Goal: Task Accomplishment & Management: Complete application form

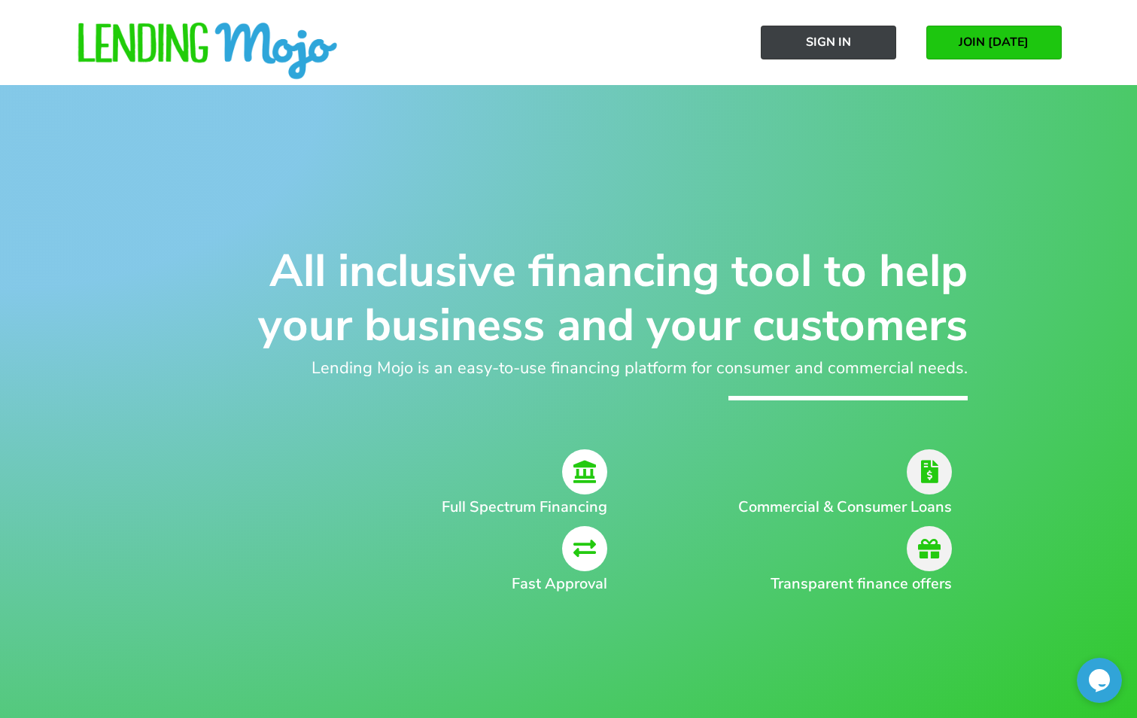
click at [867, 41] on link "Sign In" at bounding box center [828, 43] width 135 height 34
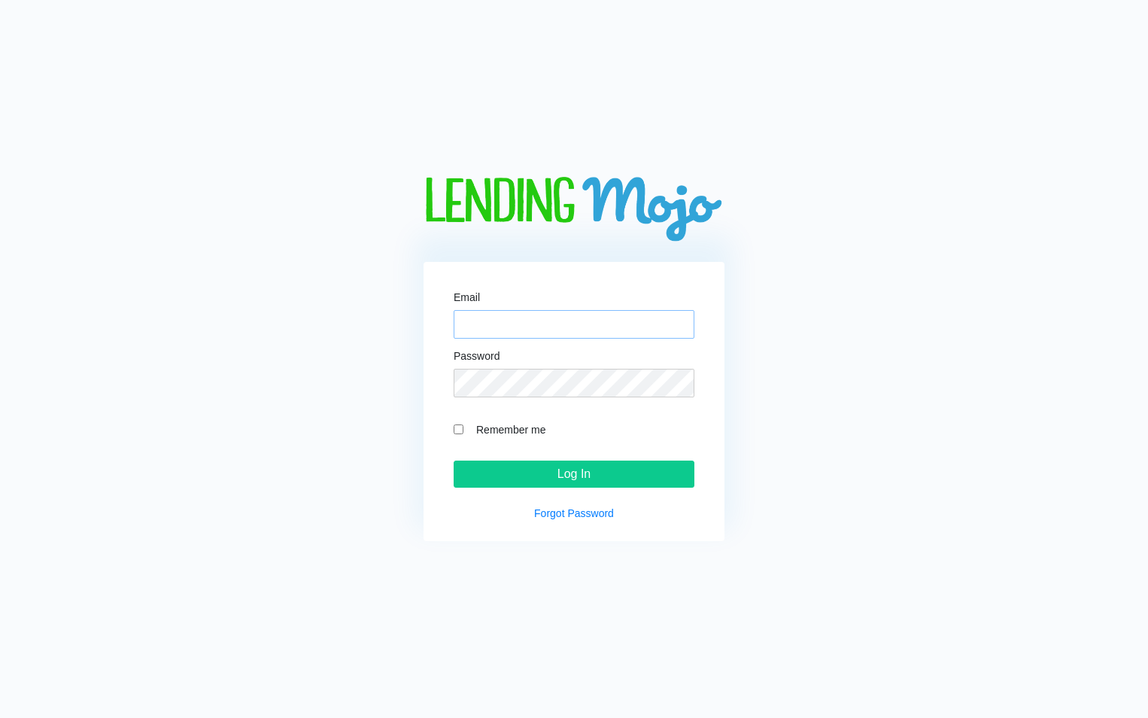
click at [546, 324] on input "Email" at bounding box center [574, 324] width 241 height 29
type input "[EMAIL_ADDRESS][DOMAIN_NAME]"
click at [454, 461] on input "Log In" at bounding box center [574, 474] width 241 height 27
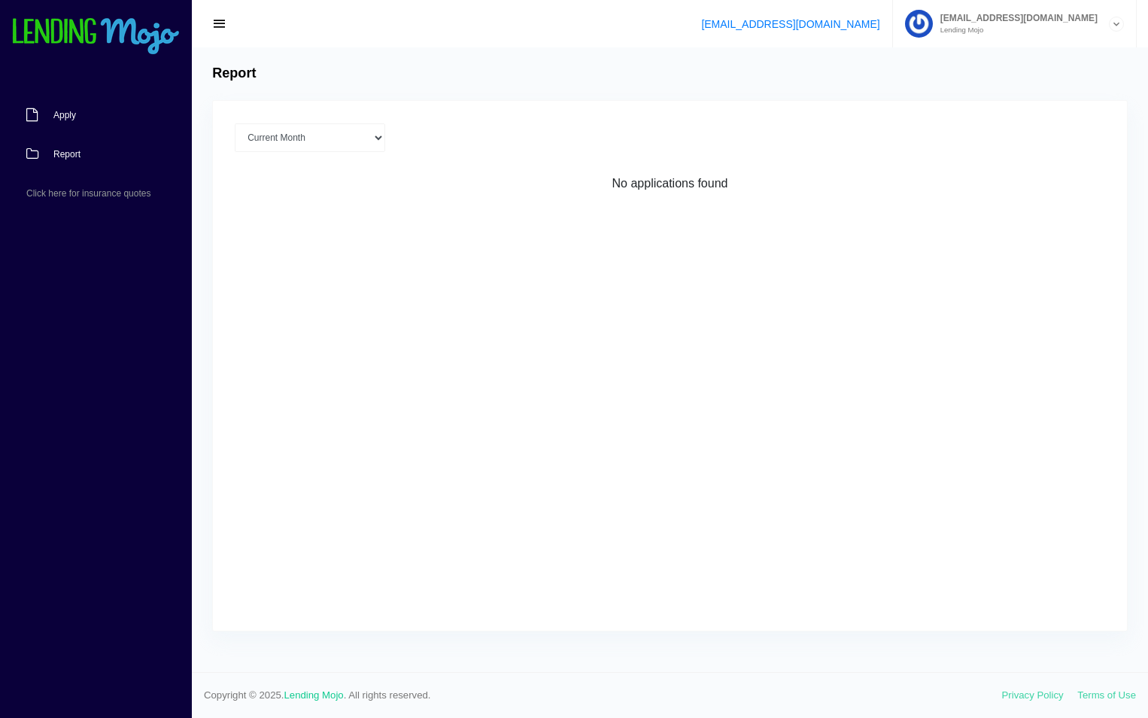
click at [109, 118] on link "Apply" at bounding box center [88, 115] width 177 height 39
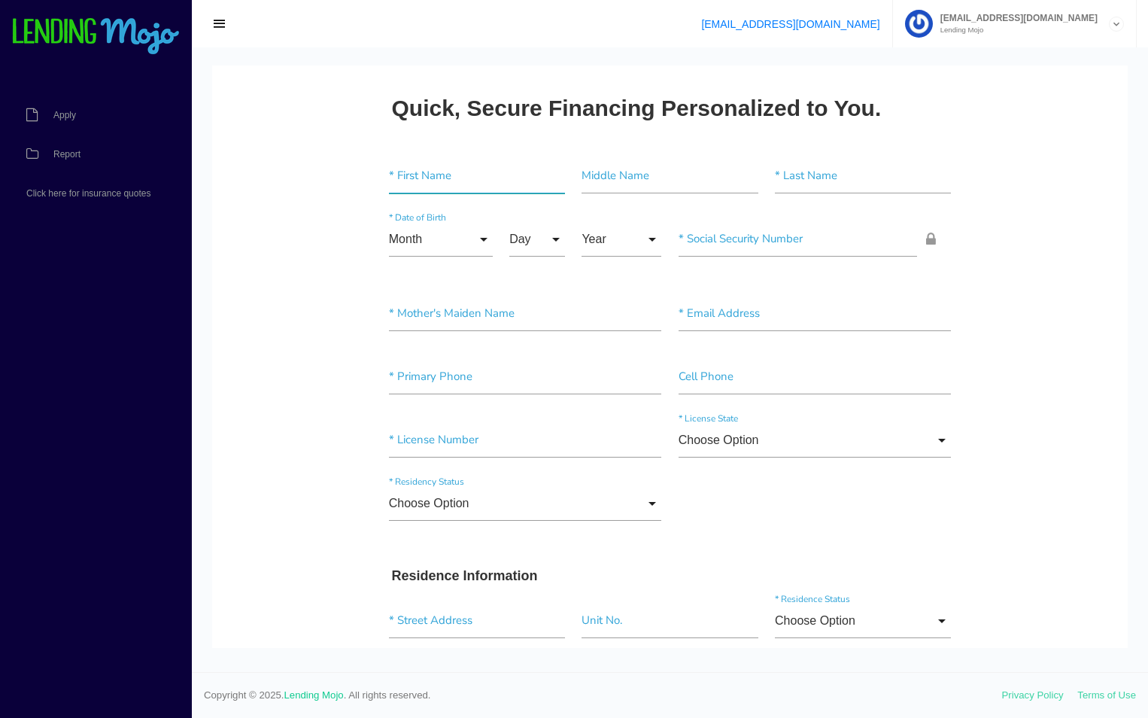
click at [433, 172] on input"] "text" at bounding box center [477, 176] width 176 height 35
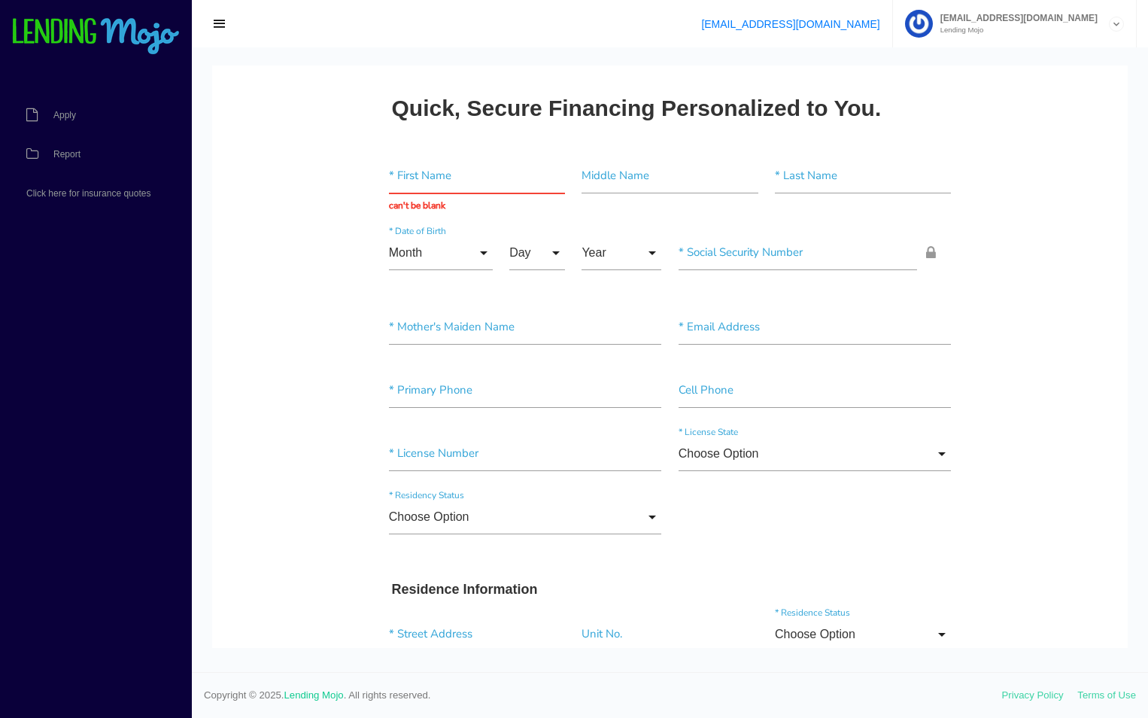
click at [227, 23] on button "button" at bounding box center [219, 24] width 33 height 21
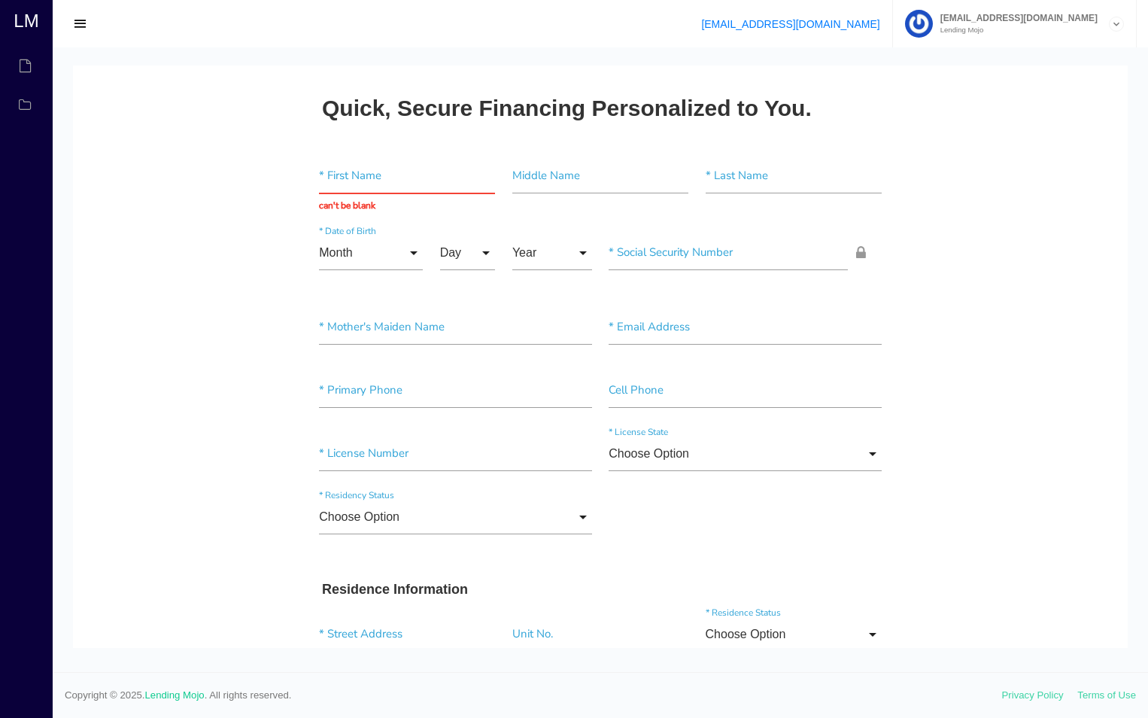
click at [81, 25] on span "button" at bounding box center [80, 24] width 15 height 17
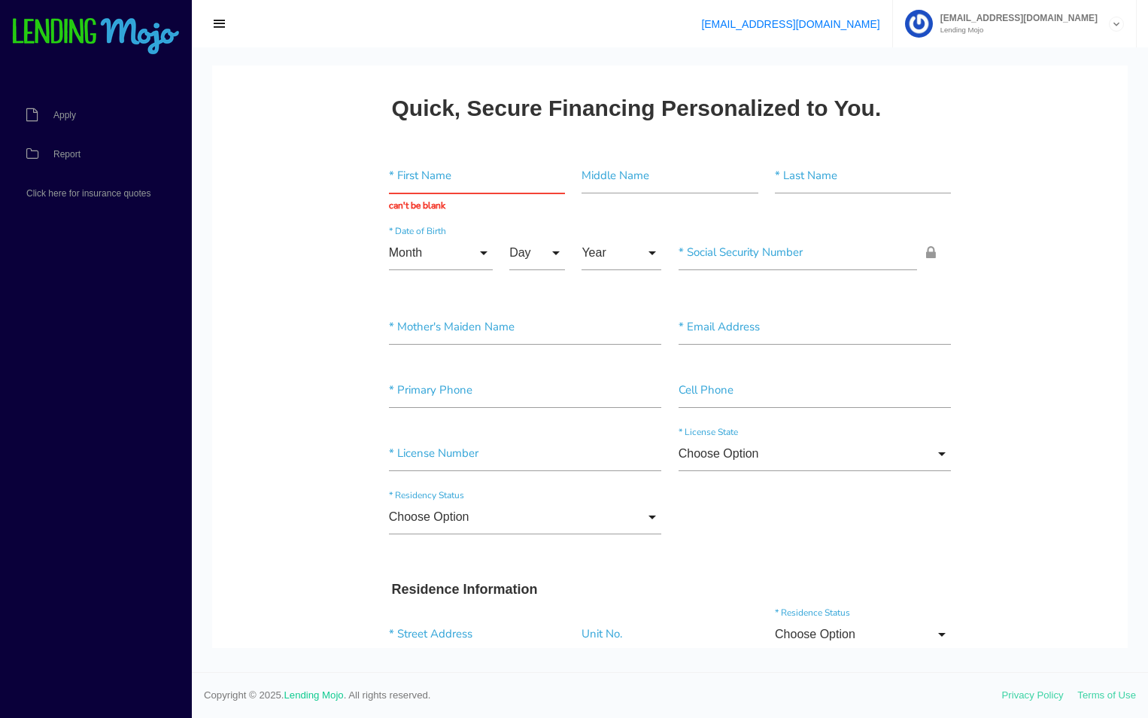
click at [448, 181] on input "text" at bounding box center [477, 176] width 176 height 35
type input "Michael"
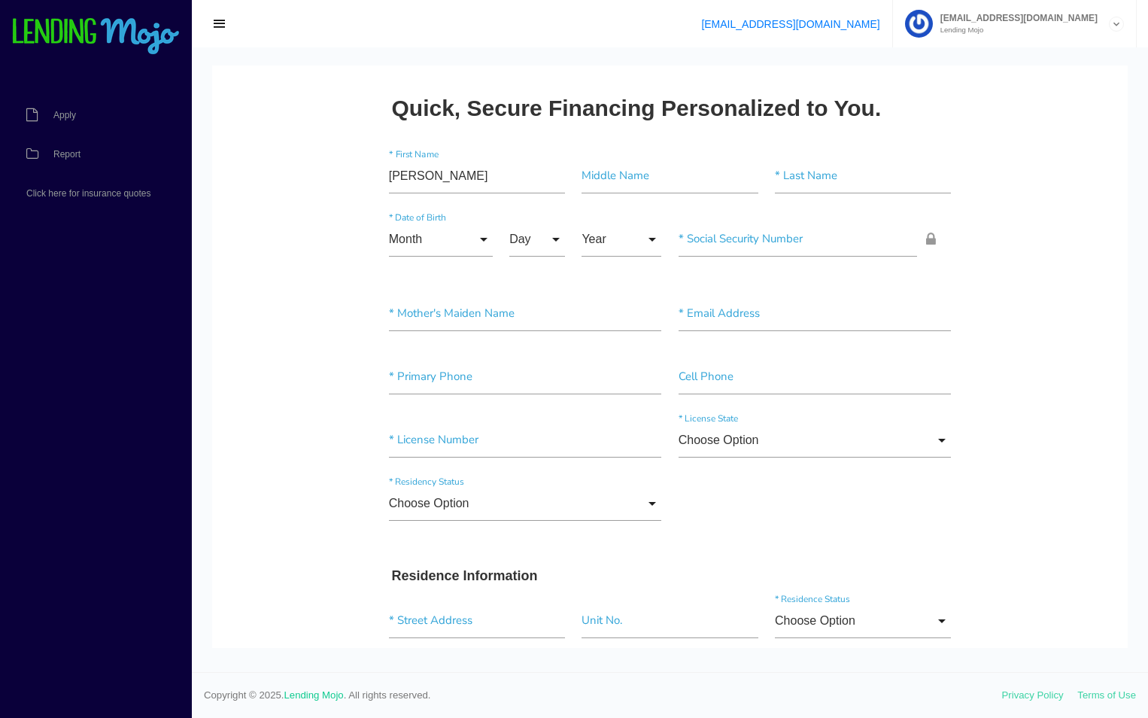
click at [800, 178] on input"] "text" at bounding box center [863, 176] width 176 height 35
type input"] "Christani"
drag, startPoint x: 291, startPoint y: 226, endPoint x: 356, endPoint y: 206, distance: 67.6
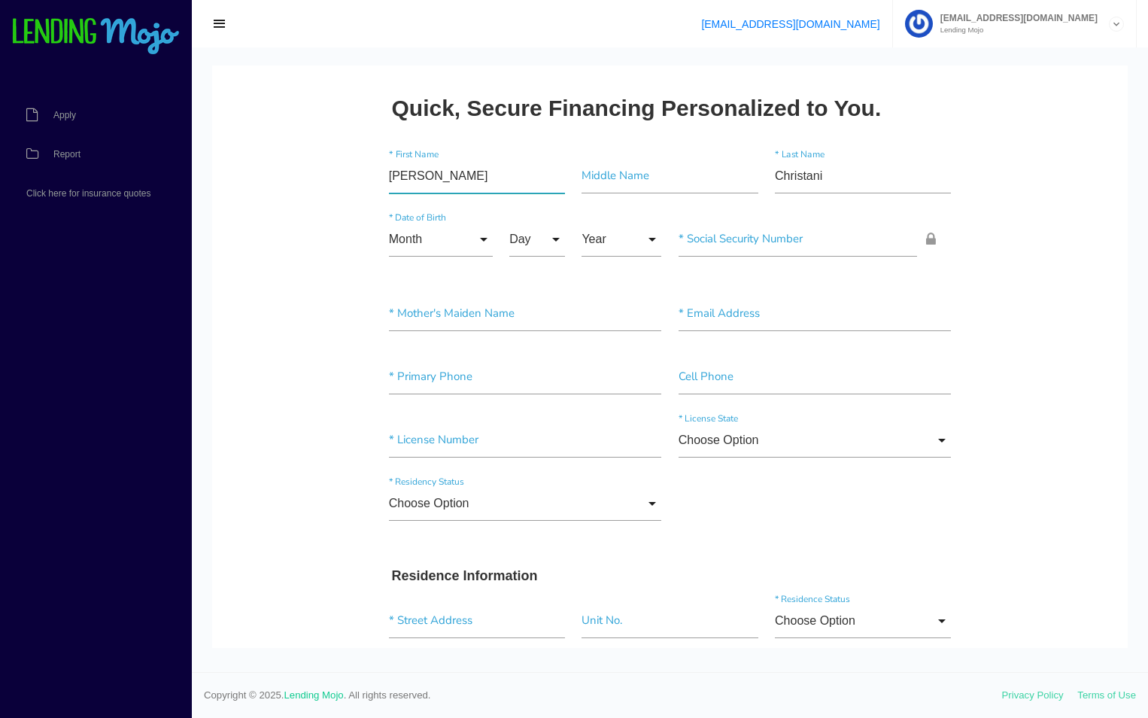
drag, startPoint x: 472, startPoint y: 178, endPoint x: 375, endPoint y: 184, distance: 97.3
click at [381, 184] on div "Michael * First Name" at bounding box center [477, 179] width 193 height 41
paste input"] "ICHAEL"
type input"] "[PERSON_NAME]"
drag, startPoint x: 276, startPoint y: 182, endPoint x: 302, endPoint y: 179, distance: 25.8
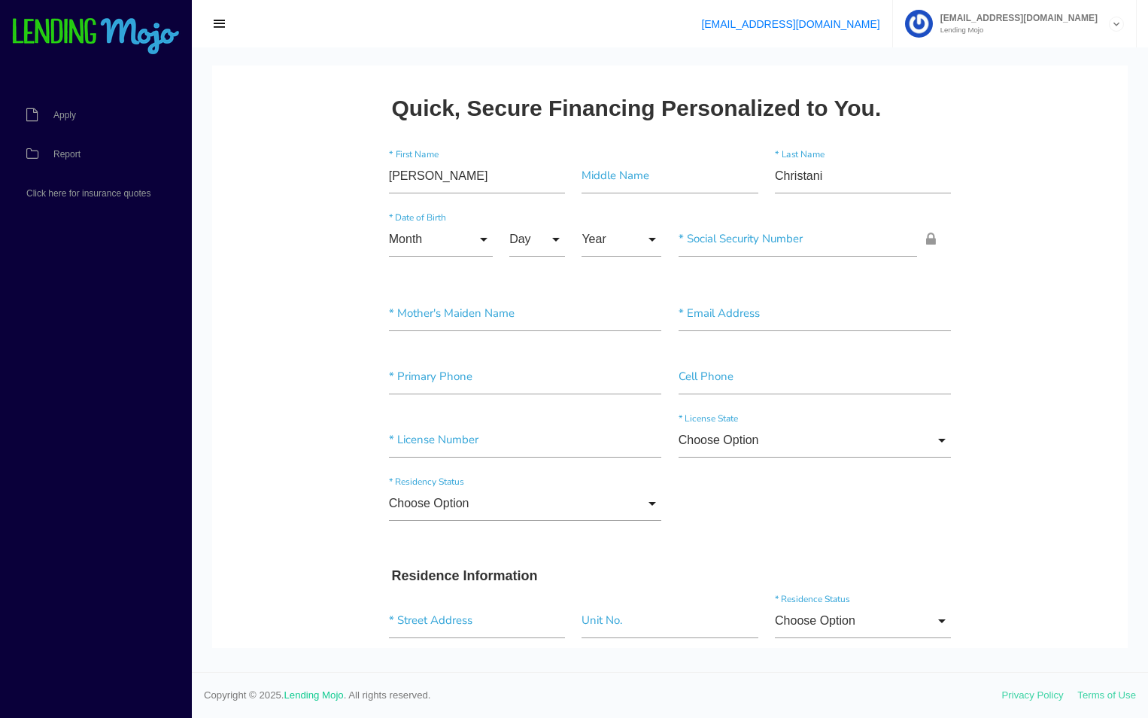
drag, startPoint x: 836, startPoint y: 179, endPoint x: 745, endPoint y: 181, distance: 91.1
click at [746, 181] on div "MICHAEL * First Name Middle Name Christani * Last Name" at bounding box center [670, 178] width 579 height 63
paste input"] "HRISTIANI"
type input"] "[DEMOGRAPHIC_DATA]"
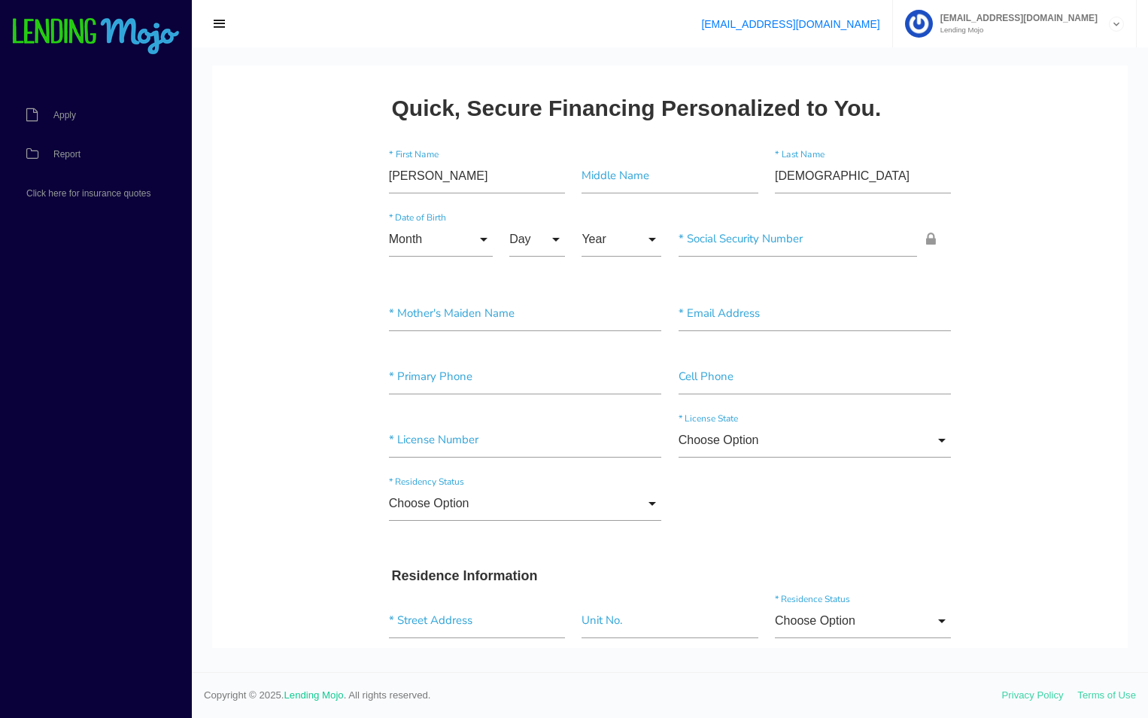
click at [414, 238] on input "Month" at bounding box center [441, 239] width 104 height 35
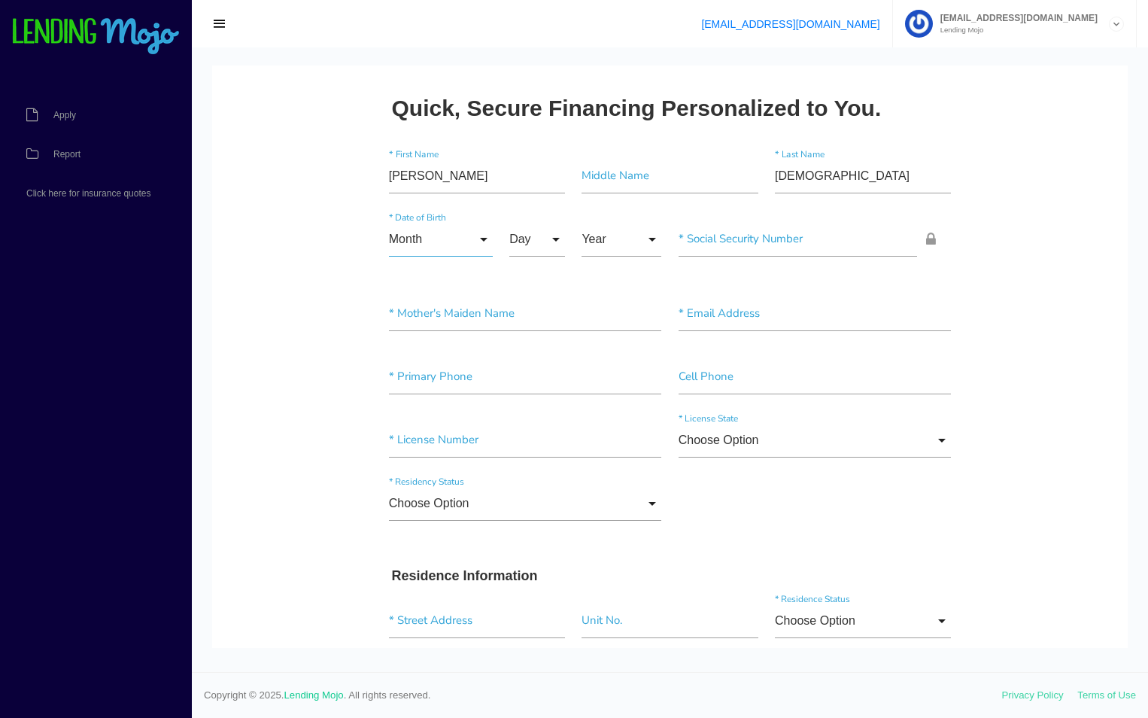
click at [421, 242] on input "Month" at bounding box center [441, 239] width 104 height 35
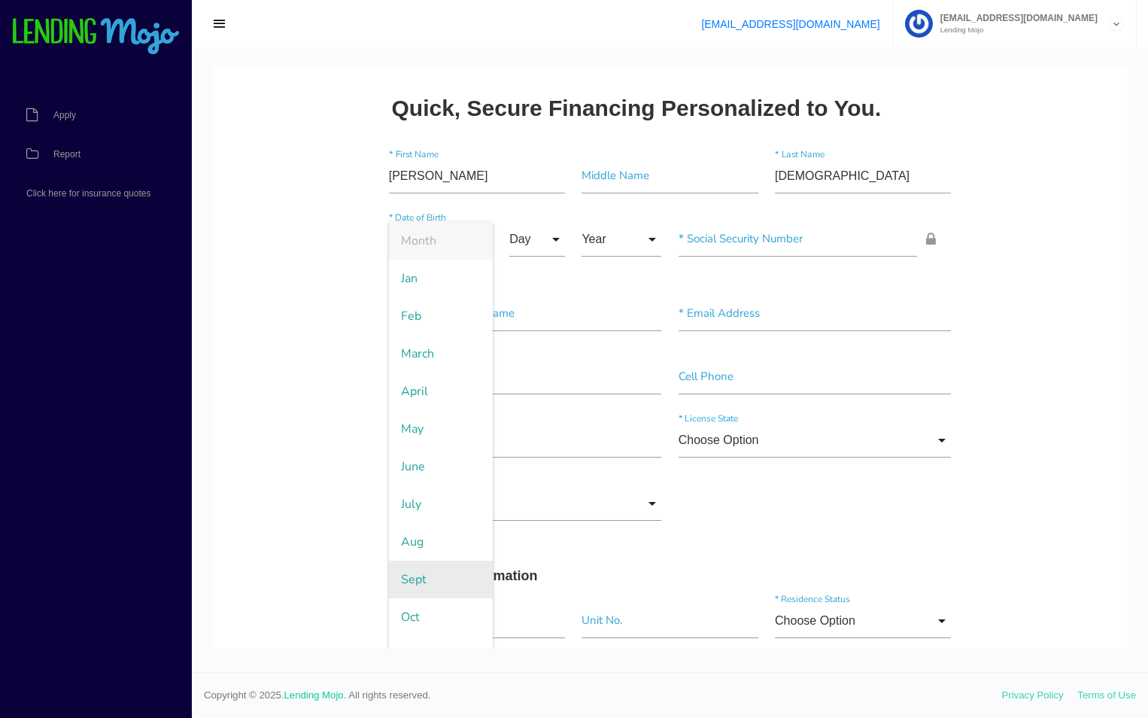
scroll to position [63, 0]
click at [430, 583] on span "Nov" at bounding box center [441, 592] width 104 height 38
type input "Nov"
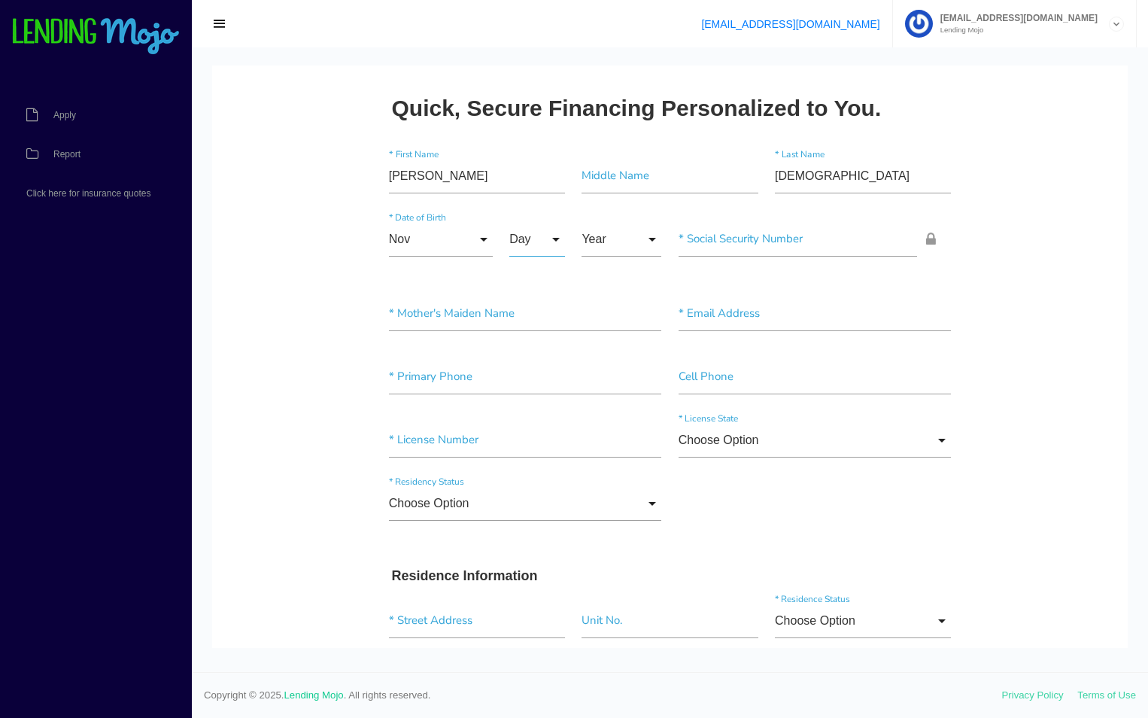
click at [530, 227] on input "Day" at bounding box center [537, 239] width 56 height 35
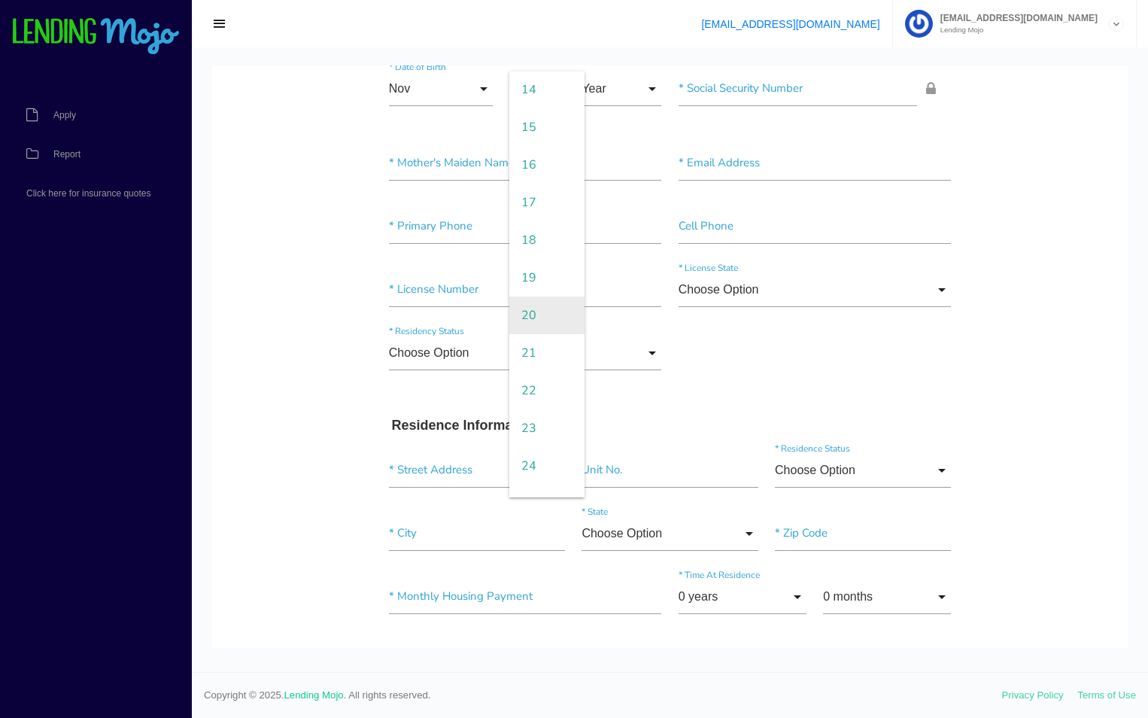
scroll to position [527, 0]
click at [531, 232] on span "18" at bounding box center [546, 241] width 75 height 38
type input "18"
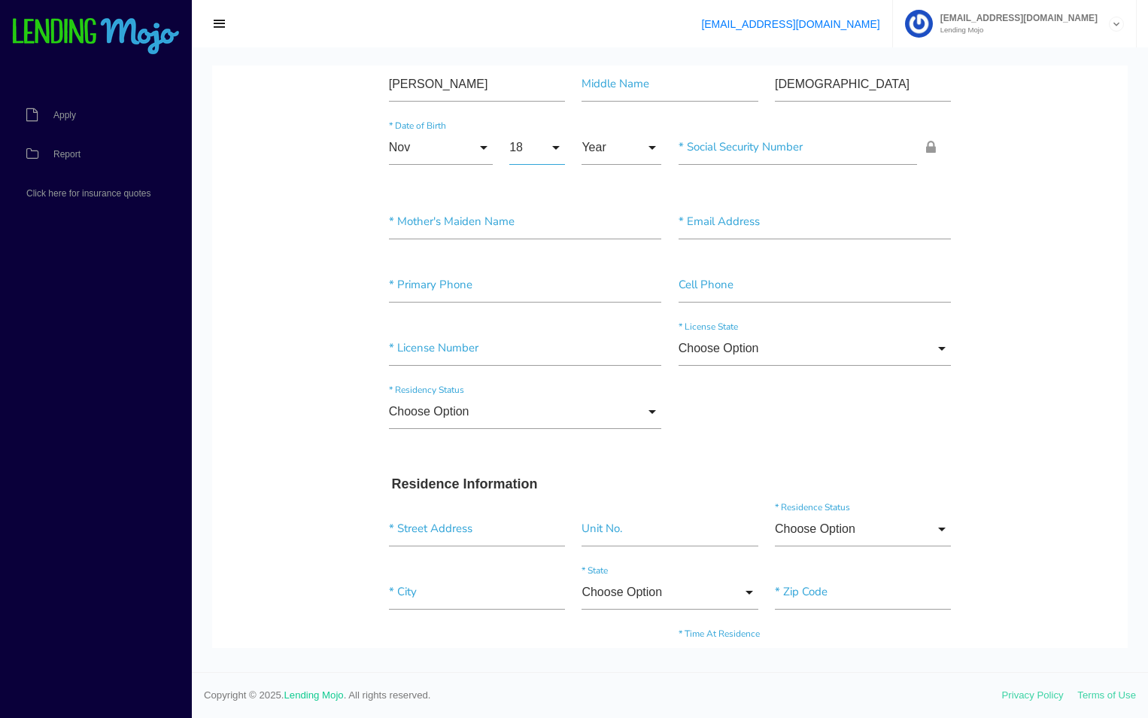
scroll to position [0, 0]
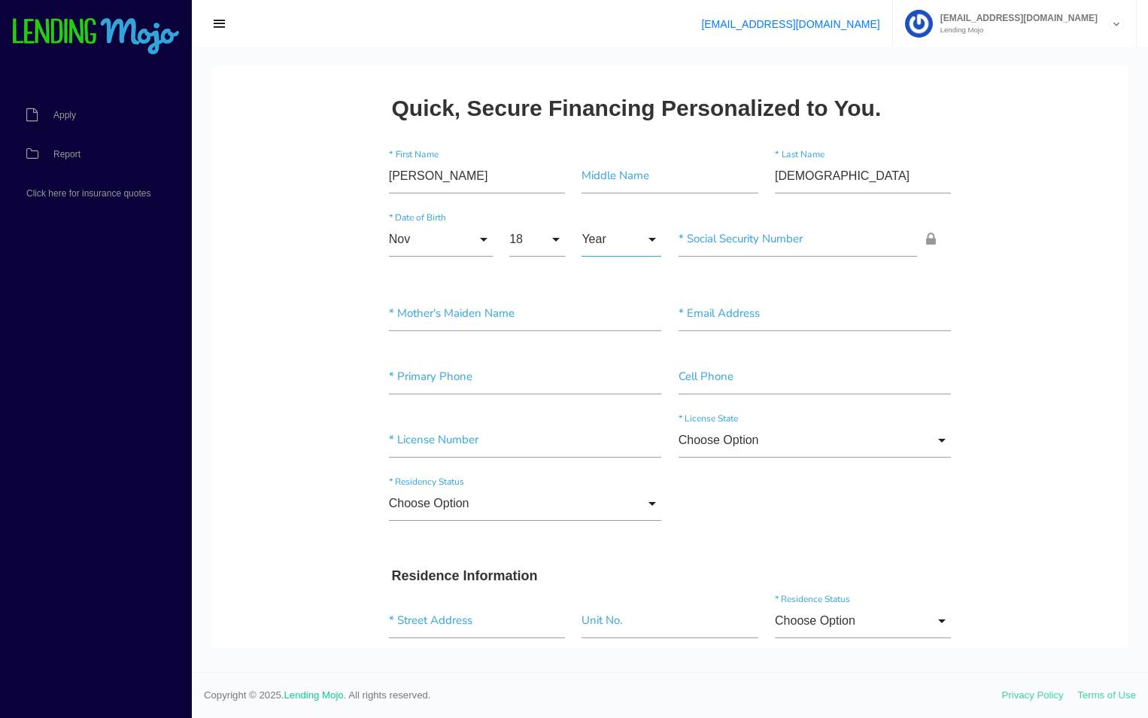
click at [610, 234] on input "Year" at bounding box center [622, 239] width 80 height 35
click at [604, 360] on span "1991" at bounding box center [622, 354] width 80 height 38
type input "1991"
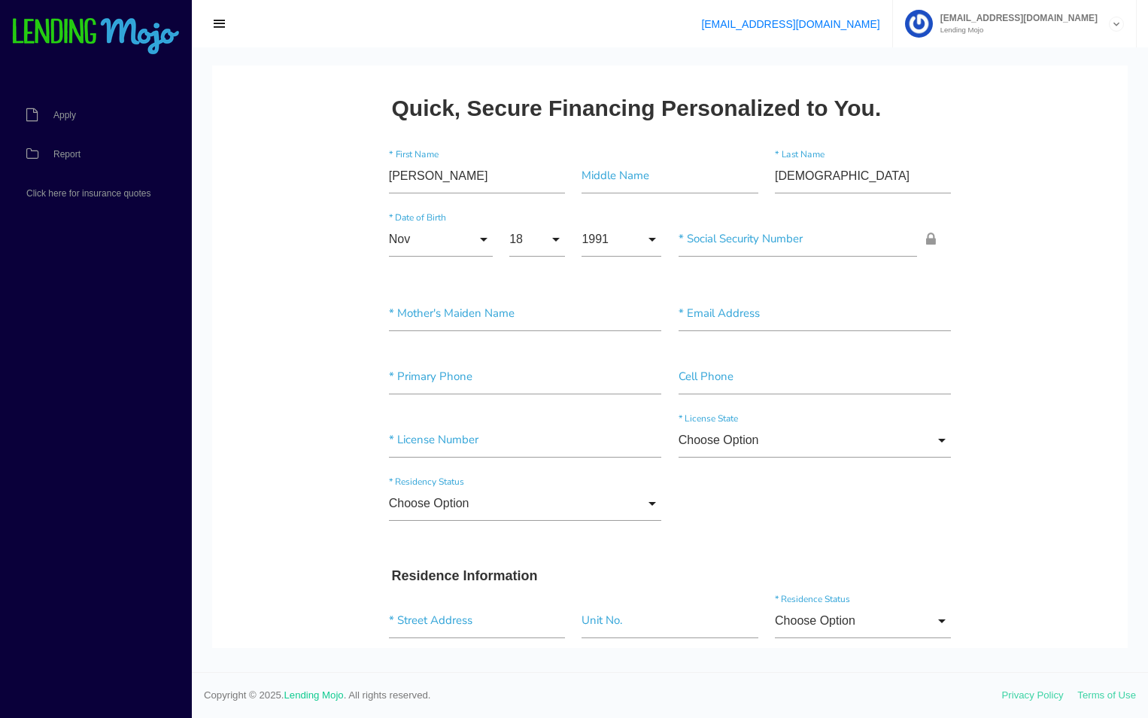
click at [719, 240] on input"] "text" at bounding box center [798, 239] width 239 height 35
paste input"] "150-9_-____"
type input"] "150-9_-____"
click at [720, 267] on div "Nov Month Jan Feb March April May June July Aug Sept Oct Nov Dec Month Jan Feb …" at bounding box center [670, 248] width 579 height 74
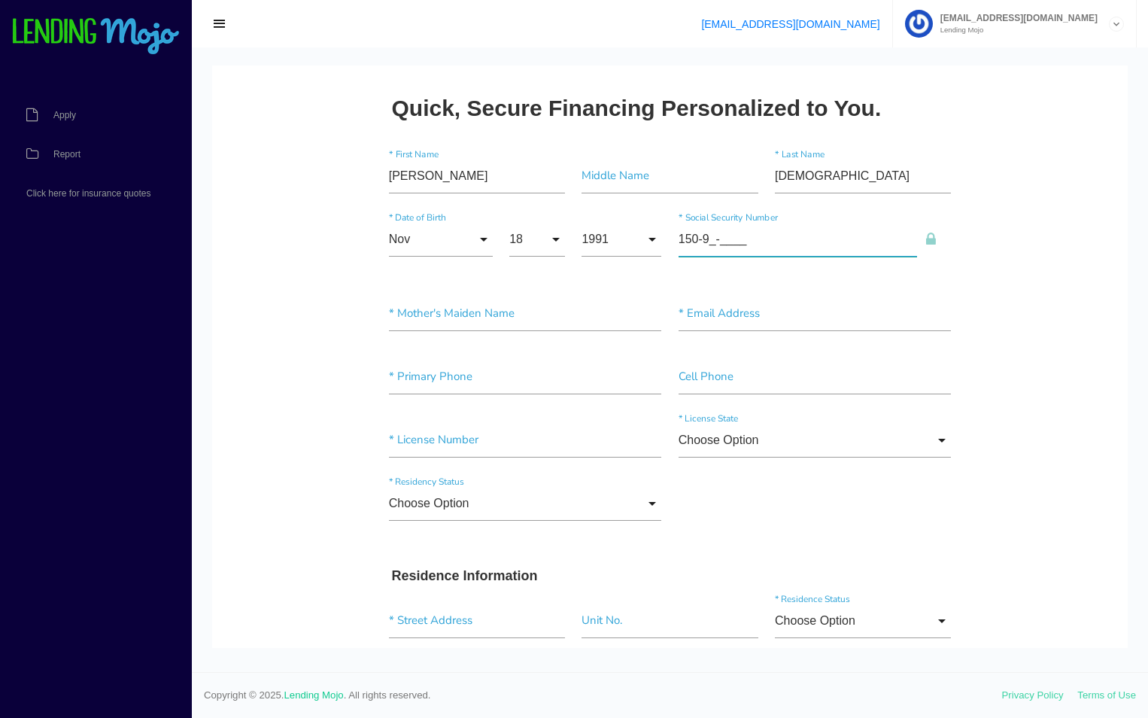
click at [722, 242] on input"] "150-9_-____" at bounding box center [798, 239] width 239 height 35
paste input"] "150-9_-____"
type input"] "150-9_-____"
click at [529, 309] on input"] "text" at bounding box center [525, 313] width 273 height 35
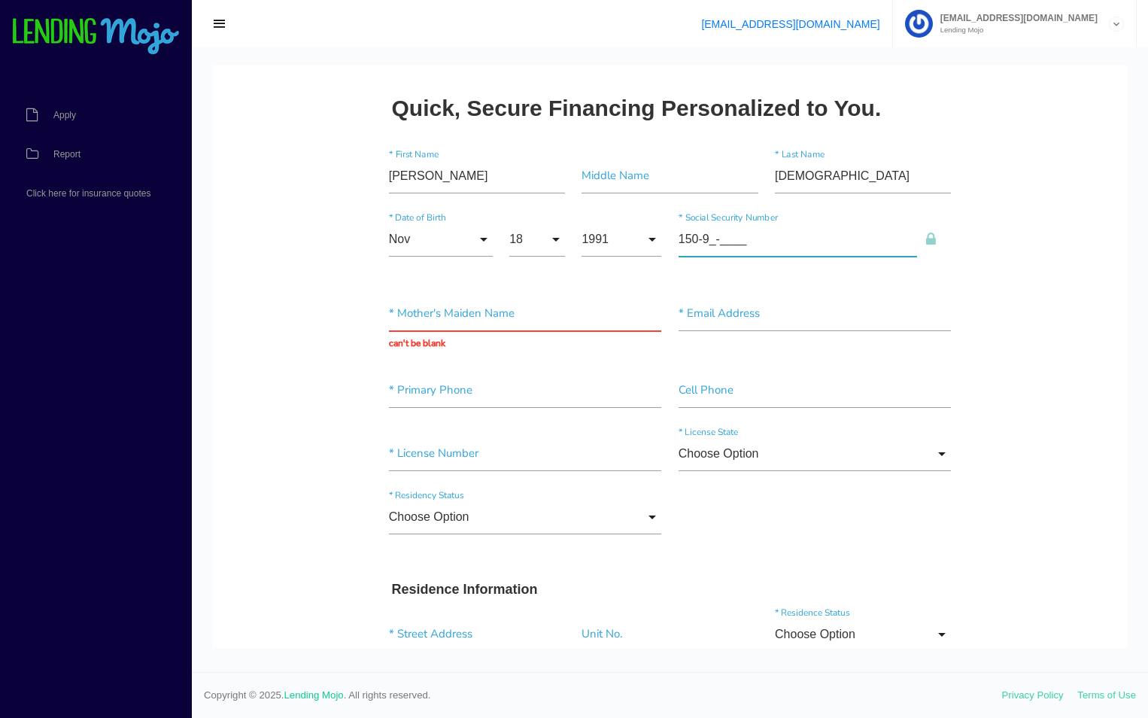
click at [706, 239] on input"] "150-9_-____" at bounding box center [798, 239] width 239 height 35
type input"] "1__-__-____"
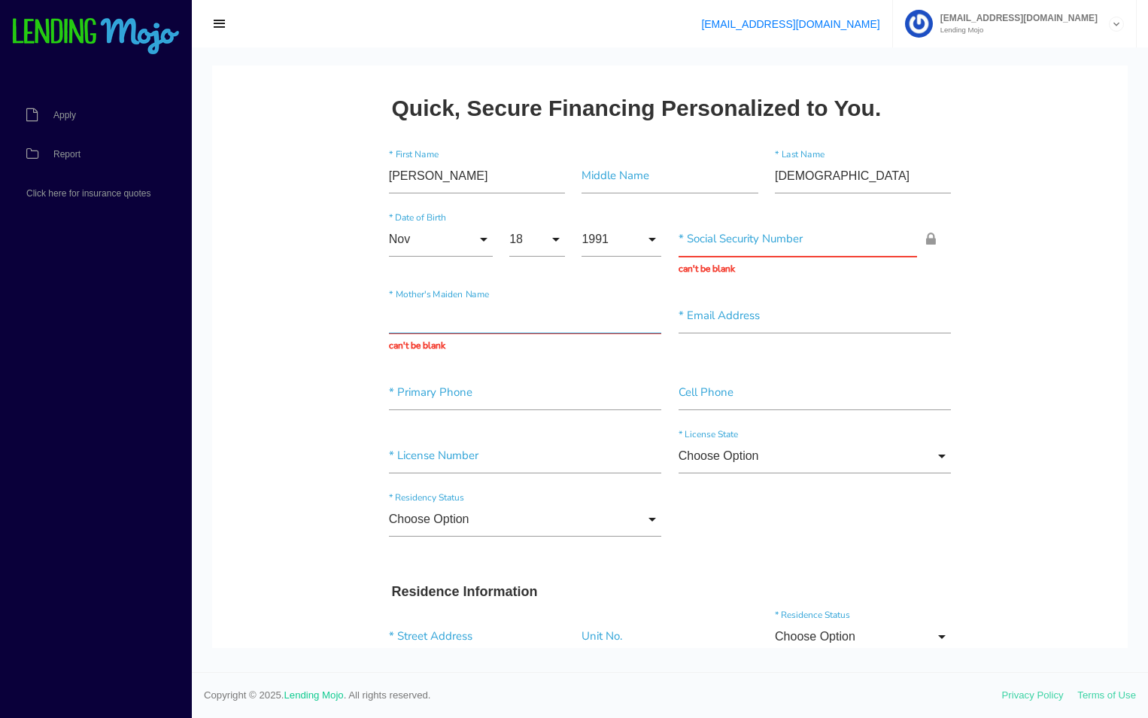
click at [527, 317] on input "text" at bounding box center [525, 316] width 273 height 35
click at [763, 321] on input"] "text" at bounding box center [815, 316] width 273 height 35
click at [564, 393] on input"] "text" at bounding box center [525, 392] width 273 height 35
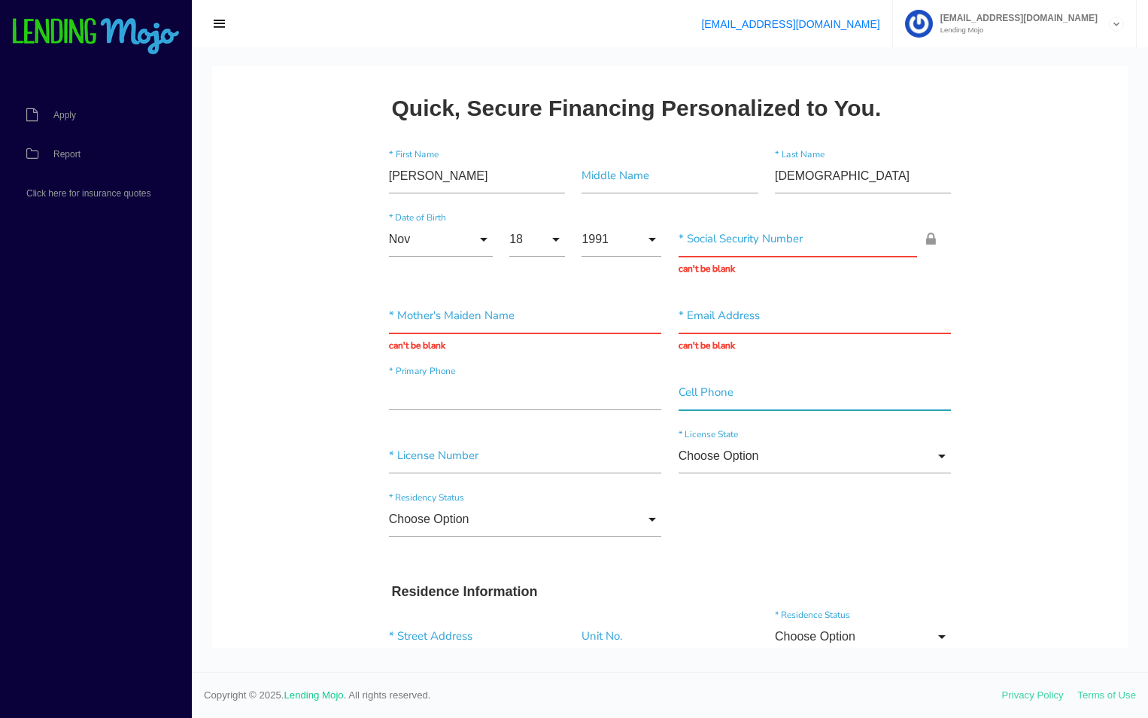
click at [756, 395] on input"] "text" at bounding box center [815, 392] width 273 height 35
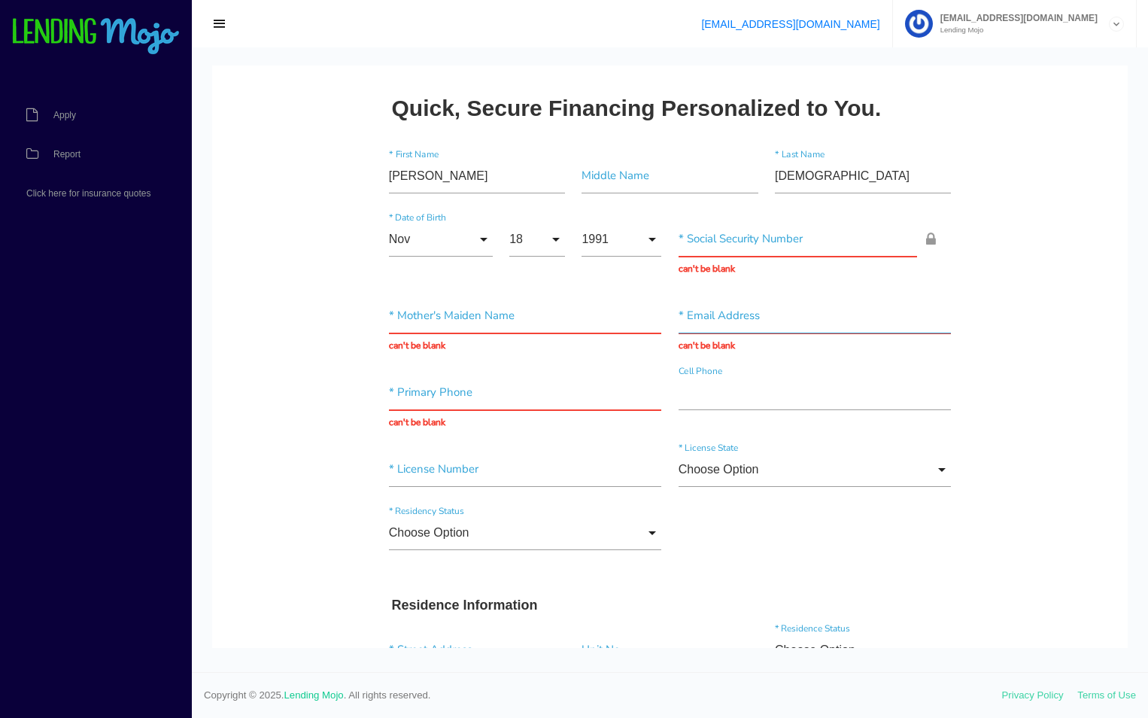
click at [740, 309] on input "text" at bounding box center [815, 316] width 273 height 35
drag, startPoint x: 310, startPoint y: 278, endPoint x: 331, endPoint y: 275, distance: 21.2
click at [724, 314] on input "text" at bounding box center [815, 316] width 273 height 35
paste input "michael_dc91@yahoo.com"
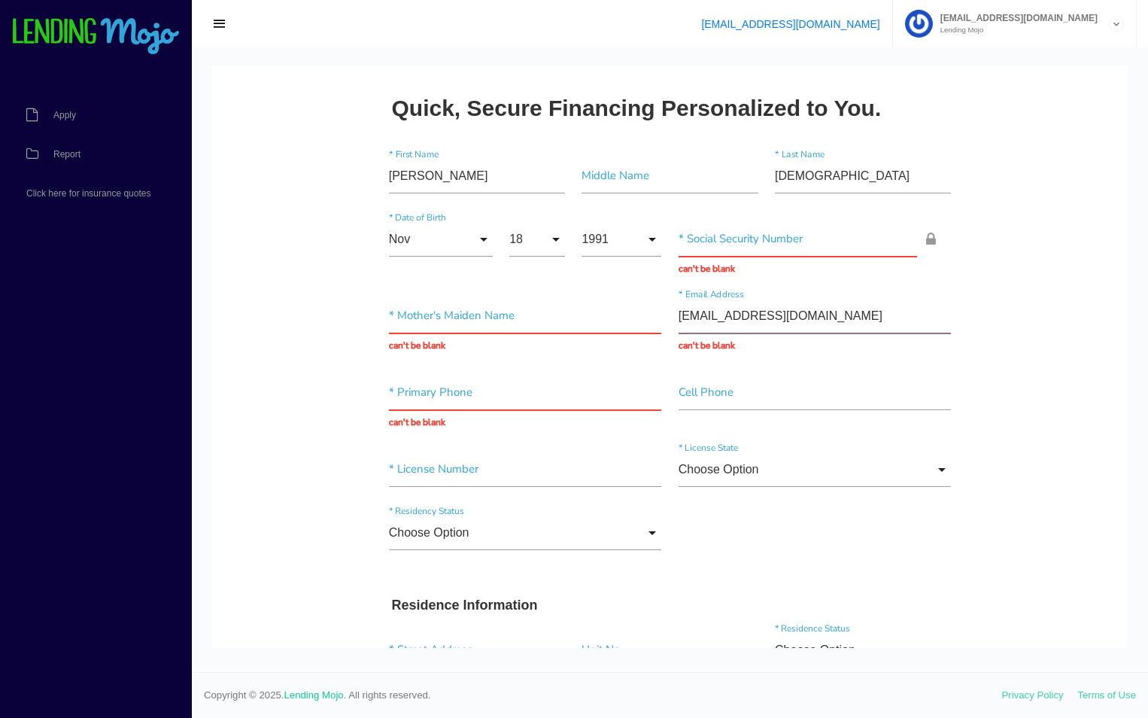
type input "michael_dc91@yahoo.com"
click at [737, 245] on input "text" at bounding box center [798, 239] width 239 height 35
click at [485, 321] on input "text" at bounding box center [525, 316] width 273 height 35
click at [472, 384] on input "text" at bounding box center [525, 392] width 273 height 35
drag, startPoint x: 266, startPoint y: 327, endPoint x: 287, endPoint y: 336, distance: 23.9
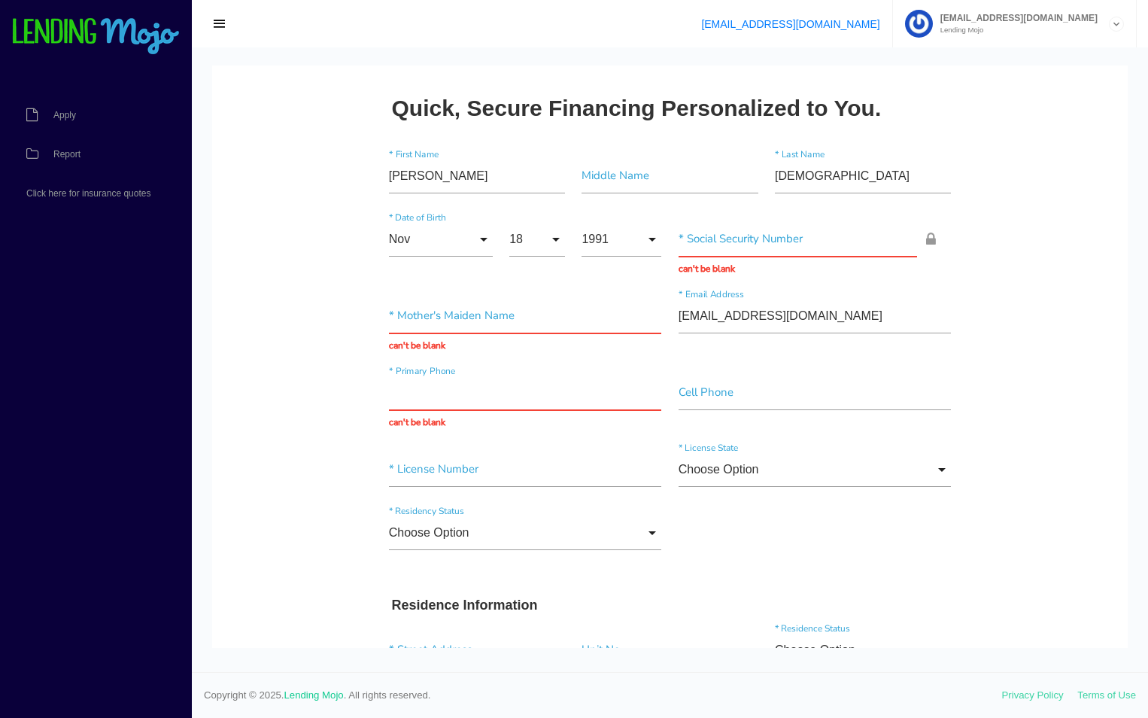
click at [406, 390] on input "text" at bounding box center [525, 392] width 273 height 35
paste input "(407) 267-4605"
type input "(407) 267-4605"
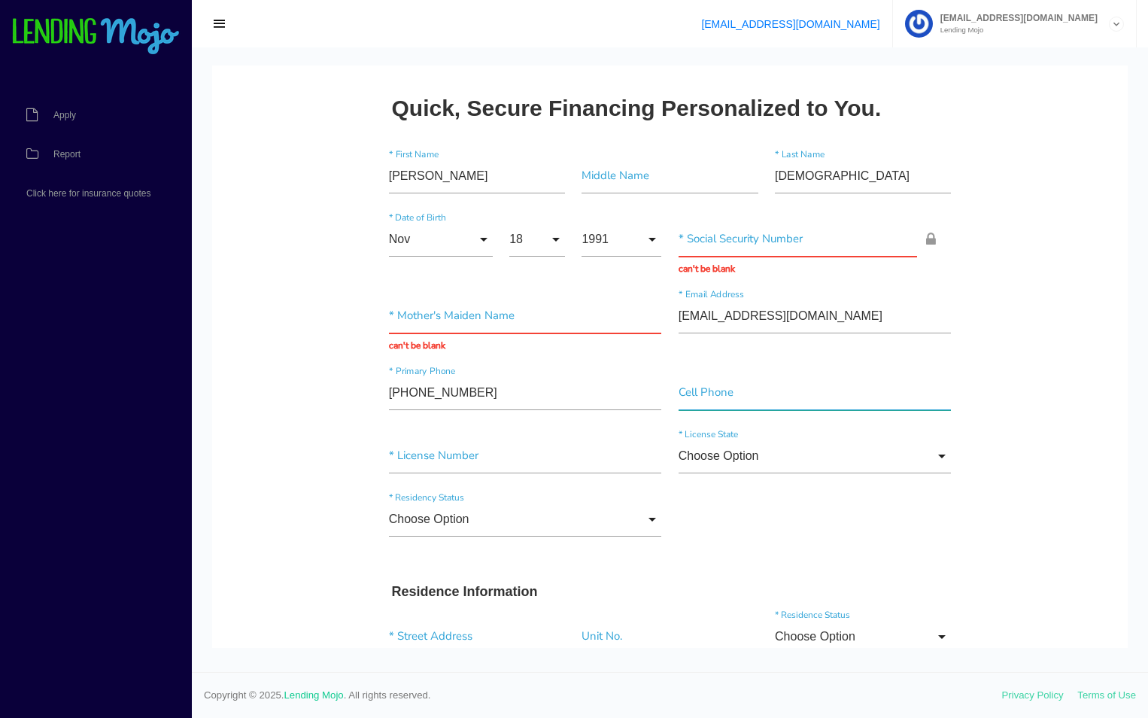
click at [741, 400] on input"] "text" at bounding box center [815, 392] width 273 height 35
drag, startPoint x: 378, startPoint y: 393, endPoint x: 406, endPoint y: 392, distance: 27.9
click at [406, 392] on div "(407) 267-4605 * Primary Phone" at bounding box center [526, 395] width 290 height 41
drag, startPoint x: 390, startPoint y: 391, endPoint x: 481, endPoint y: 388, distance: 91.1
click at [481, 388] on input"] "(407) 267-4605" at bounding box center [525, 392] width 273 height 35
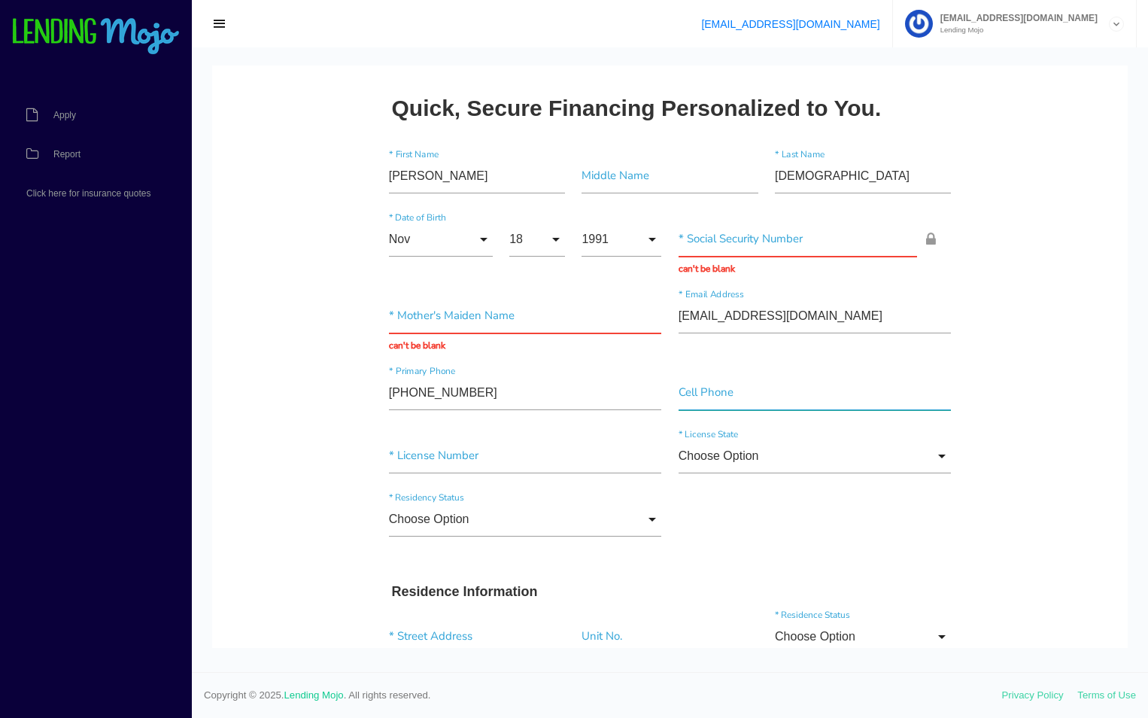
click at [706, 401] on input"] "text" at bounding box center [815, 392] width 273 height 35
paste input"] "(407) 267-4605"
type input"] "(407) 267-4605"
click at [571, 439] on input"] "text" at bounding box center [525, 456] width 273 height 35
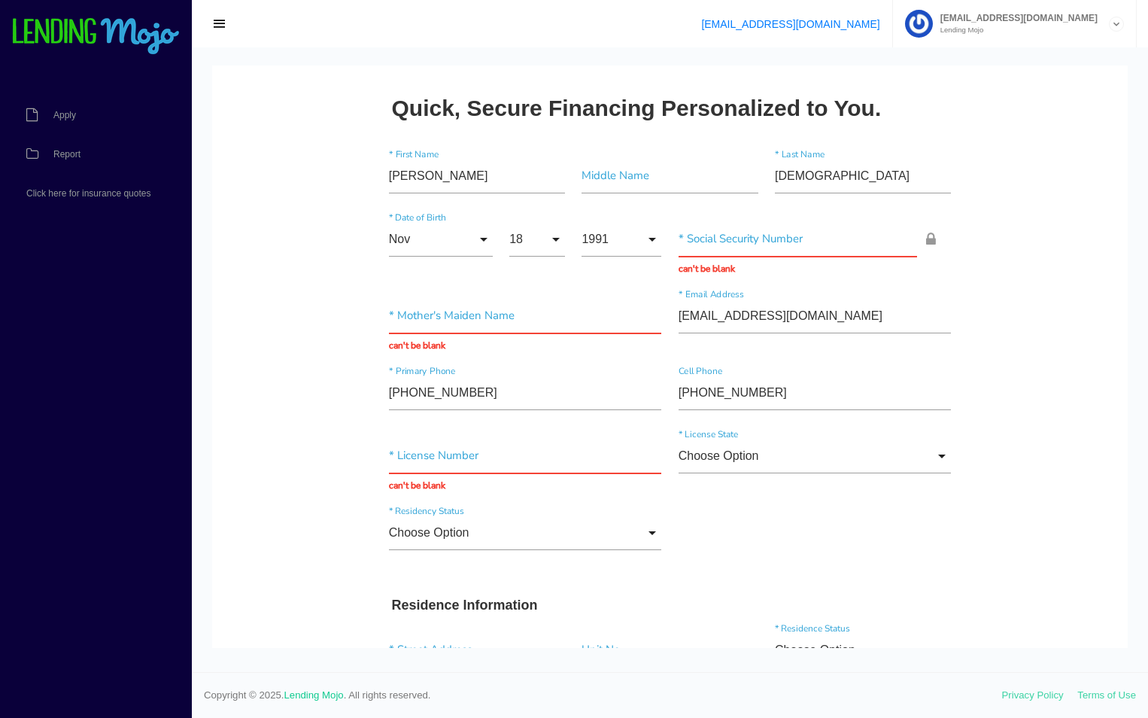
drag, startPoint x: 276, startPoint y: 399, endPoint x: 289, endPoint y: 397, distance: 13.0
click at [443, 467] on input "text" at bounding box center [525, 456] width 273 height 35
paste input "C623544914180"
type input "C623544914180"
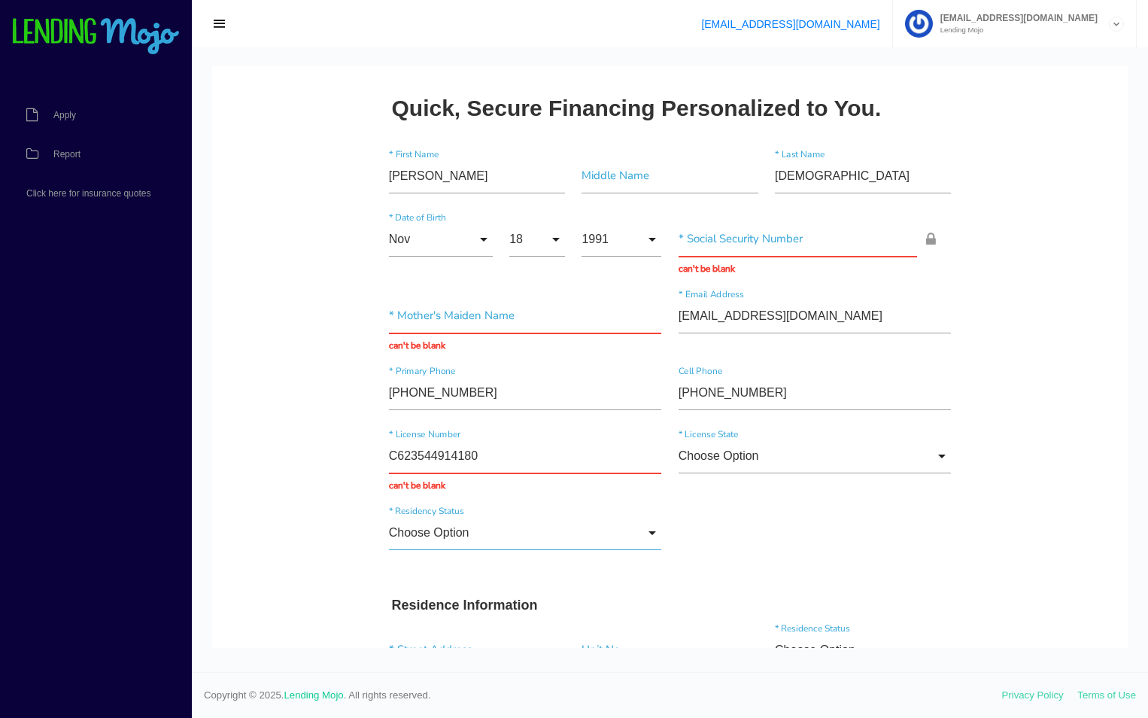
click at [522, 524] on input "Choose Option" at bounding box center [525, 532] width 273 height 35
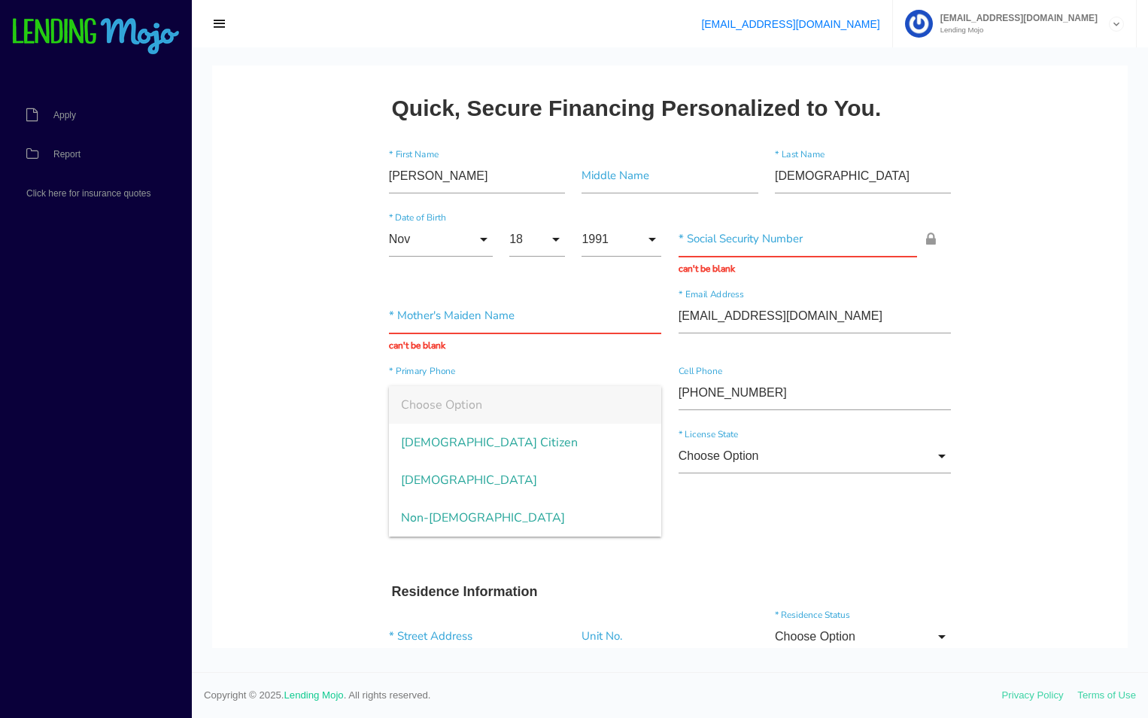
click at [728, 532] on div "Choose Option Choose Option US Citizen Permanent Resident Non-Permanent Residen…" at bounding box center [670, 522] width 579 height 63
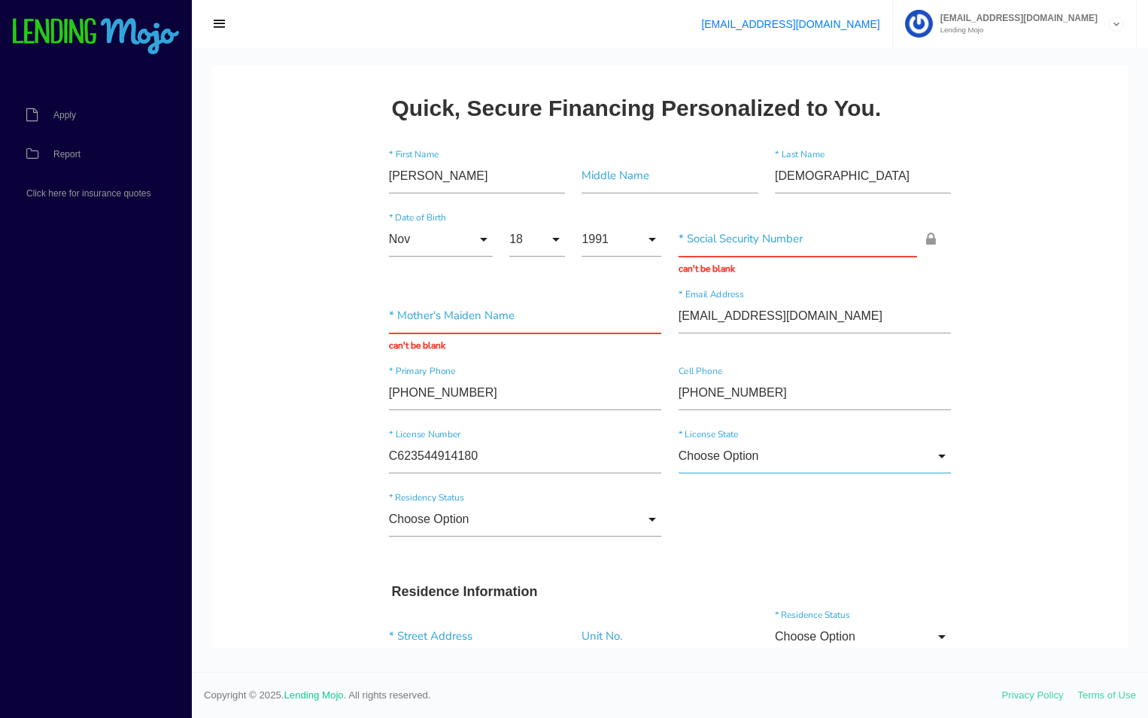
click at [679, 464] on input "Choose Option" at bounding box center [815, 456] width 273 height 35
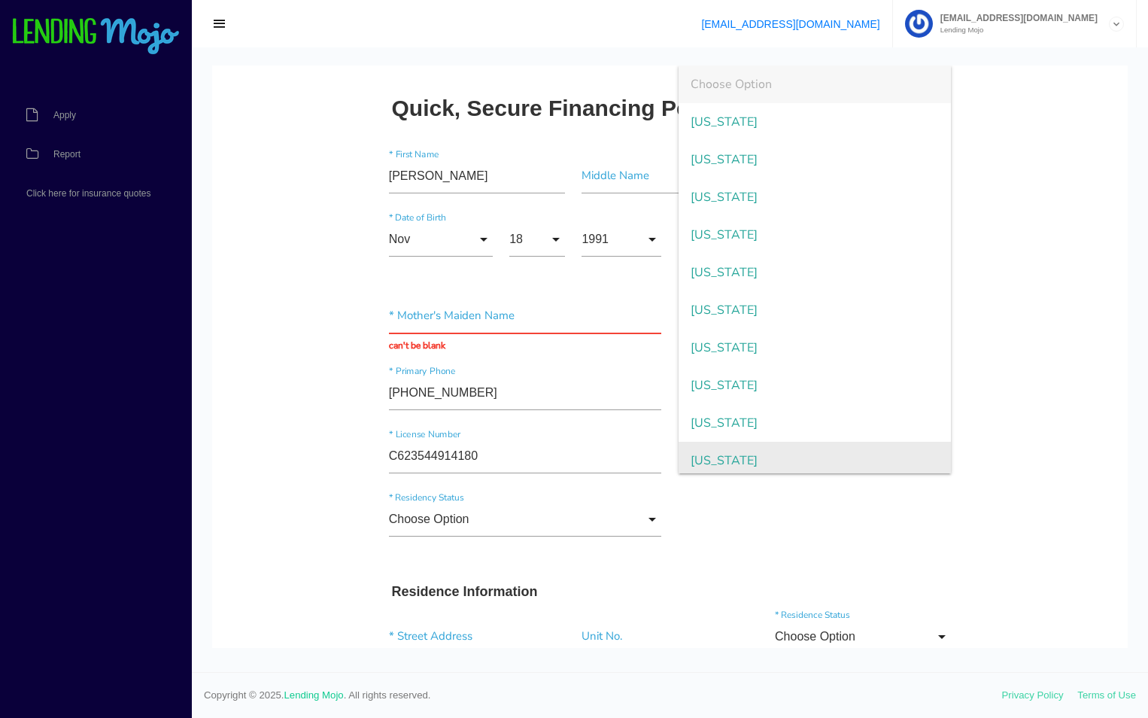
click at [694, 459] on span "Florida" at bounding box center [815, 461] width 273 height 38
type input "Florida"
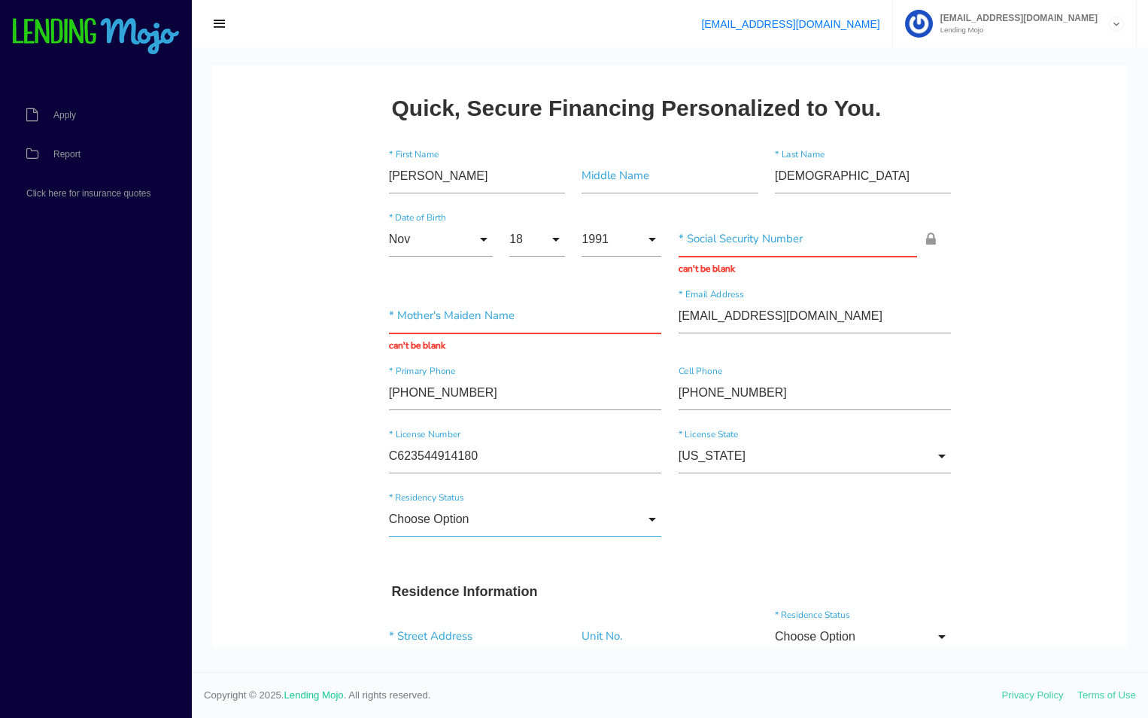
click at [497, 514] on input "Choose Option" at bounding box center [525, 519] width 273 height 35
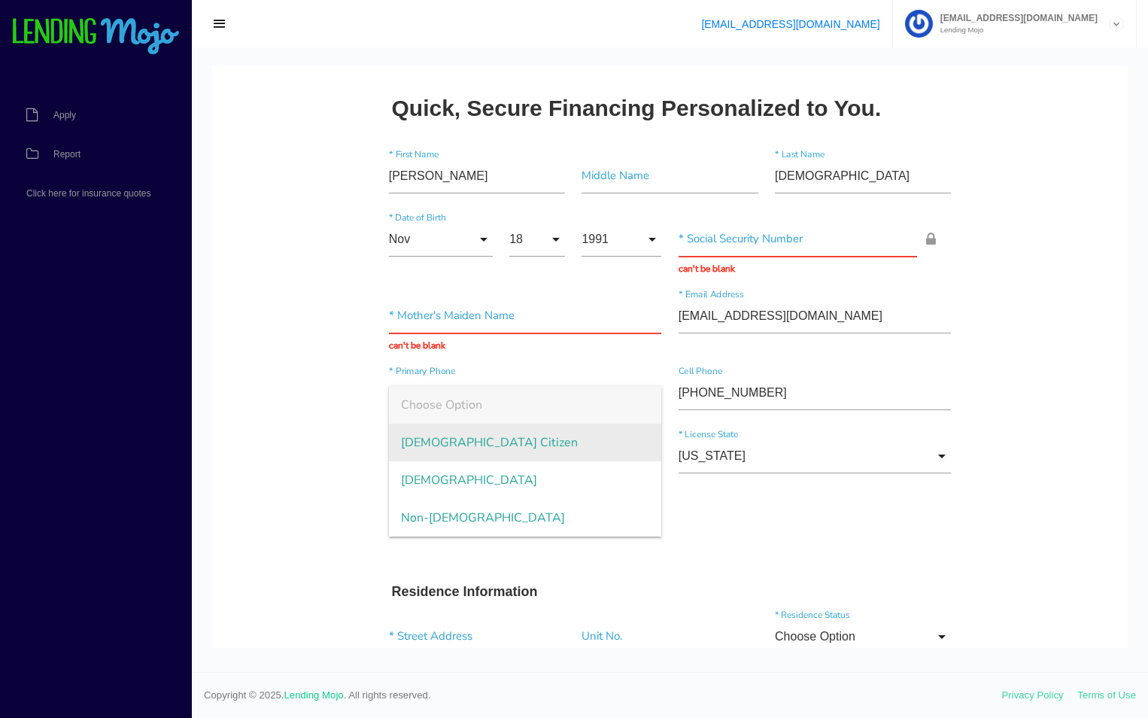
click at [497, 451] on span "US Citizen" at bounding box center [525, 443] width 273 height 38
type input "US Citizen"
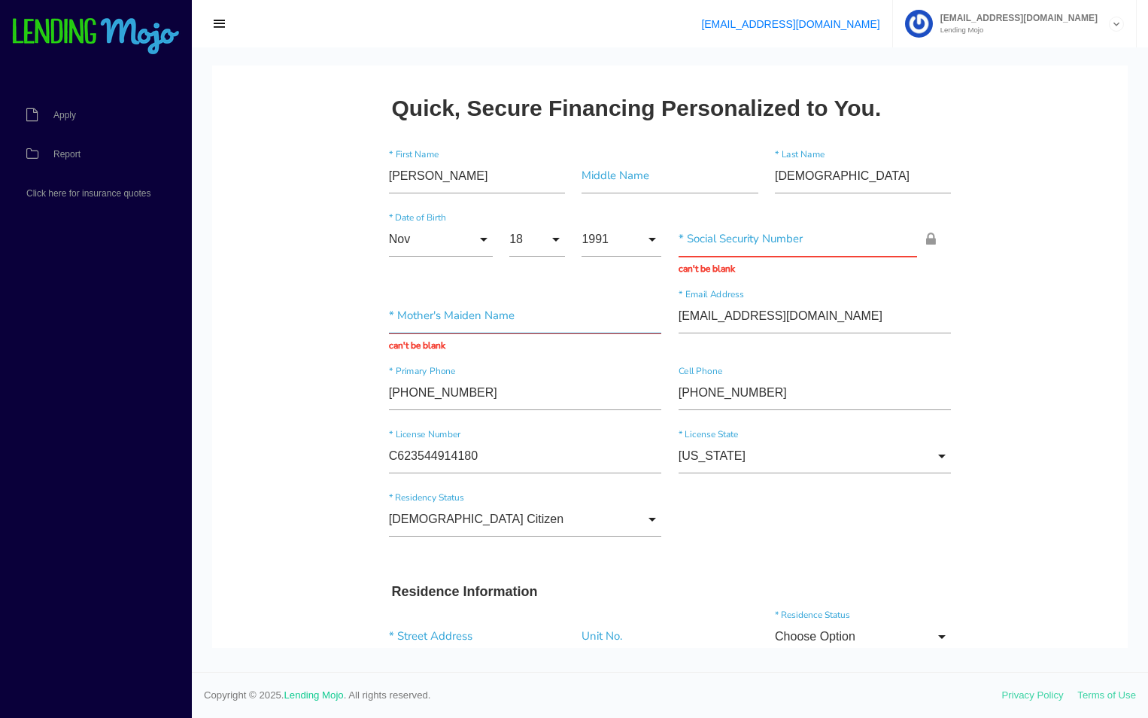
click at [479, 309] on input "text" at bounding box center [525, 316] width 273 height 35
click at [690, 243] on input "text" at bounding box center [798, 239] width 239 height 35
drag, startPoint x: 275, startPoint y: 376, endPoint x: 287, endPoint y: 372, distance: 13.6
click at [728, 242] on input "text" at bounding box center [798, 239] width 239 height 35
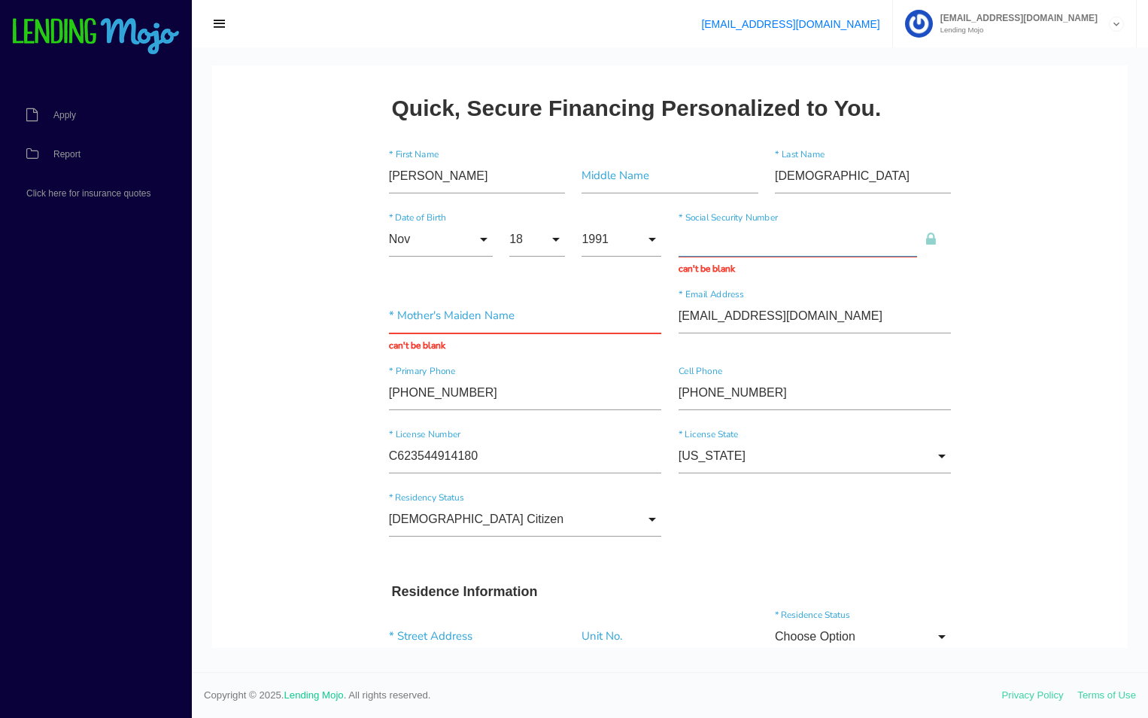
paste input "594-25-1509"
type input "594-25-1509"
click at [550, 315] on input "text" at bounding box center [525, 316] width 273 height 35
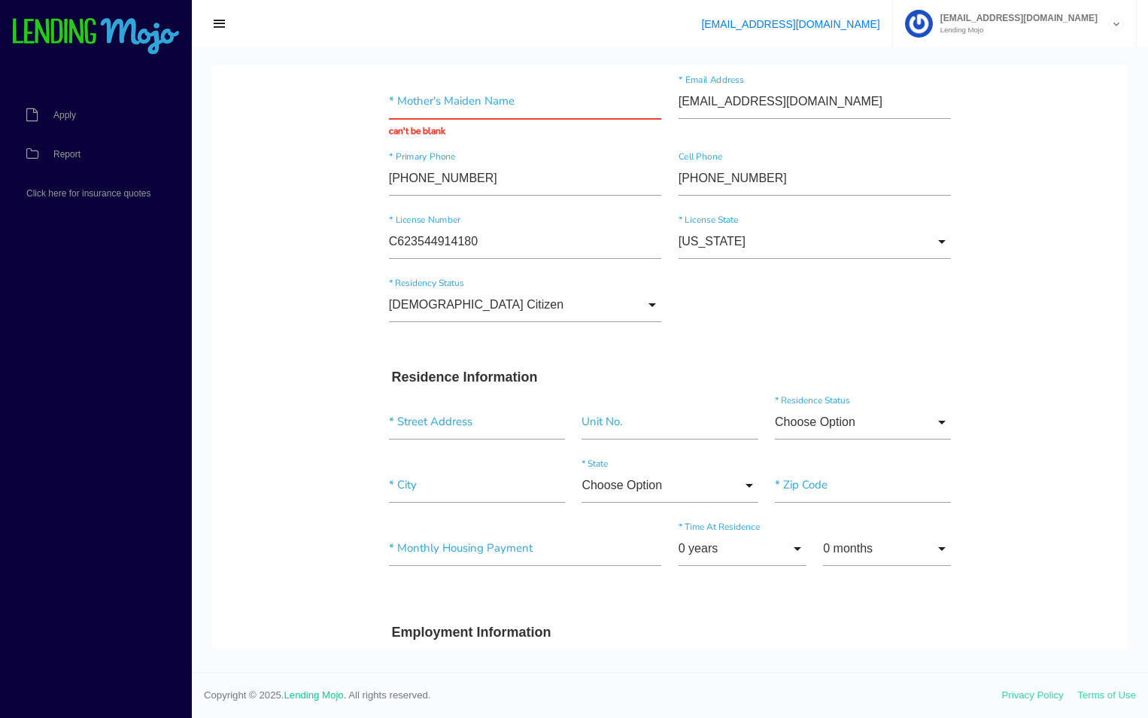
scroll to position [226, 0]
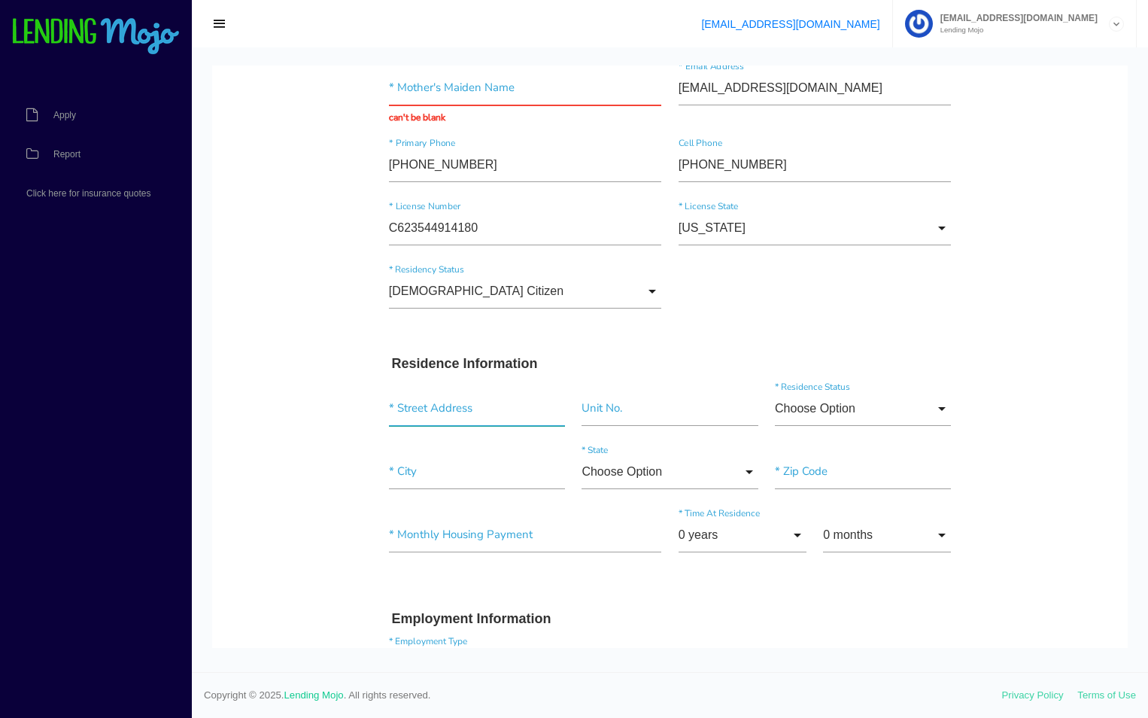
click at [521, 415] on input "text" at bounding box center [477, 408] width 176 height 35
click at [492, 412] on input "text" at bounding box center [477, 408] width 176 height 35
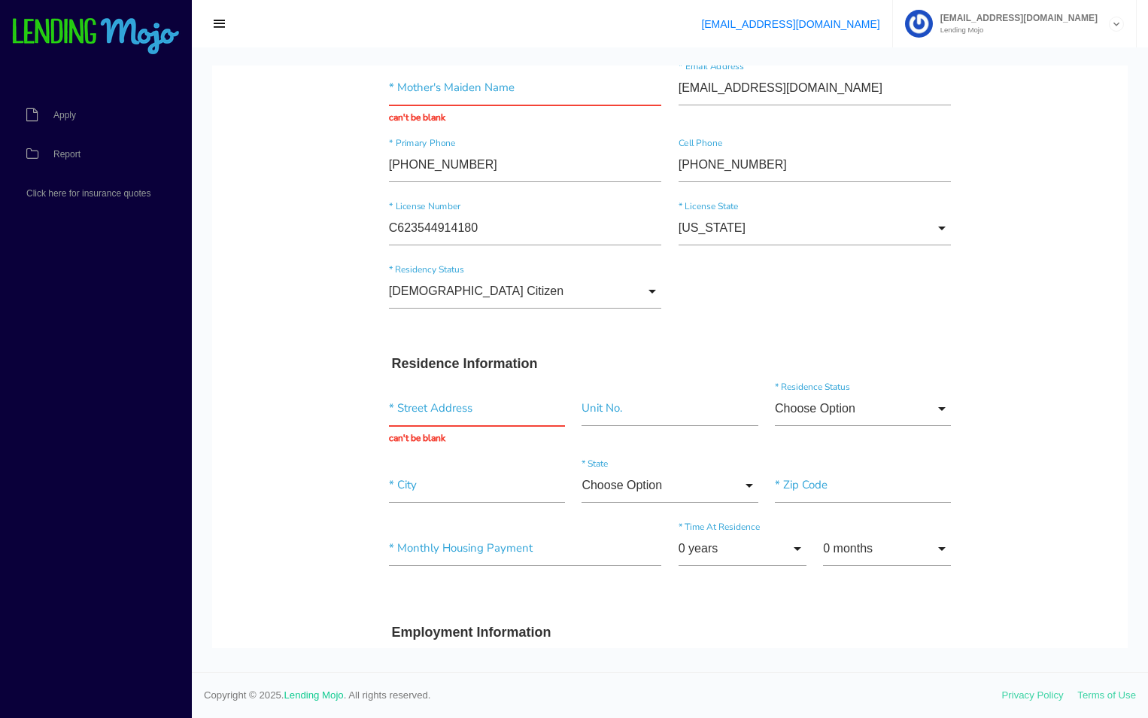
click at [437, 400] on input "text" at bounding box center [477, 408] width 176 height 35
paste input "4555 SE SIXTH AVE"
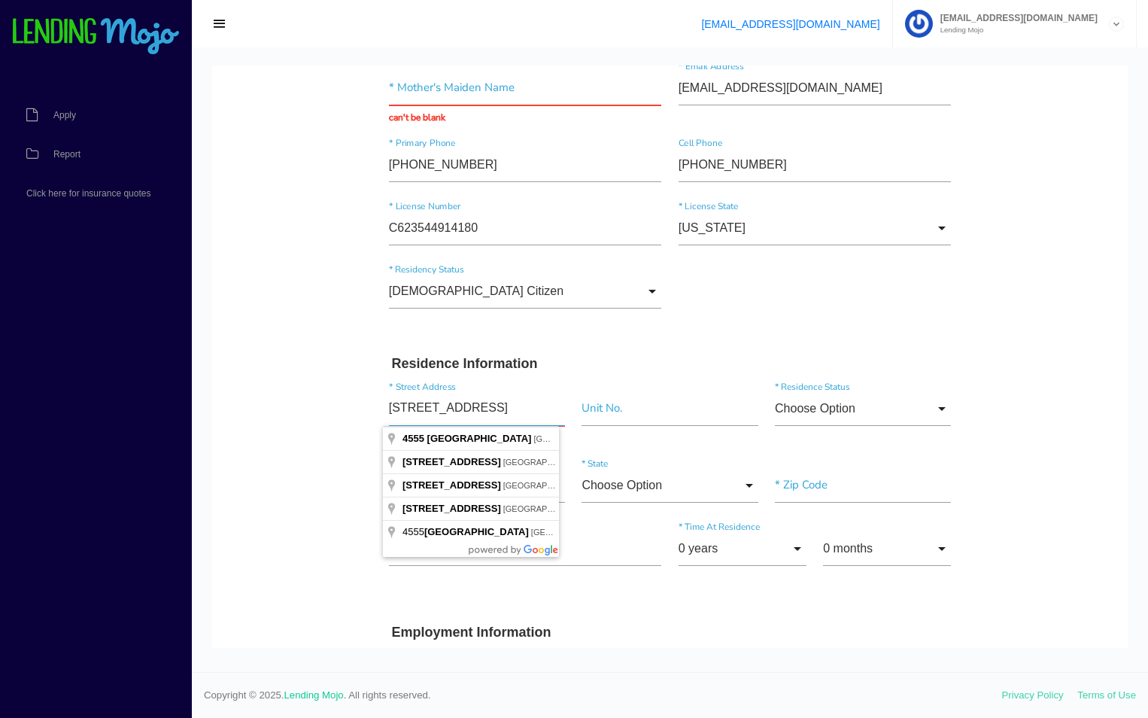
type input "4555 SE SIXTH AVE"
click at [635, 415] on input"] "text" at bounding box center [670, 408] width 176 height 35
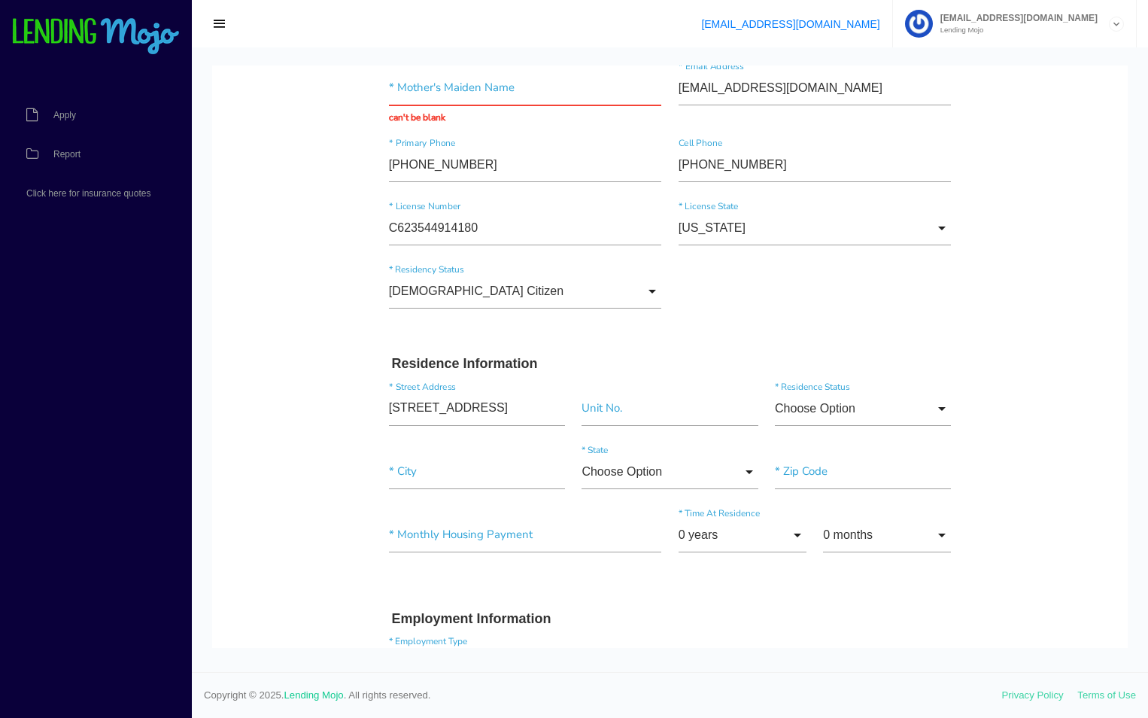
click at [798, 407] on input "Choose Option" at bounding box center [863, 408] width 176 height 35
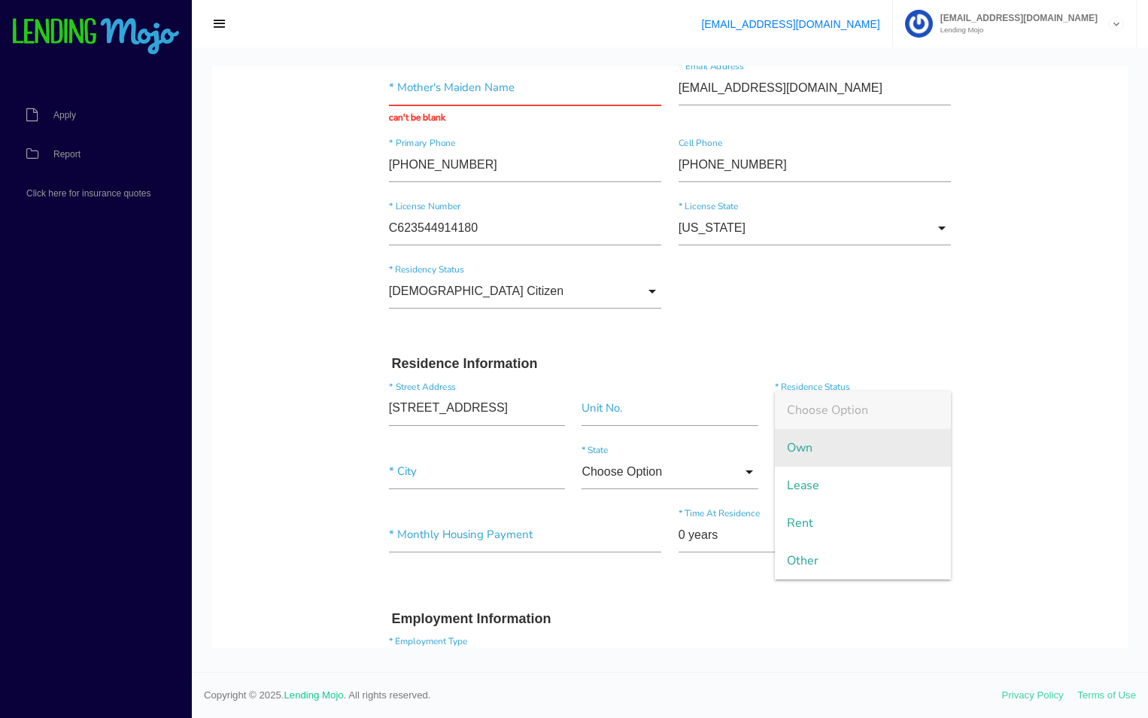
click at [775, 438] on span "Own" at bounding box center [863, 448] width 176 height 38
type input "Own"
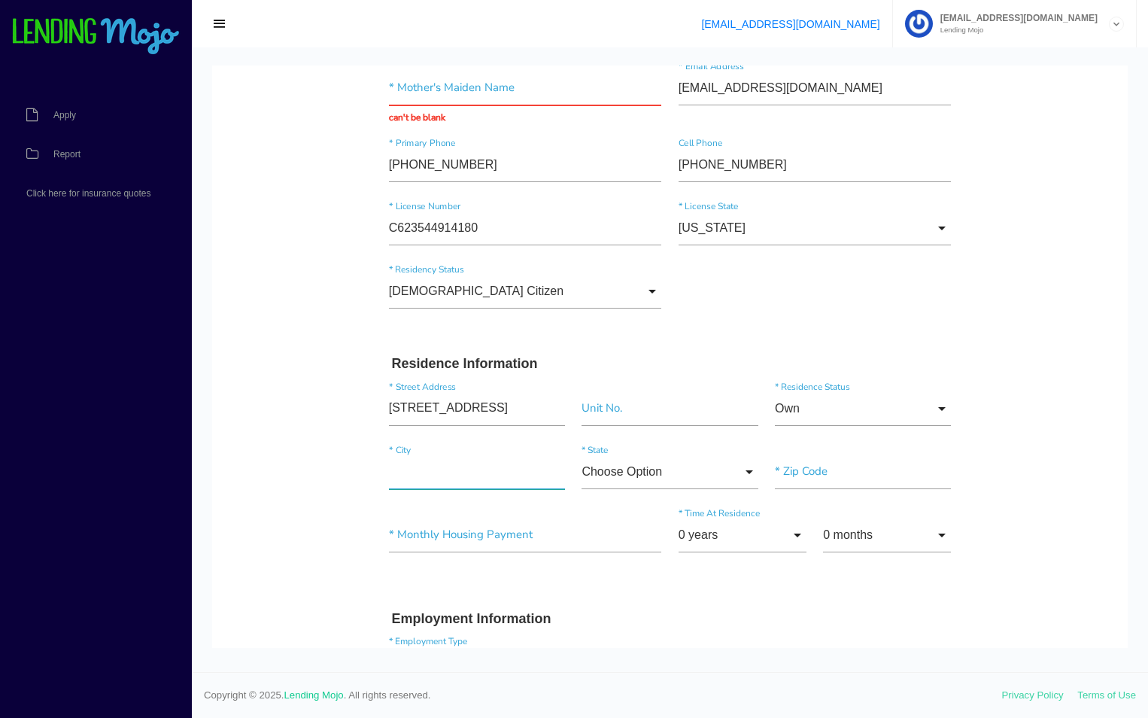
click at [430, 481] on input"] "text" at bounding box center [477, 471] width 176 height 35
drag, startPoint x: 309, startPoint y: 305, endPoint x: 359, endPoint y: 329, distance: 55.9
drag, startPoint x: 481, startPoint y: 475, endPoint x: 369, endPoint y: 481, distance: 111.5
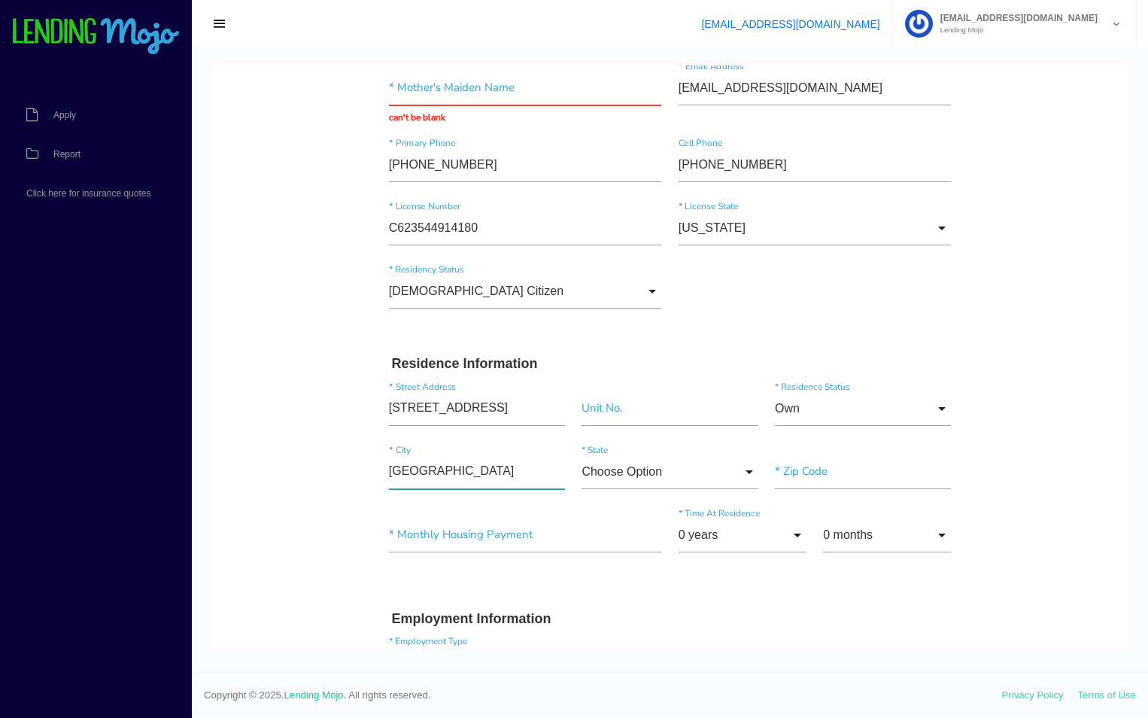
paste input"] "GAINESVILLE"
type input"] "GAINESVILLE"
click at [644, 475] on input "Choose Option" at bounding box center [670, 471] width 176 height 35
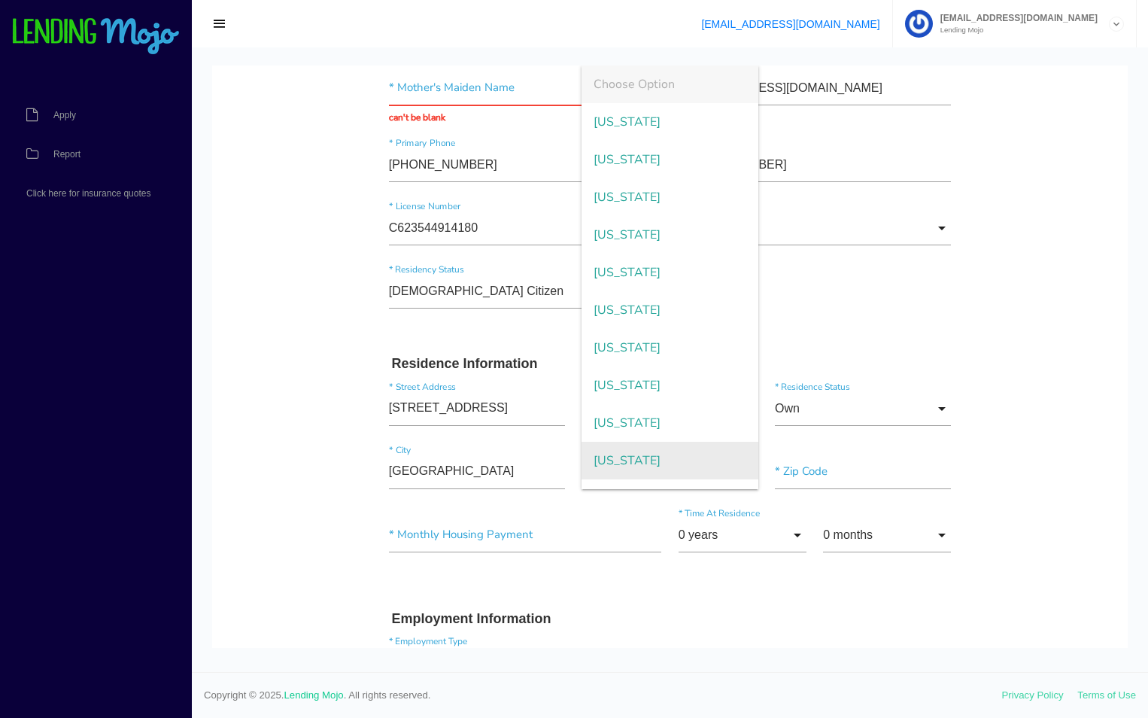
click at [625, 461] on span "Florida" at bounding box center [670, 461] width 176 height 38
type input "Florida"
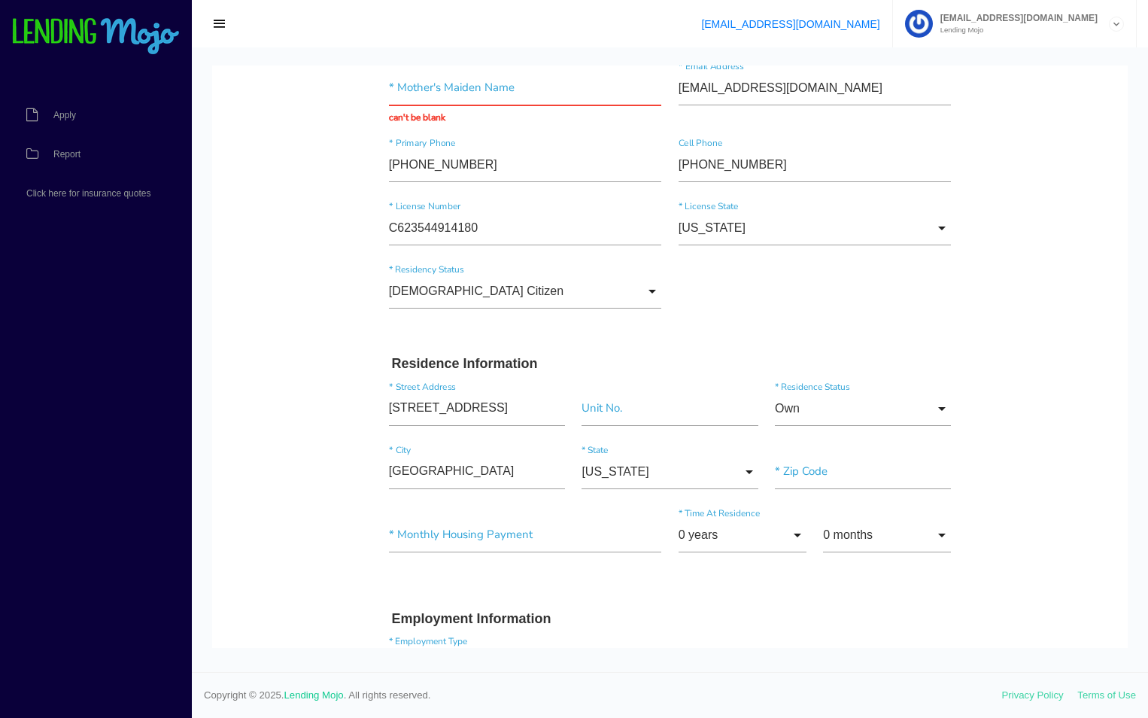
click at [811, 471] on input"] "text" at bounding box center [863, 471] width 176 height 35
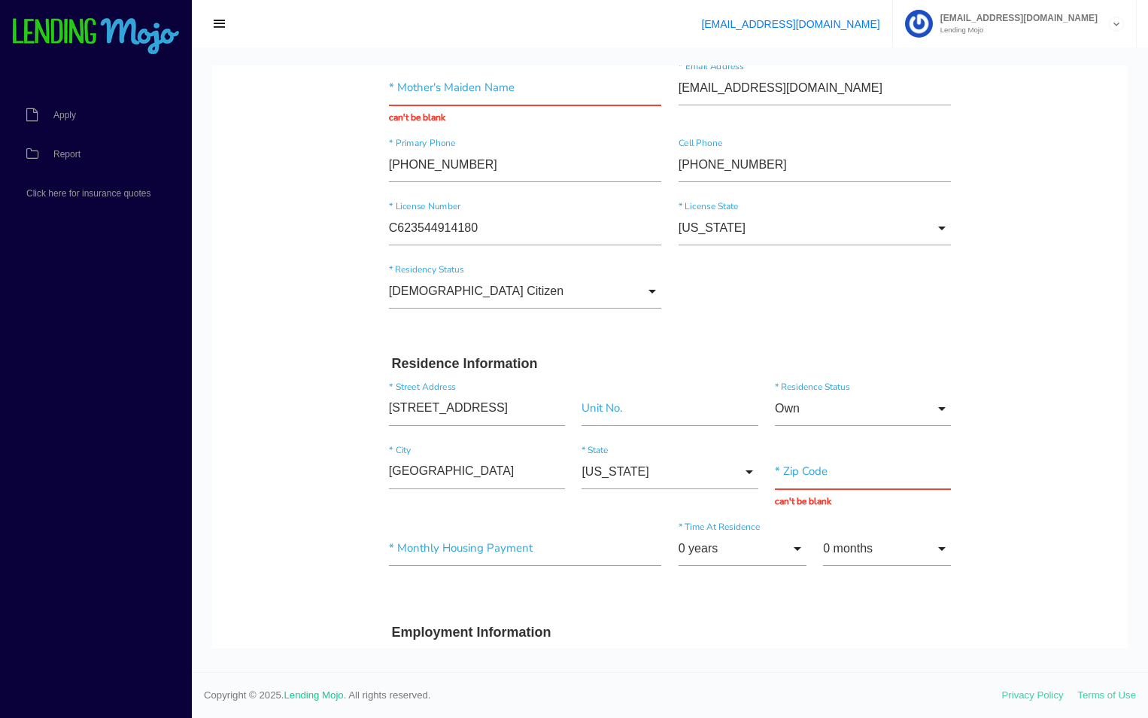
drag, startPoint x: 299, startPoint y: 303, endPoint x: 450, endPoint y: 379, distance: 168.6
click at [785, 476] on input "text" at bounding box center [863, 471] width 176 height 35
paste input "32641"
type input "32641"
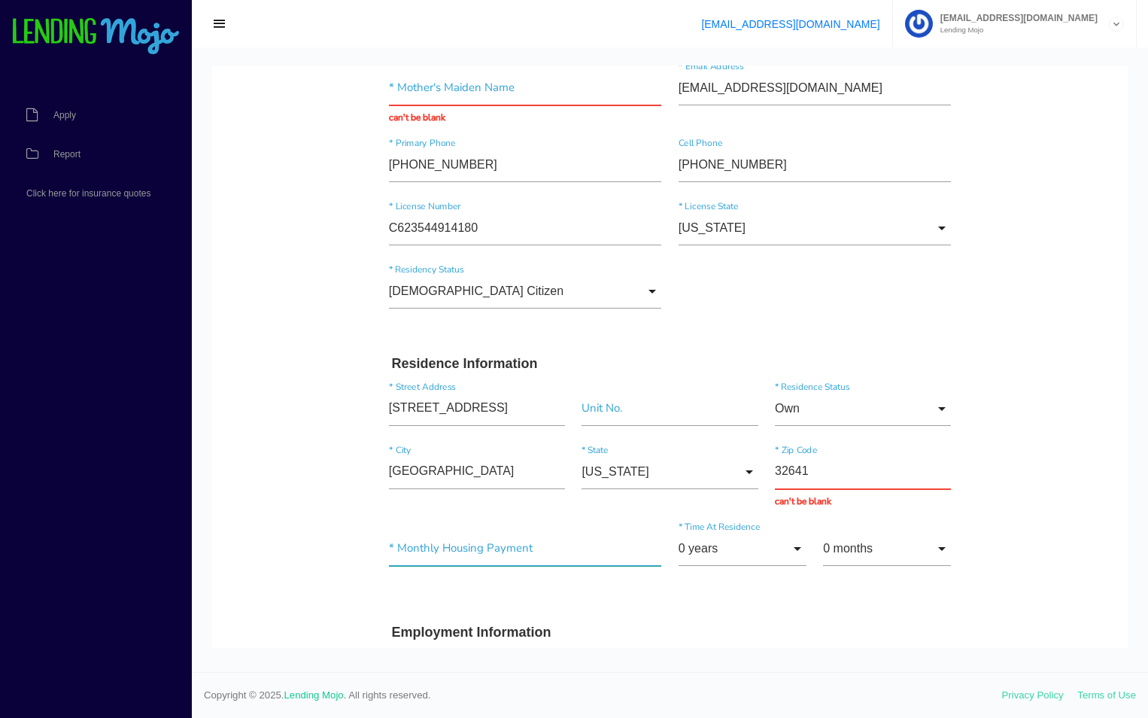
click at [470, 552] on input"] "text" at bounding box center [525, 548] width 273 height 35
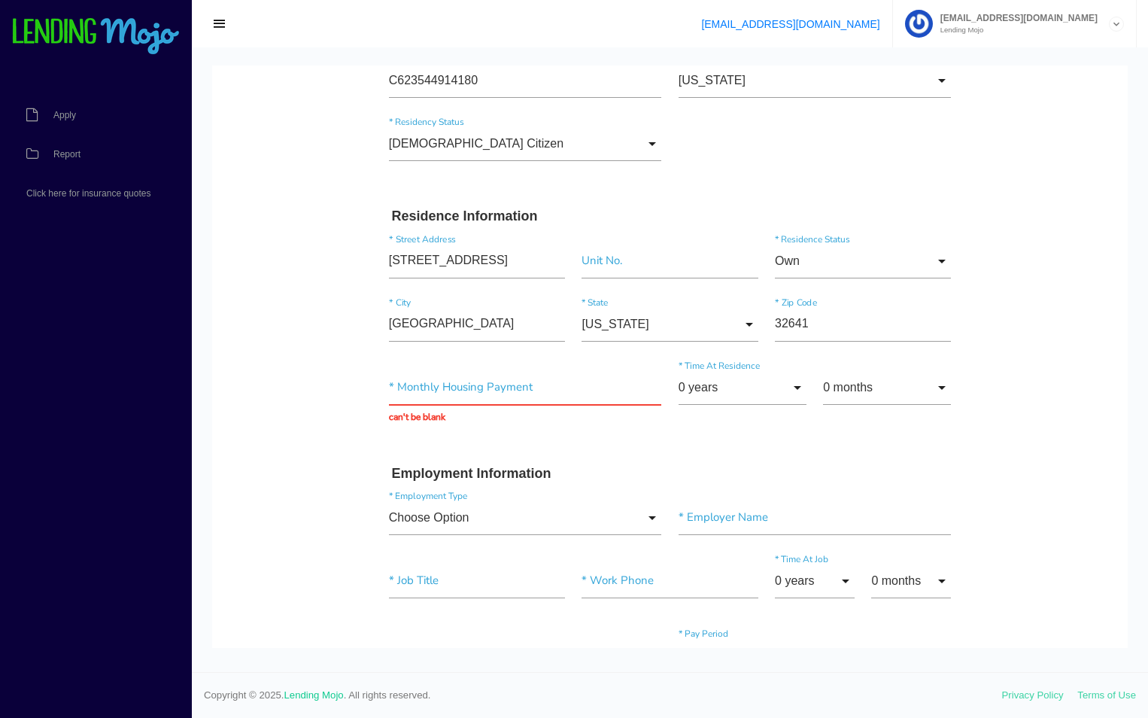
scroll to position [376, 0]
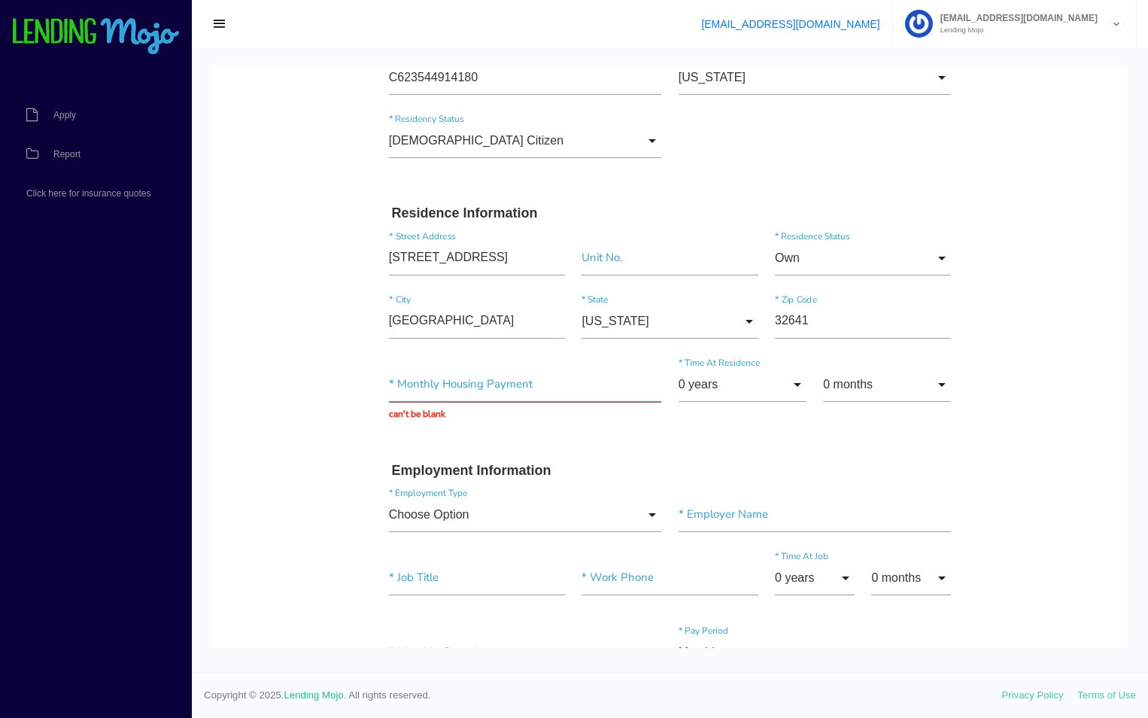
click at [509, 393] on input "text" at bounding box center [525, 384] width 273 height 35
type input "$1,122.00"
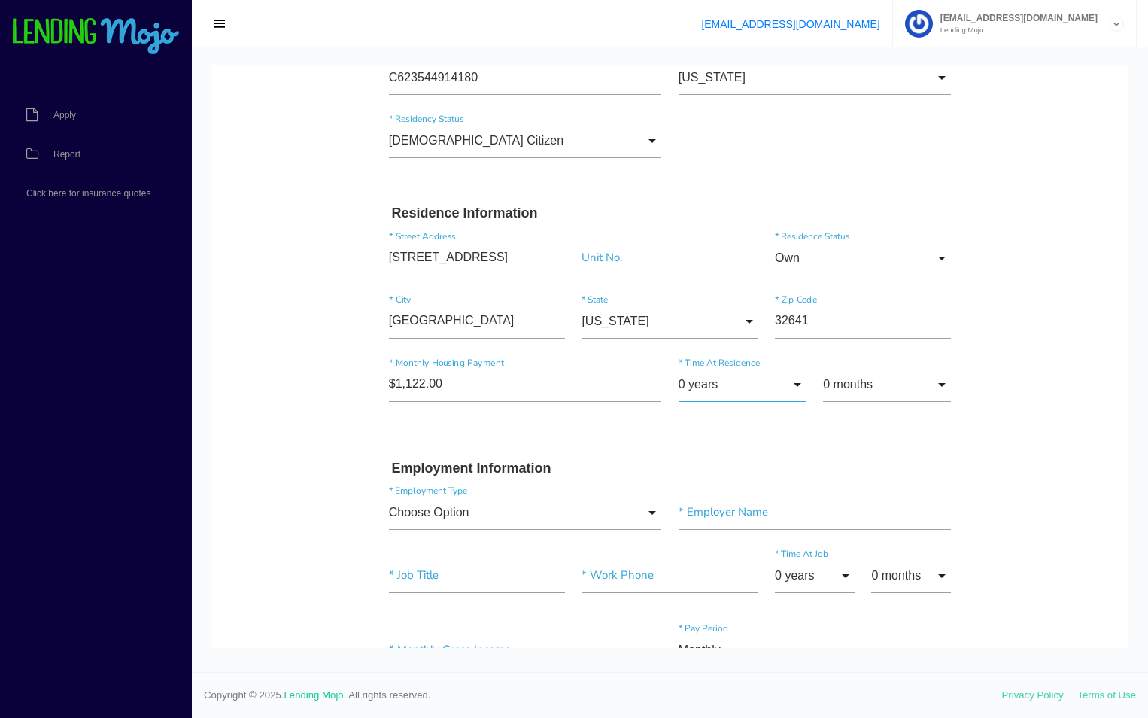
click at [739, 385] on input "0 years" at bounding box center [743, 384] width 128 height 35
drag, startPoint x: 624, startPoint y: 590, endPoint x: 641, endPoint y: 567, distance: 28.4
click at [624, 590] on input"] "text" at bounding box center [670, 575] width 176 height 35
click at [881, 473] on h3 "Employment Information" at bounding box center [670, 469] width 557 height 17
click at [755, 379] on input "0 years" at bounding box center [743, 384] width 128 height 35
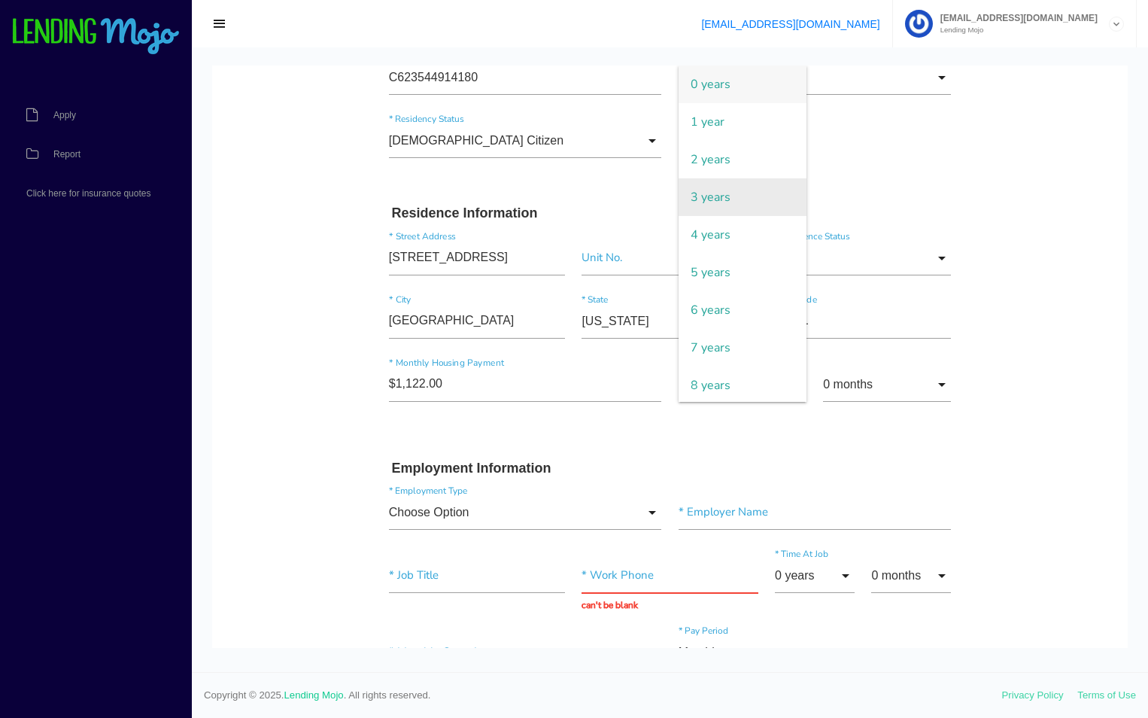
click at [697, 190] on span "3 years" at bounding box center [743, 197] width 128 height 38
type input "3 years"
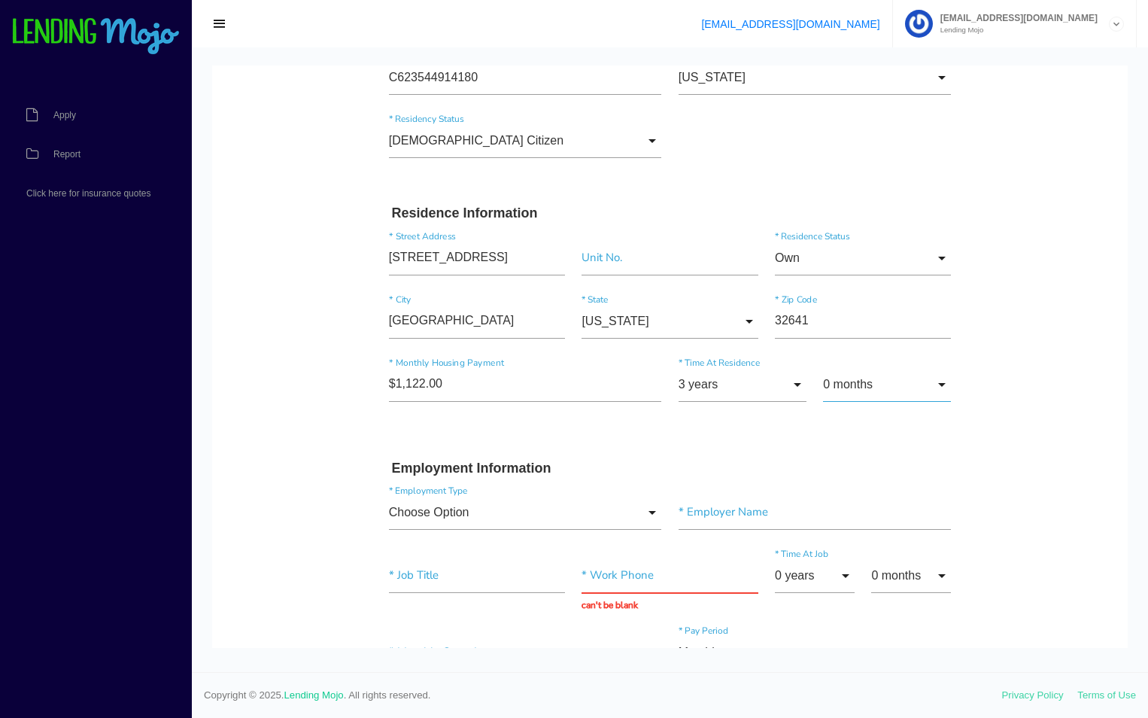
click at [827, 385] on input "0 months" at bounding box center [887, 384] width 128 height 35
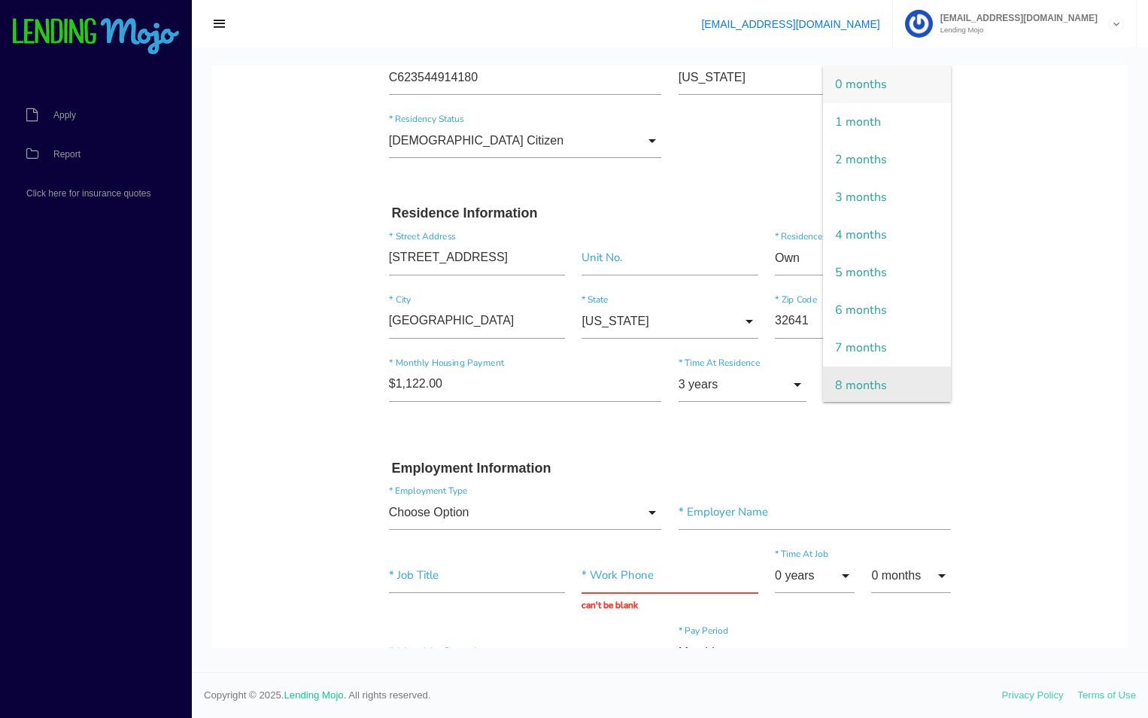
click at [837, 370] on span "8 months" at bounding box center [887, 385] width 128 height 38
type input "8 months"
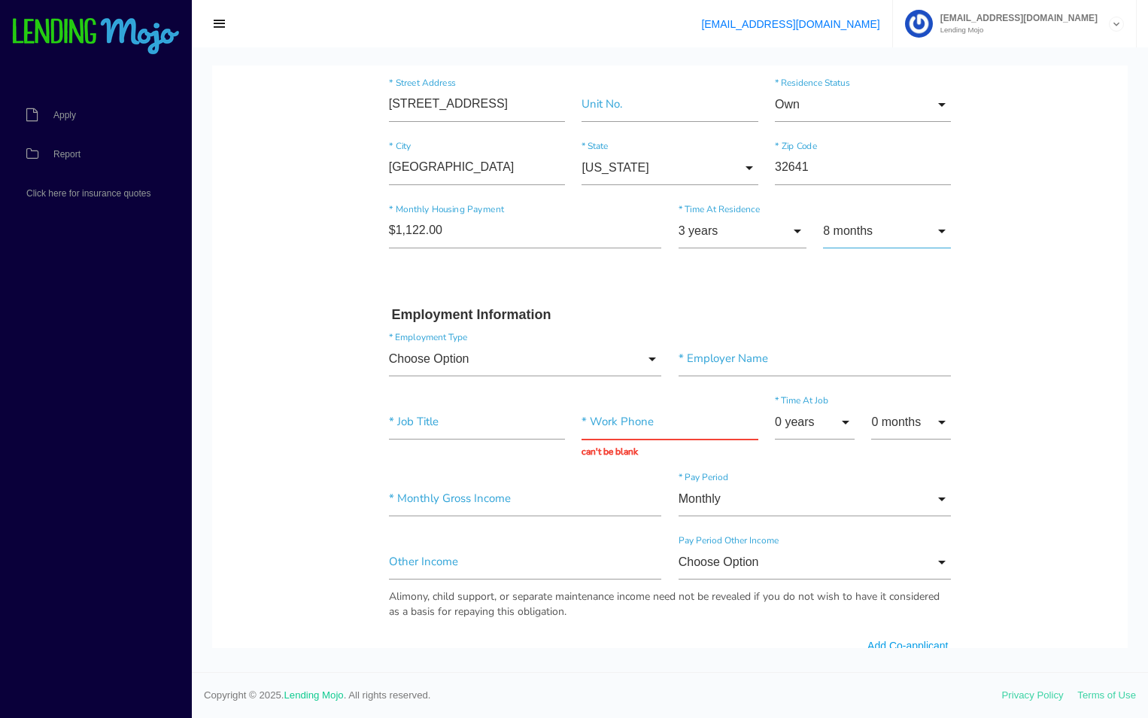
scroll to position [677, 0]
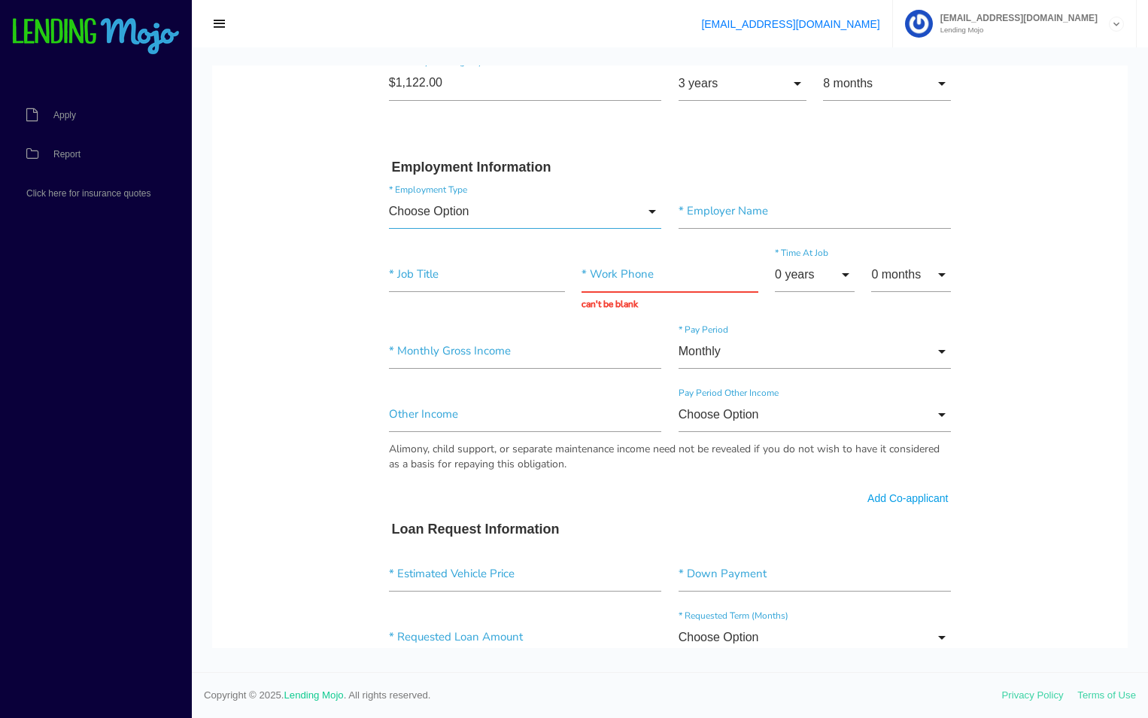
click at [501, 211] on input "Choose Option" at bounding box center [525, 211] width 273 height 35
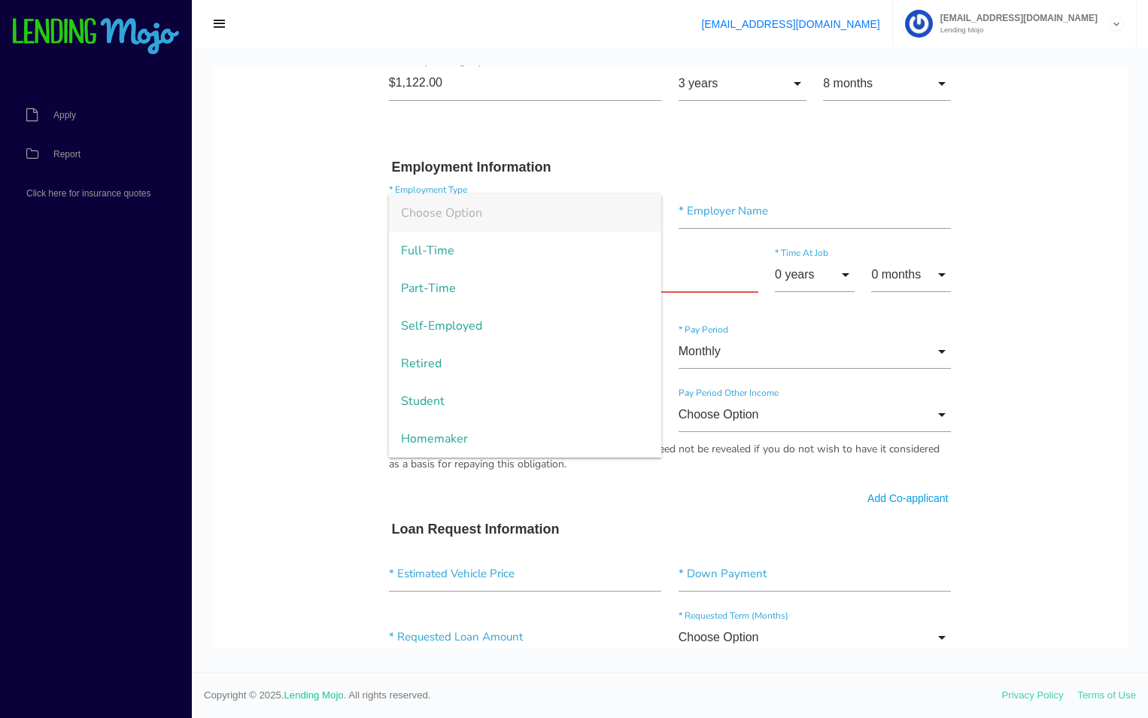
click at [685, 268] on input "text" at bounding box center [670, 274] width 176 height 35
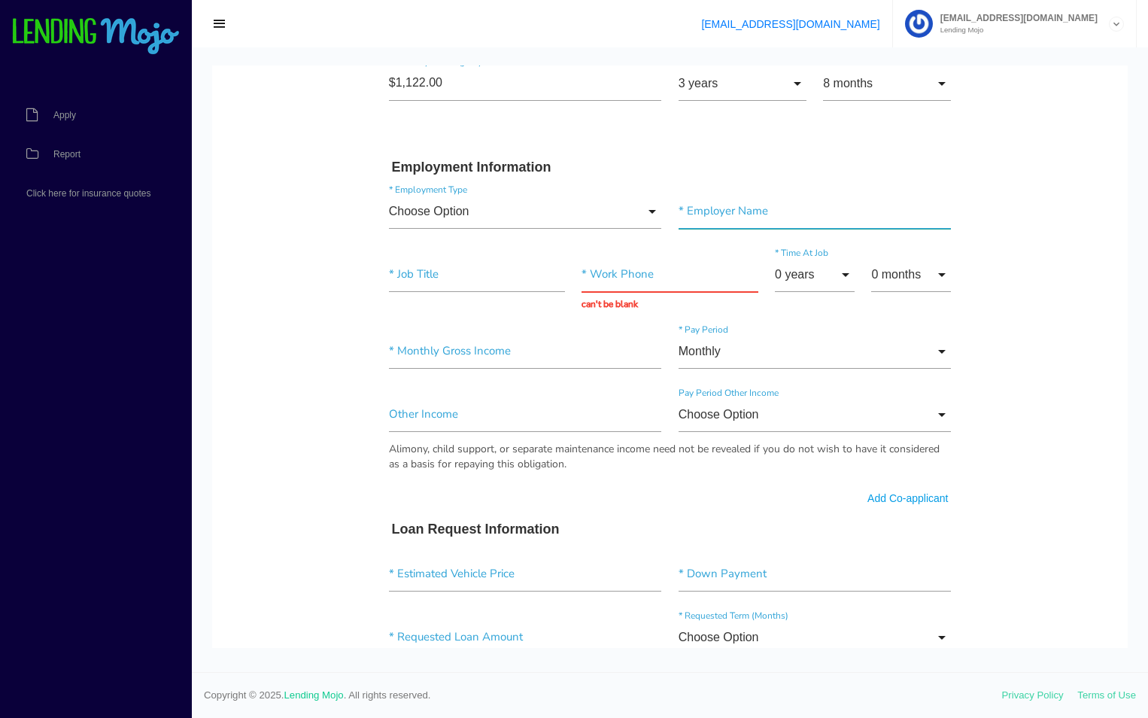
click at [713, 212] on input"] "text" at bounding box center [815, 211] width 273 height 35
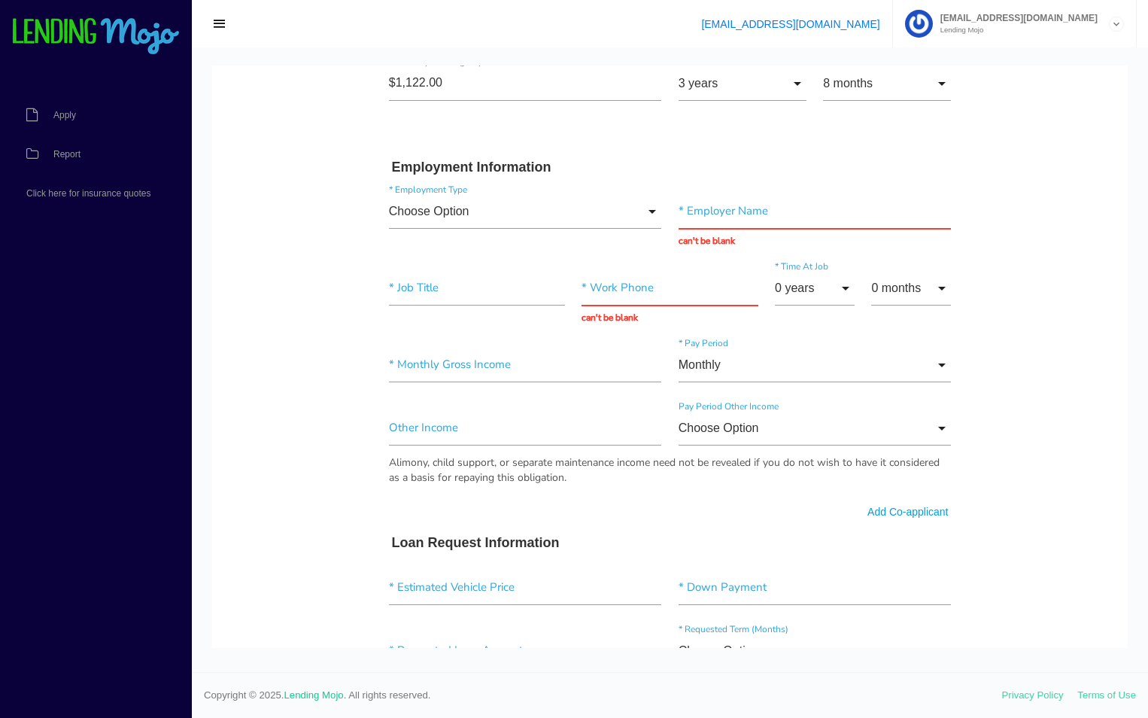
click at [241, 185] on body "Quick, Secure Financing Personalized to You. MICHAEL * First Name Middle Name C…" at bounding box center [670, 391] width 916 height 2006
click at [686, 213] on input "text" at bounding box center [815, 211] width 273 height 35
click at [301, 266] on body "Quick, Secure Financing Personalized to You. MICHAEL * First Name Middle Name C…" at bounding box center [670, 391] width 916 height 2006
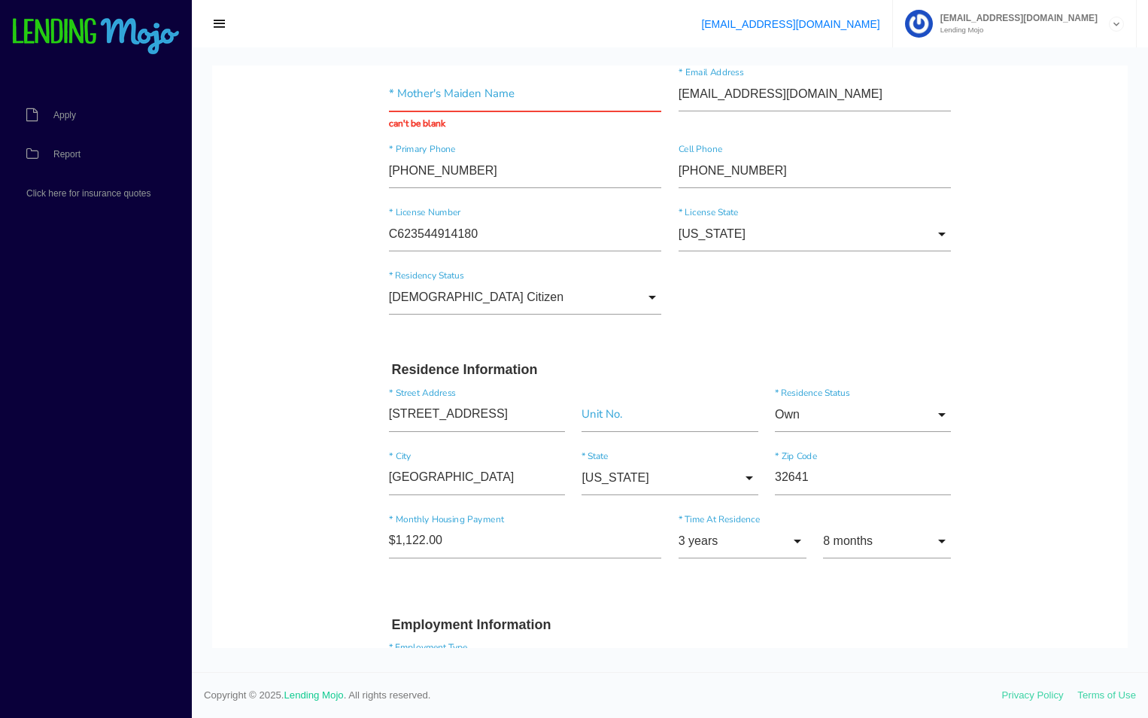
scroll to position [0, 0]
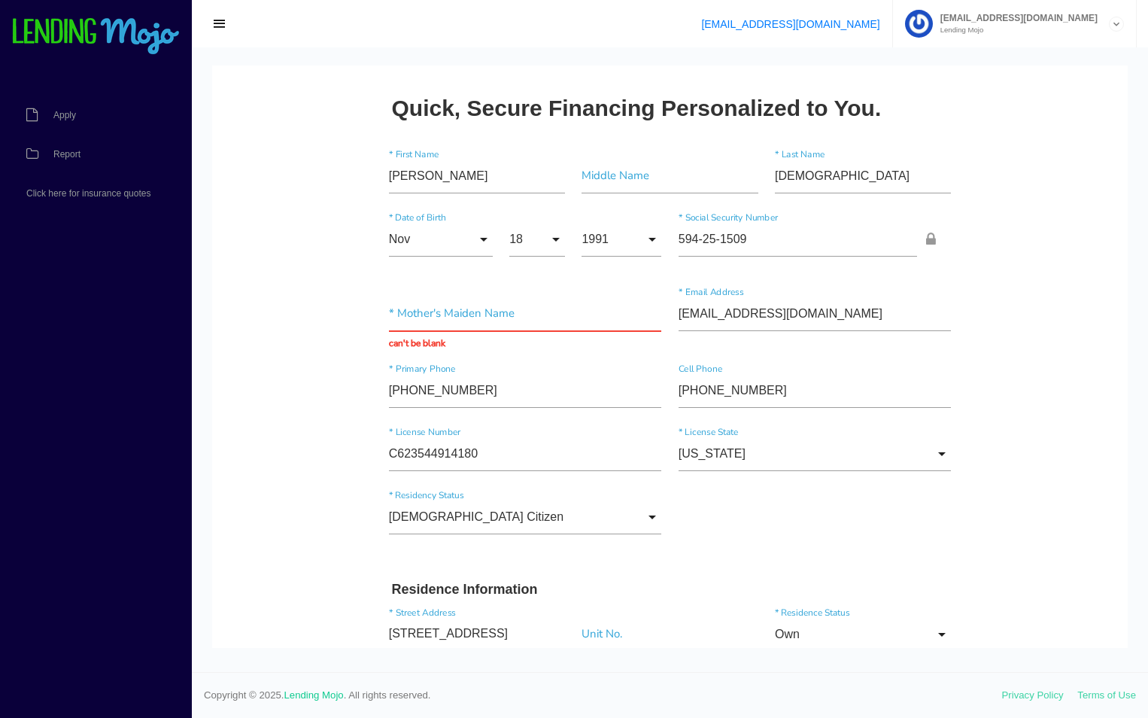
drag, startPoint x: 380, startPoint y: 175, endPoint x: 427, endPoint y: 178, distance: 47.5
click at [427, 178] on div "MICHAEL * First Name" at bounding box center [477, 179] width 193 height 41
drag, startPoint x: 382, startPoint y: 174, endPoint x: 454, endPoint y: 183, distance: 72.8
click at [453, 183] on input"] "[PERSON_NAME]" at bounding box center [477, 176] width 176 height 35
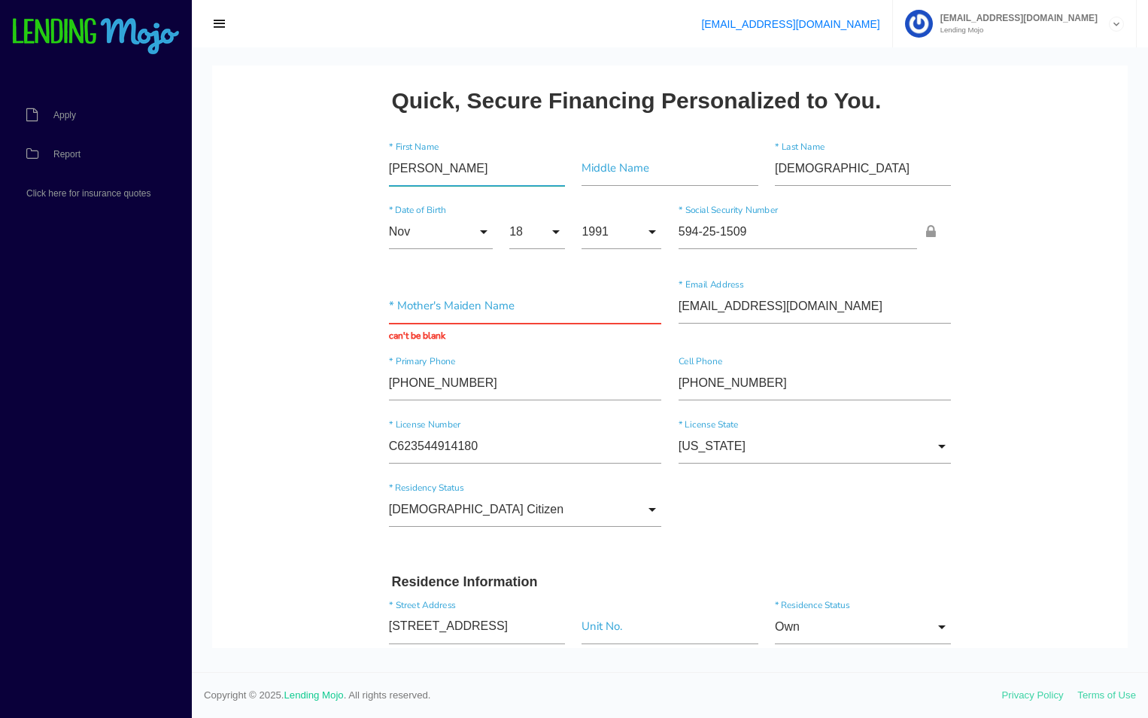
scroll to position [602, 0]
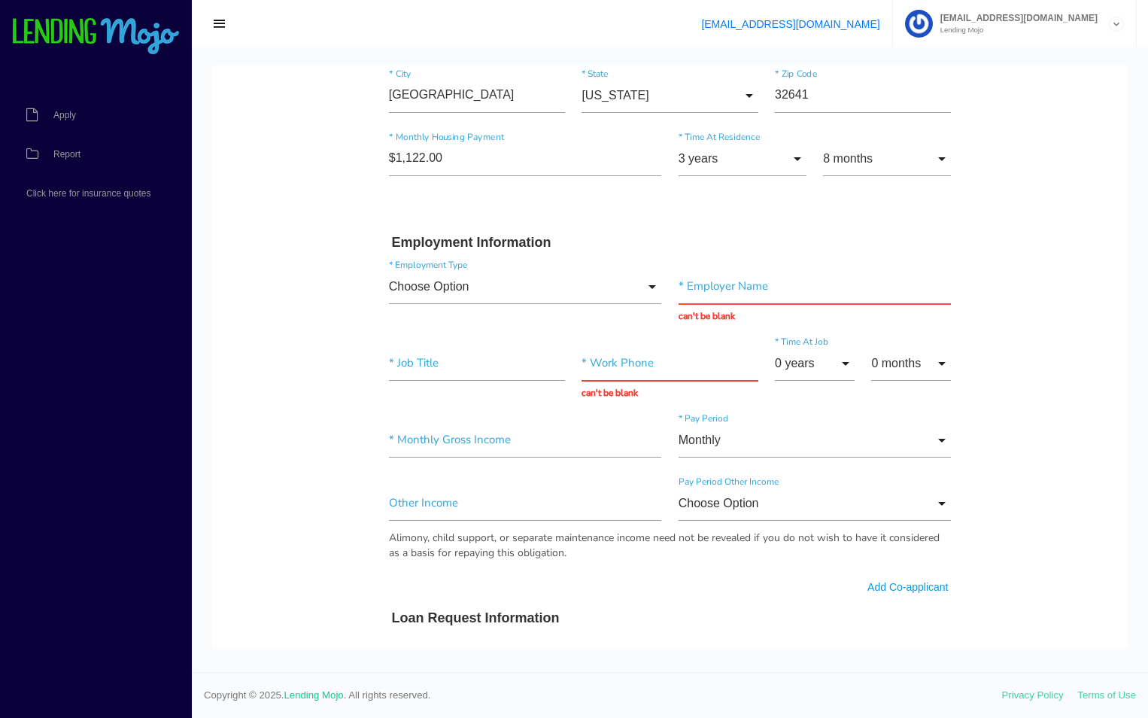
click at [697, 275] on input "text" at bounding box center [815, 286] width 273 height 35
paste input "[PERSON_NAME]"
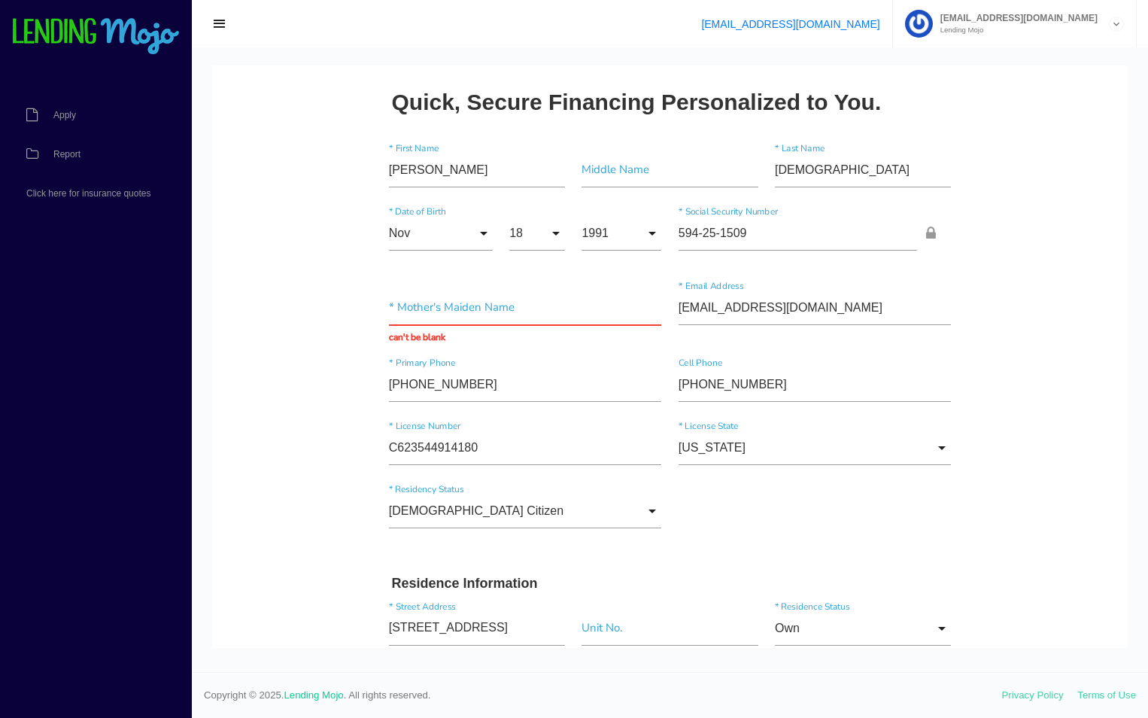
scroll to position [0, 0]
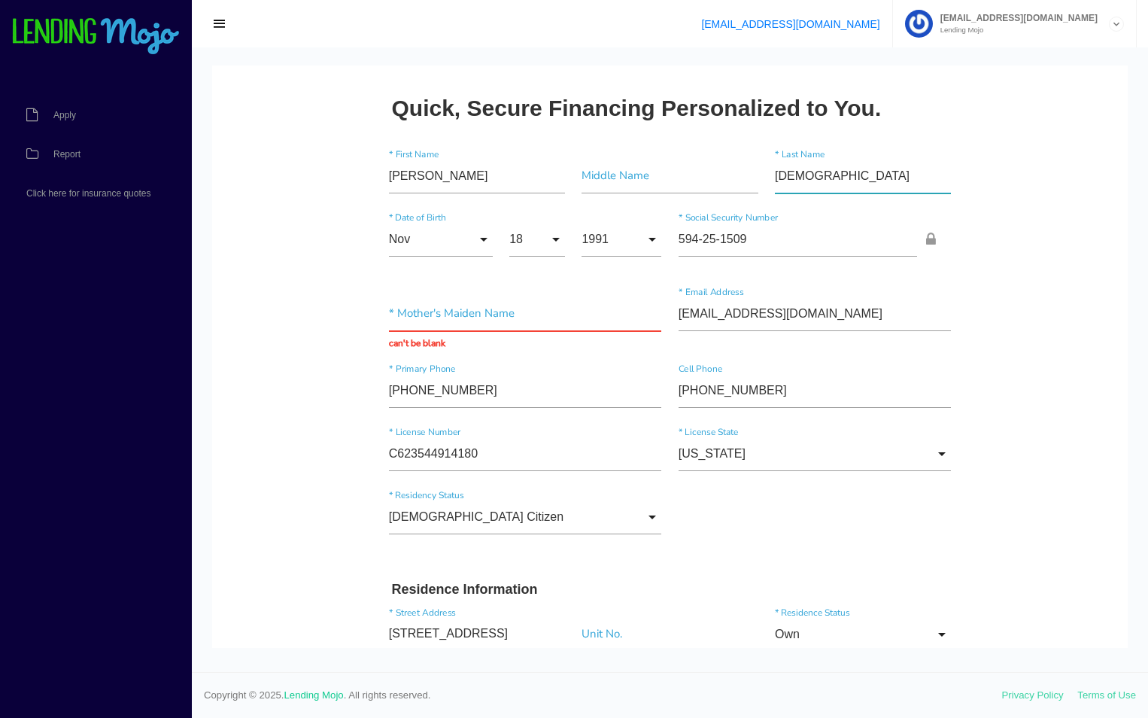
drag, startPoint x: 768, startPoint y: 179, endPoint x: 845, endPoint y: 176, distance: 76.8
click at [845, 176] on input"] "[DEMOGRAPHIC_DATA]" at bounding box center [863, 176] width 176 height 35
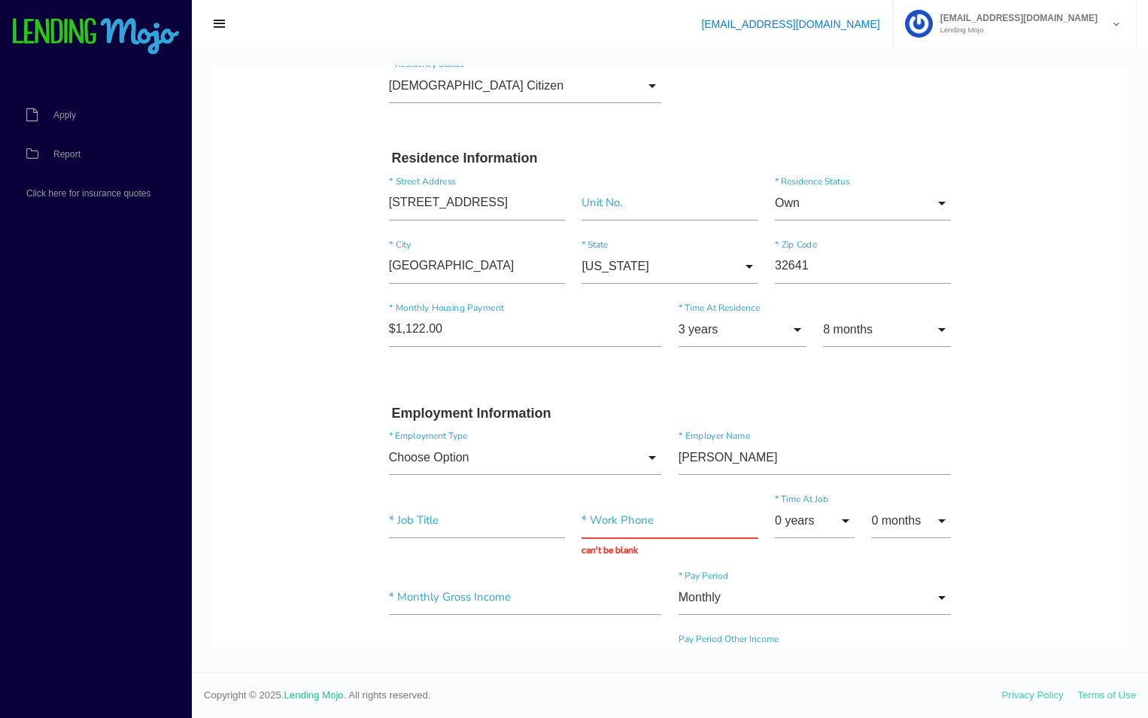
scroll to position [451, 0]
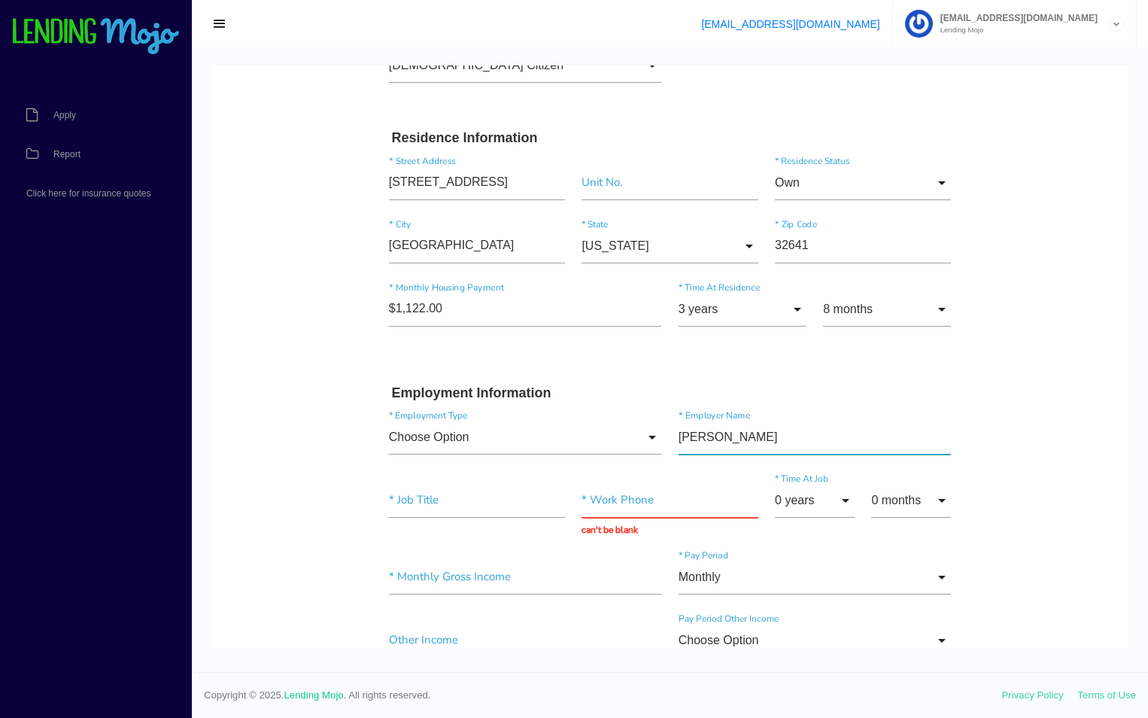
click at [730, 439] on input"] "[PERSON_NAME]" at bounding box center [815, 437] width 273 height 35
paste input"] "[DEMOGRAPHIC_DATA]"
type input"] "MICHAEL CHRISTIANI"
click at [452, 491] on input"] "text" at bounding box center [477, 500] width 176 height 35
click at [303, 300] on body "Quick, Secure Financing Personalized to You. MICHAEL * First Name Middle Name C…" at bounding box center [670, 610] width 916 height 1993
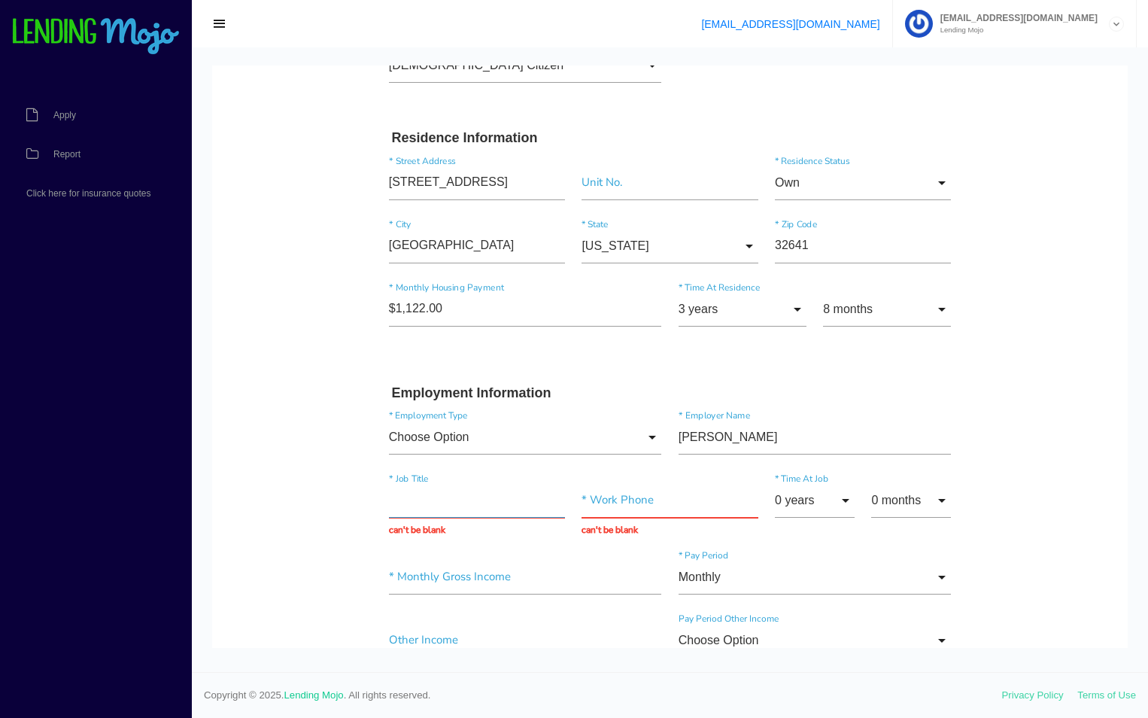
click at [431, 498] on input "text" at bounding box center [477, 500] width 176 height 35
paste input "Loan Officer"
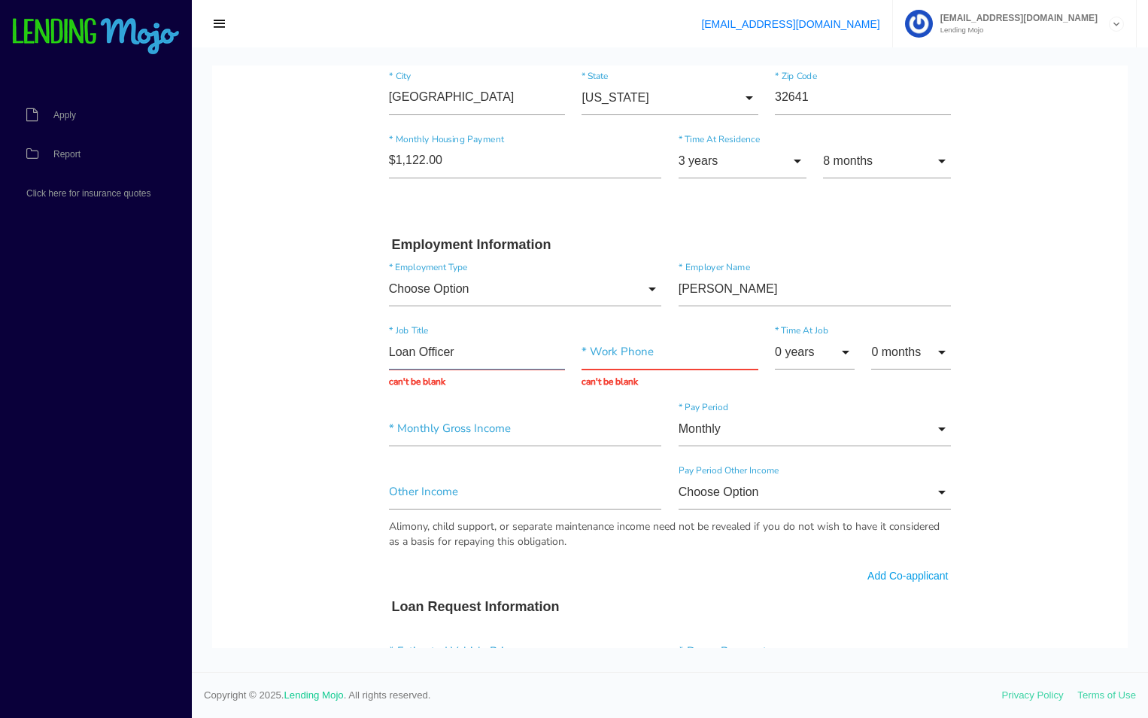
scroll to position [602, 0]
type input "Loan Officer"
click at [616, 346] on input "text" at bounding box center [670, 350] width 176 height 35
click at [302, 328] on body "Quick, Secure Financing Personalized to You. MICHAEL * First Name Middle Name C…" at bounding box center [670, 459] width 916 height 1993
click at [619, 360] on input "text" at bounding box center [670, 350] width 176 height 35
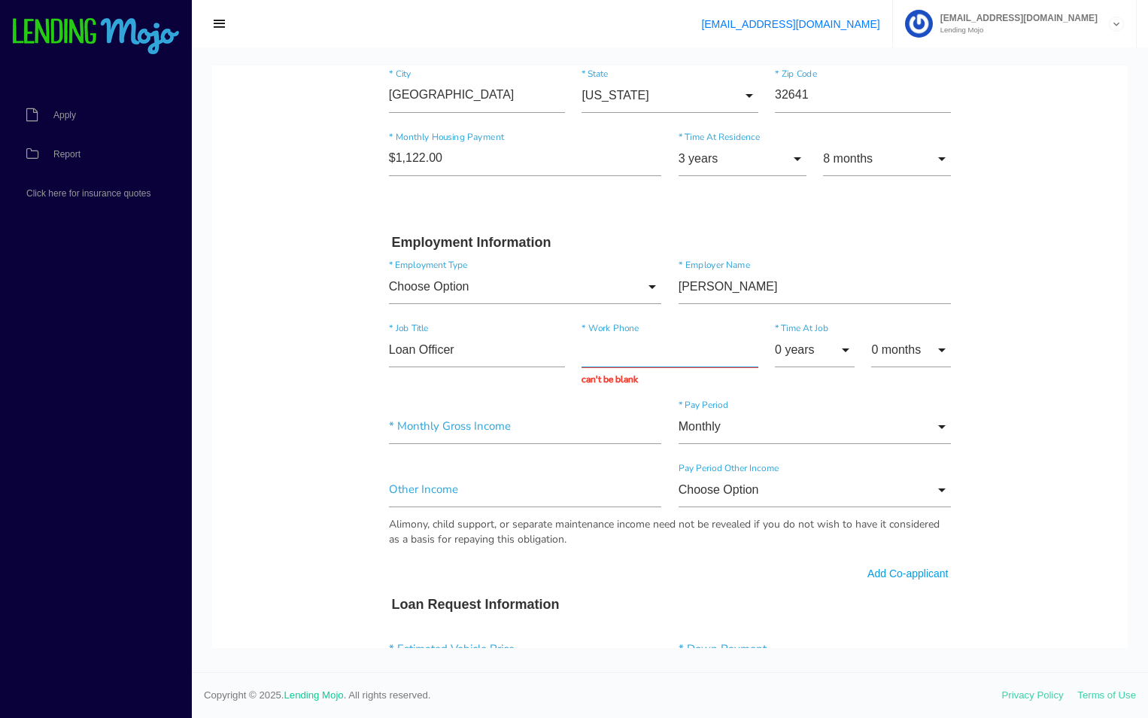
paste input "(352) 377-4141"
type input "(352) 377-4141"
click at [479, 458] on div "* Monthly Gross Income Monthly Monthly Monthly * Pay Period" at bounding box center [670, 429] width 579 height 63
click at [312, 299] on body "Quick, Secure Financing Personalized to You. MICHAEL * First Name Middle Name C…" at bounding box center [670, 458] width 916 height 1990
click at [783, 352] on input "0 years" at bounding box center [815, 350] width 80 height 35
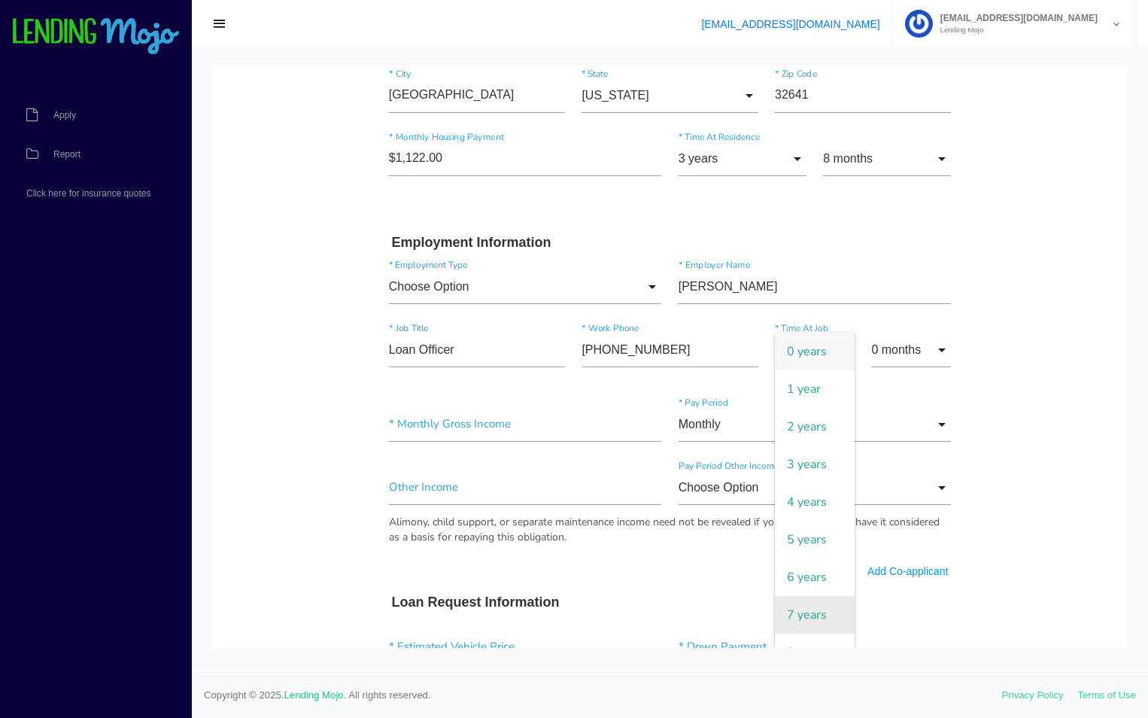
click at [792, 613] on span "7 years" at bounding box center [815, 615] width 80 height 38
type input "7 years"
click at [883, 349] on input "0 months" at bounding box center [911, 350] width 80 height 35
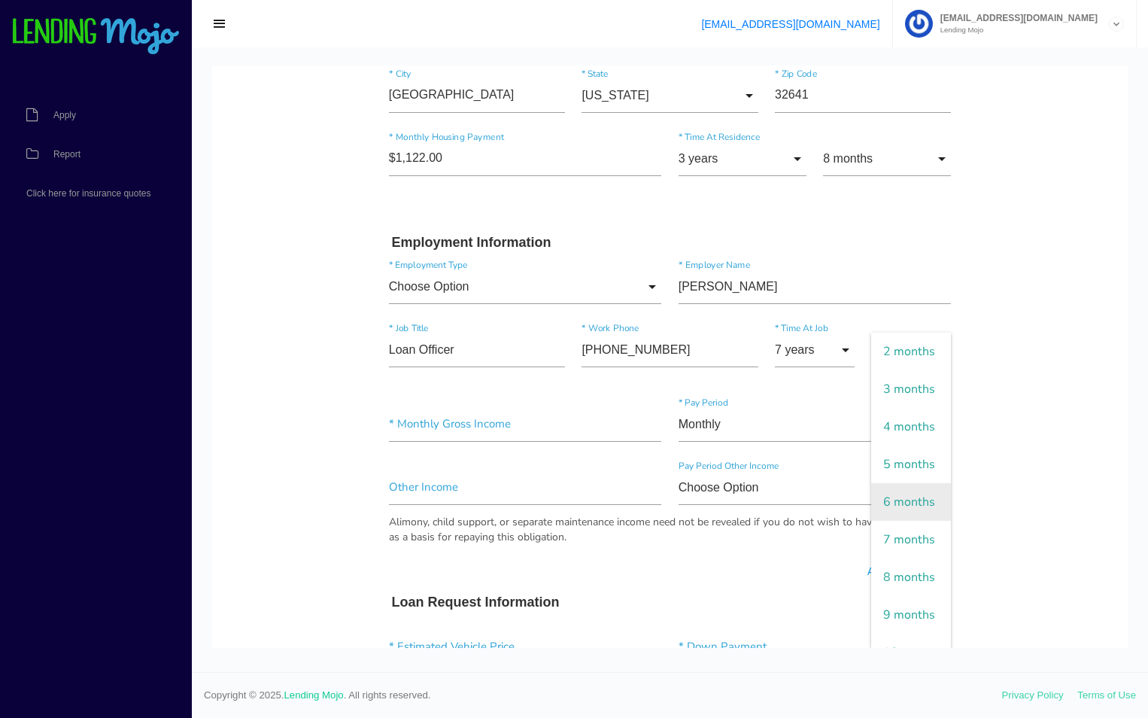
scroll to position [150, 0]
click at [889, 521] on span "8 months" at bounding box center [911, 502] width 80 height 38
type input "8 months"
click at [285, 290] on body "Quick, Secure Financing Personalized to You. MICHAEL * First Name Middle Name C…" at bounding box center [670, 458] width 916 height 1990
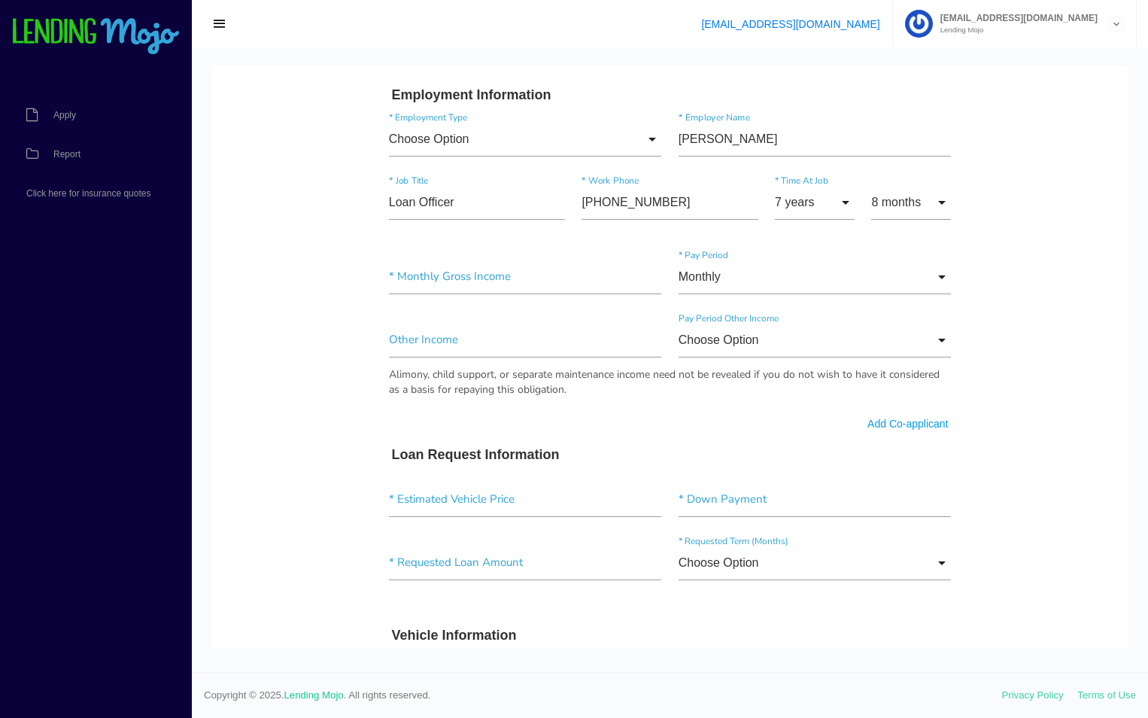
scroll to position [752, 0]
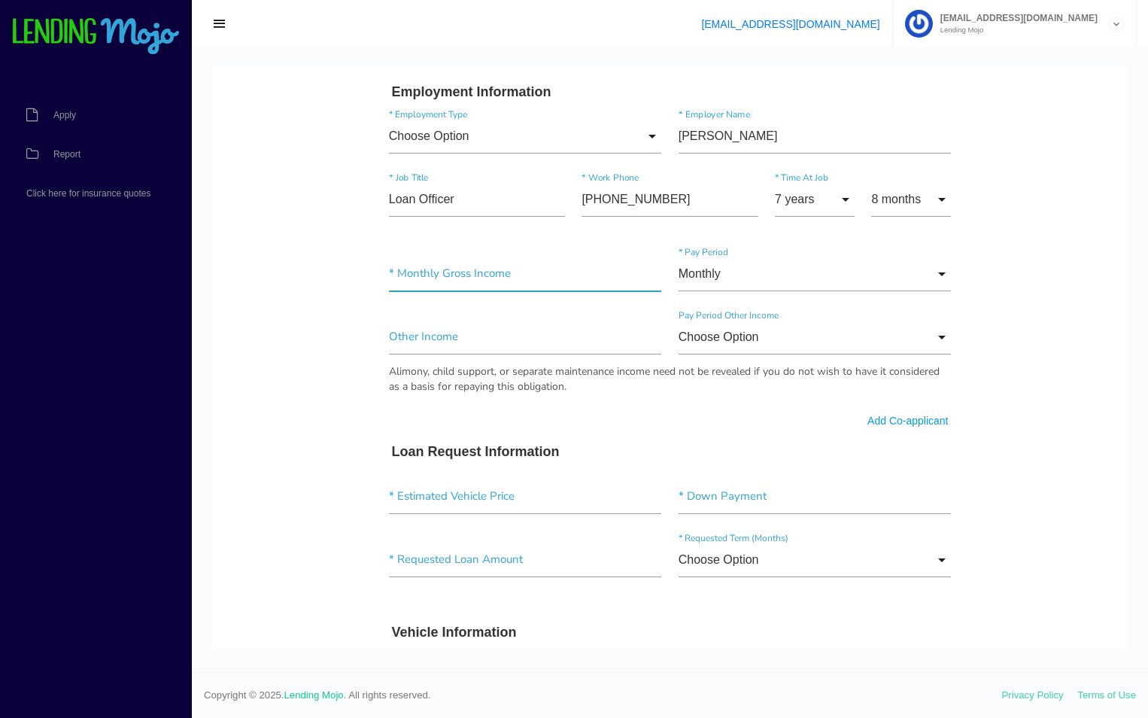
click at [500, 270] on input"] "text" at bounding box center [525, 274] width 273 height 35
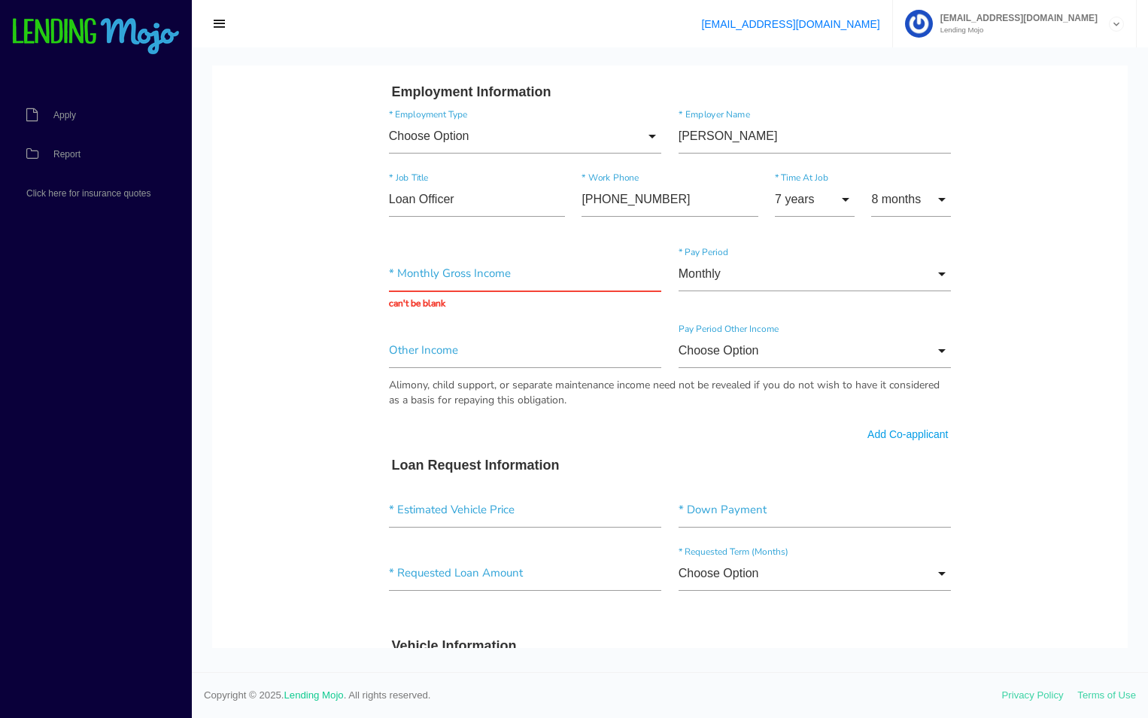
drag, startPoint x: 287, startPoint y: 290, endPoint x: 323, endPoint y: 290, distance: 36.1
click at [287, 290] on body "Quick, Secure Financing Personalized to You. MICHAEL * First Name Middle Name C…" at bounding box center [670, 315] width 916 height 2004
click at [552, 286] on input "text" at bounding box center [525, 274] width 273 height 35
type input "$10,000.00"
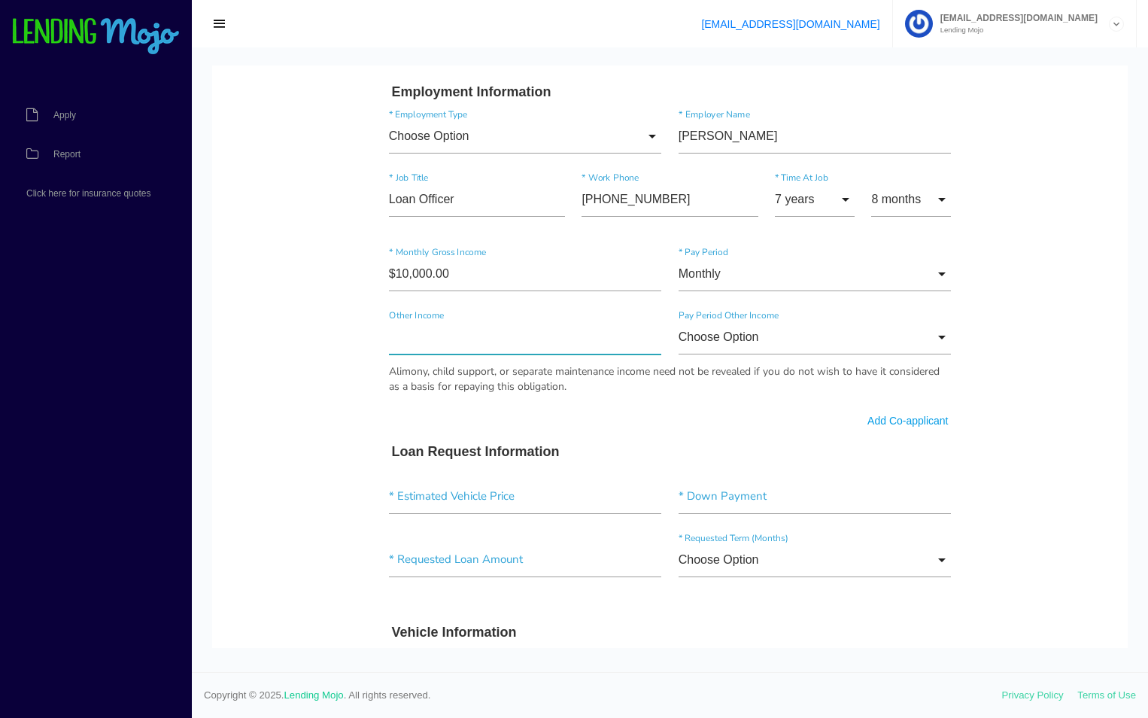
click at [592, 359] on div "Other Income" at bounding box center [526, 340] width 290 height 41
click at [690, 594] on form "MICHAEL * First Name Middle Name CHRISTIANI * Last Name Nov Month Jan Feb March…" at bounding box center [670, 315] width 579 height 1856
click at [516, 345] on input"] "text" at bounding box center [525, 337] width 273 height 35
click at [704, 348] on input "Choose Option" at bounding box center [815, 337] width 273 height 35
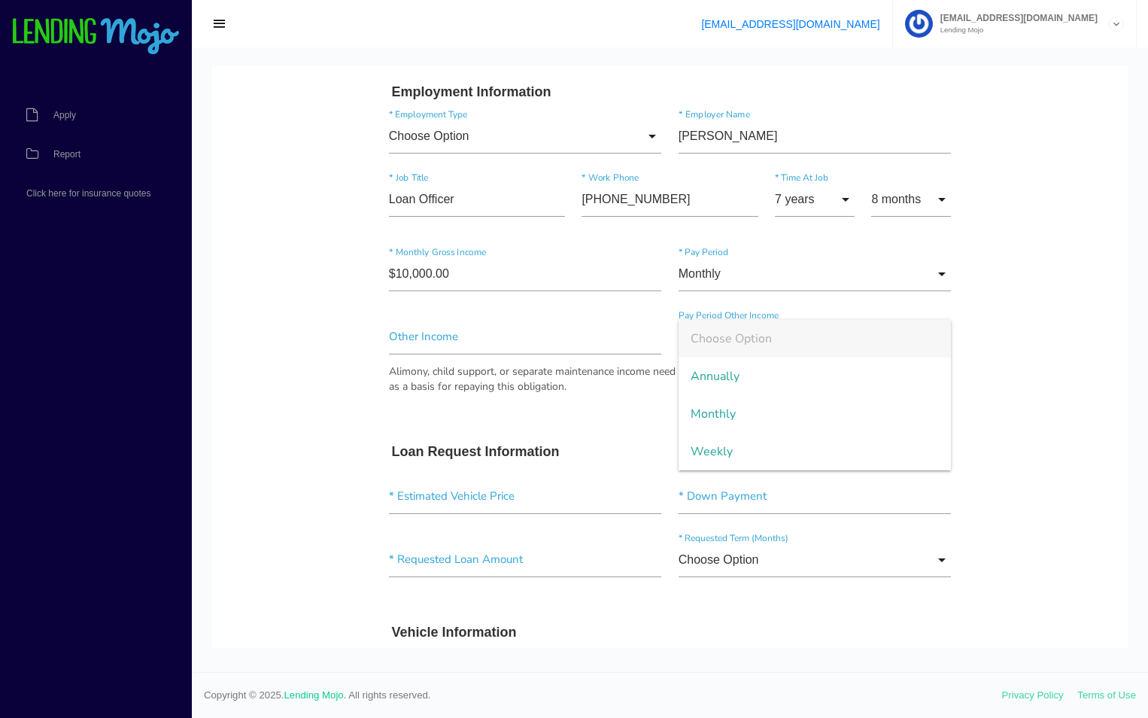
click at [568, 388] on div "Alimony, child support, or separate maintenance income need not be revealed if …" at bounding box center [670, 379] width 563 height 30
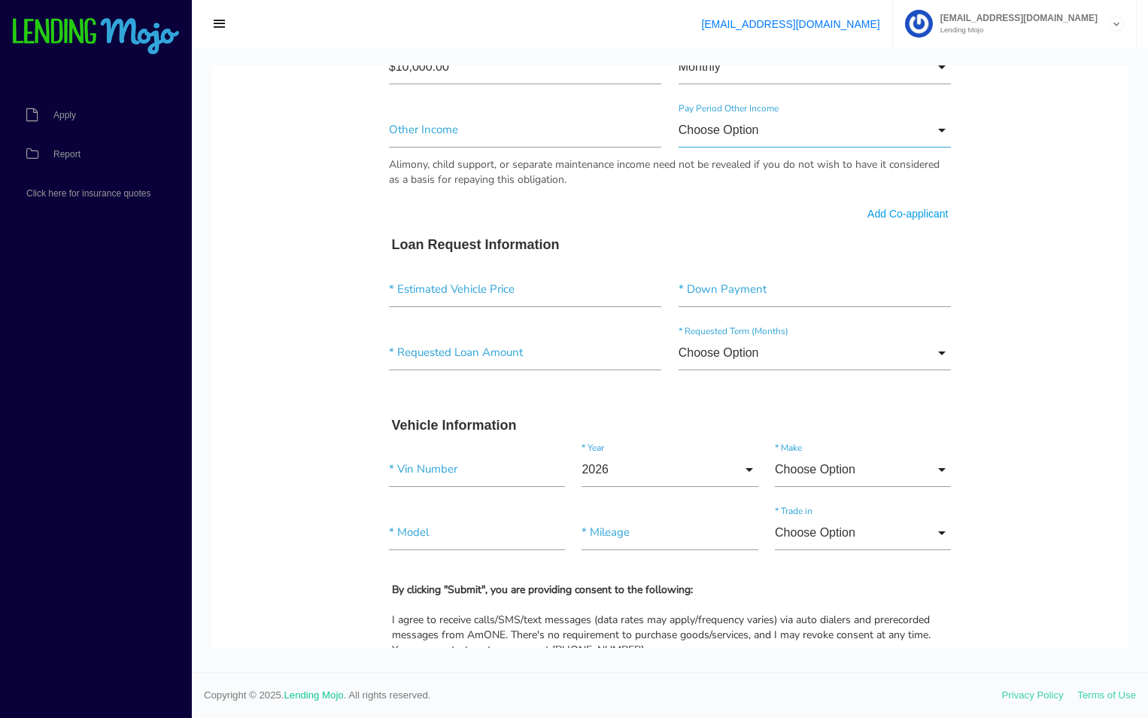
scroll to position [978, 0]
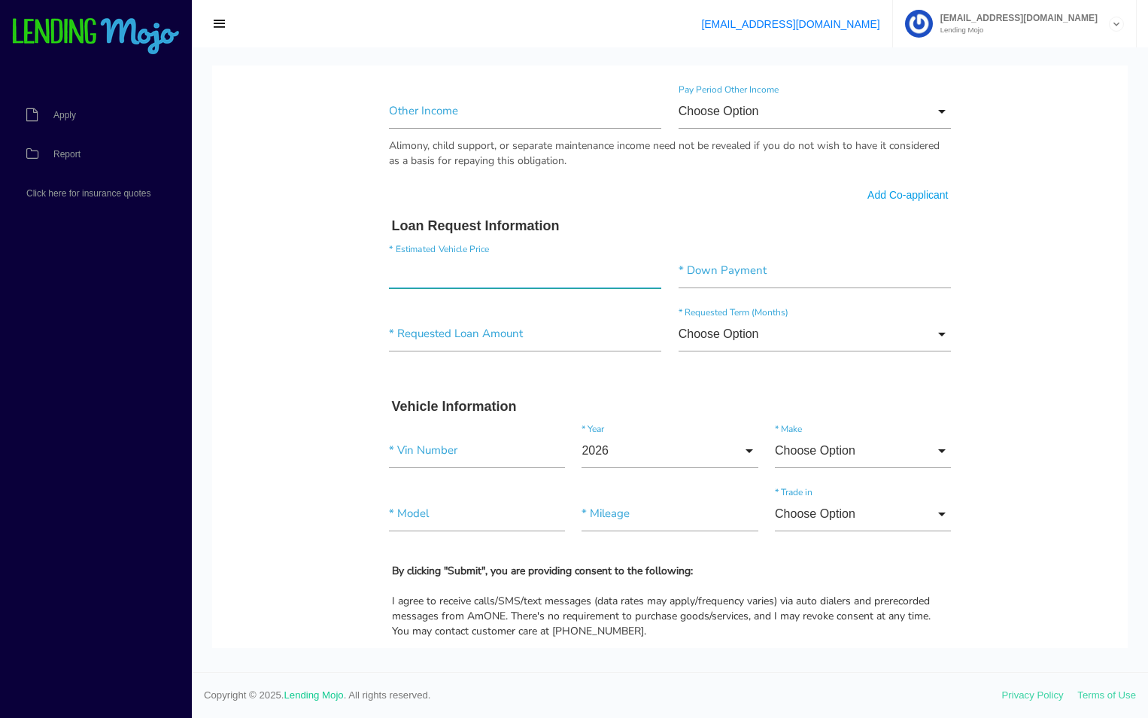
click at [498, 278] on input"] "text" at bounding box center [525, 271] width 273 height 35
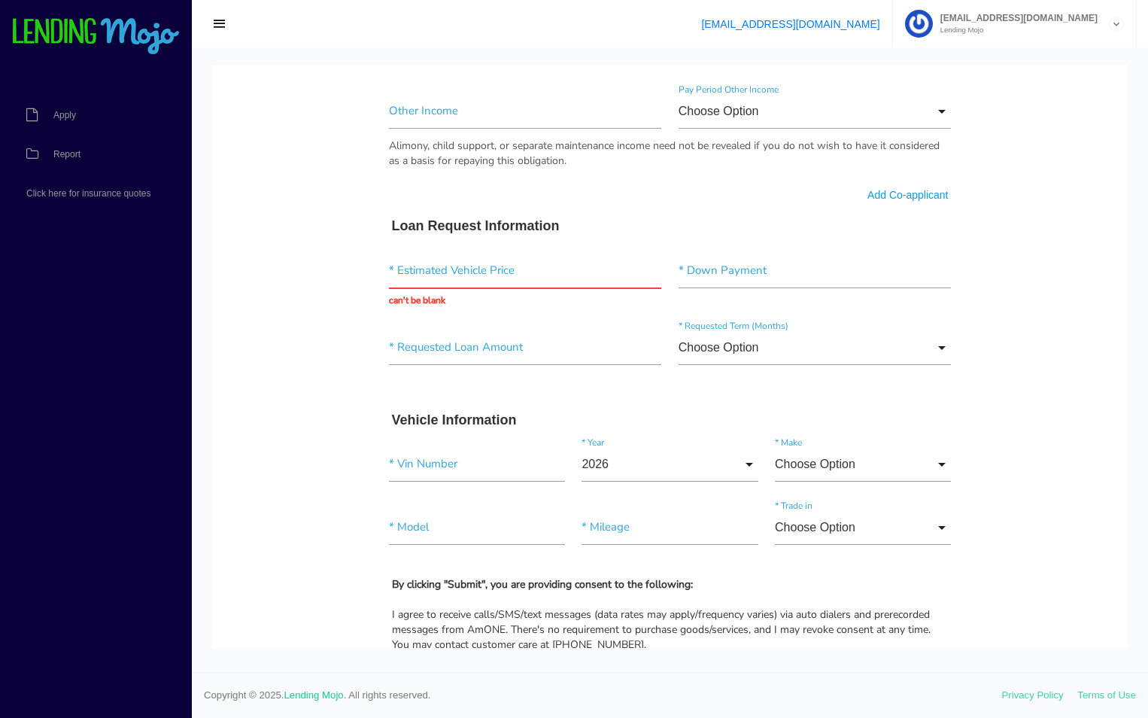
drag, startPoint x: 264, startPoint y: 303, endPoint x: 360, endPoint y: 312, distance: 96.7
click at [264, 303] on body "Quick, Secure Financing Personalized to You. MICHAEL * First Name Middle Name C…" at bounding box center [670, 89] width 916 height 2004
click at [488, 276] on input "text" at bounding box center [525, 271] width 273 height 35
type input "$11,000.00"
click at [702, 278] on input"] "text" at bounding box center [815, 271] width 273 height 35
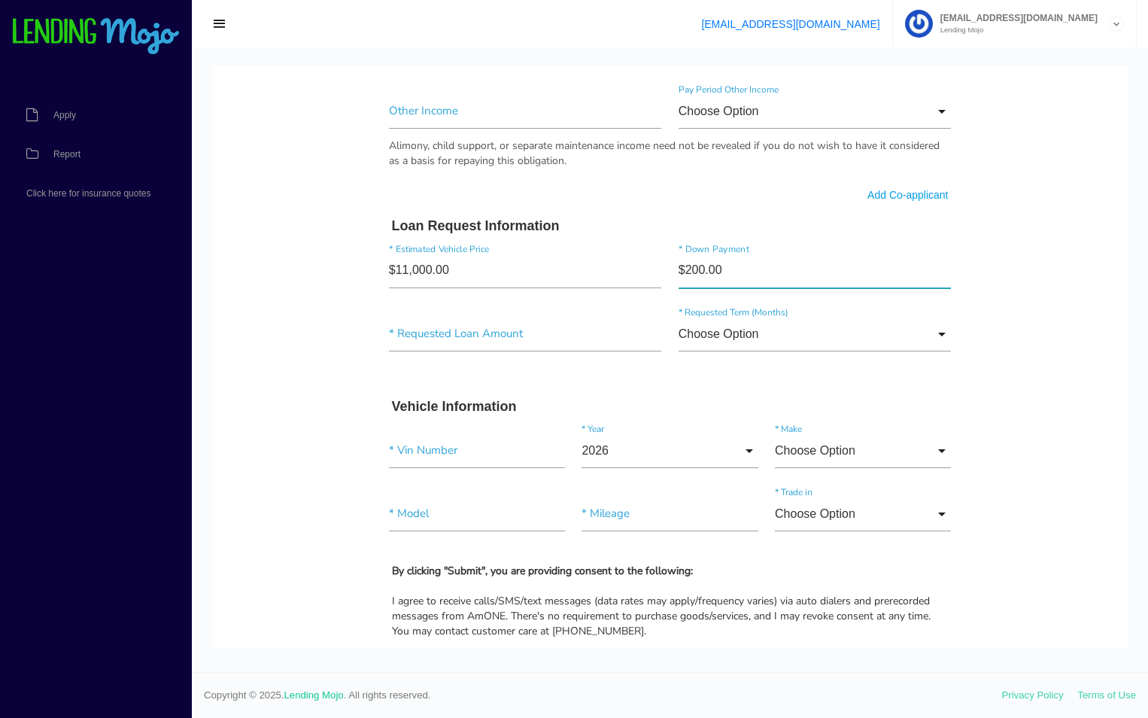
type input"] "$2,000.00"
click at [527, 335] on input"] "text" at bounding box center [525, 334] width 273 height 35
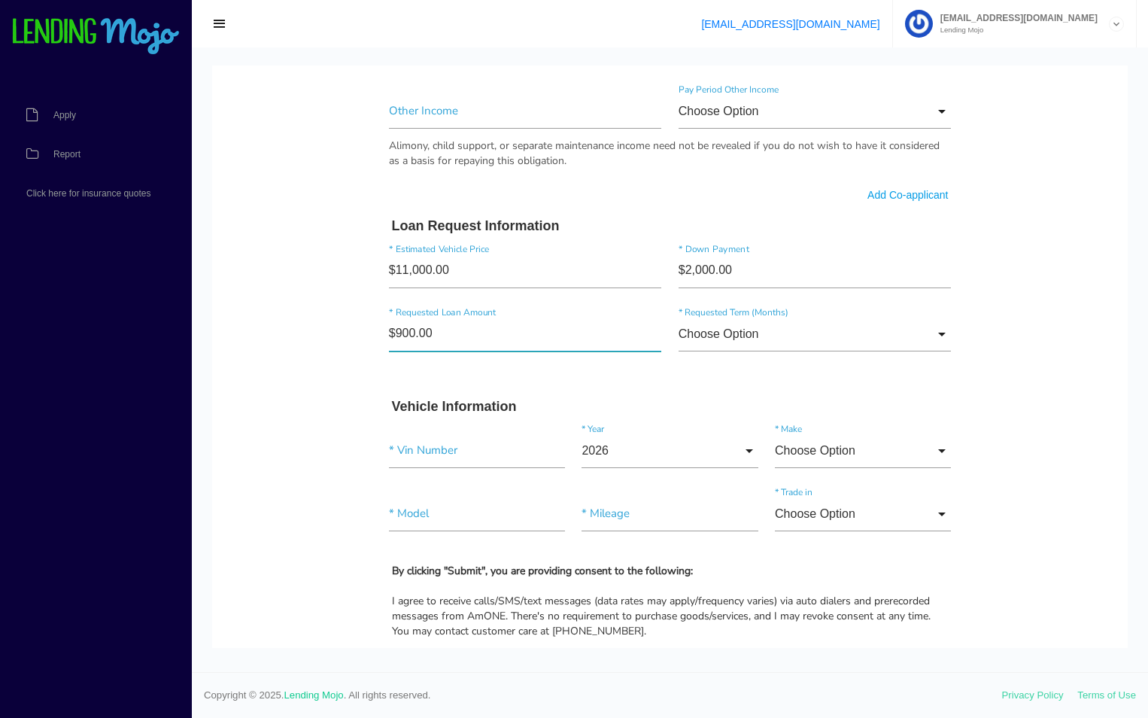
type input"] "$9,000.00"
click at [680, 339] on input "Choose Option" at bounding box center [815, 334] width 273 height 35
click at [608, 401] on h3 "Vehicle Information" at bounding box center [670, 407] width 557 height 17
click at [464, 459] on input"] "text" at bounding box center [477, 450] width 176 height 35
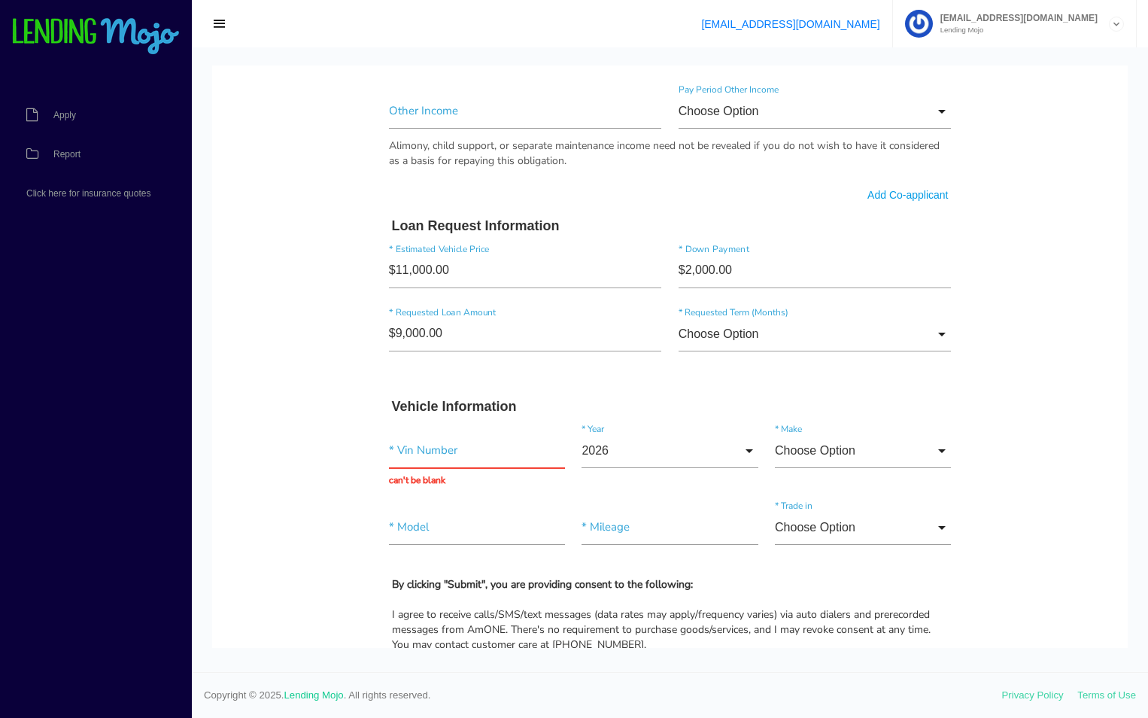
click at [272, 153] on body "Quick, Secure Financing Personalized to You. MICHAEL * First Name Middle Name C…" at bounding box center [670, 89] width 916 height 2004
click at [437, 463] on input "text" at bounding box center [477, 450] width 176 height 35
paste input "[US_VEHICLE_IDENTIFICATION_NUMBER]"
type input "[US_VEHICLE_IDENTIFICATION_NUMBER]"
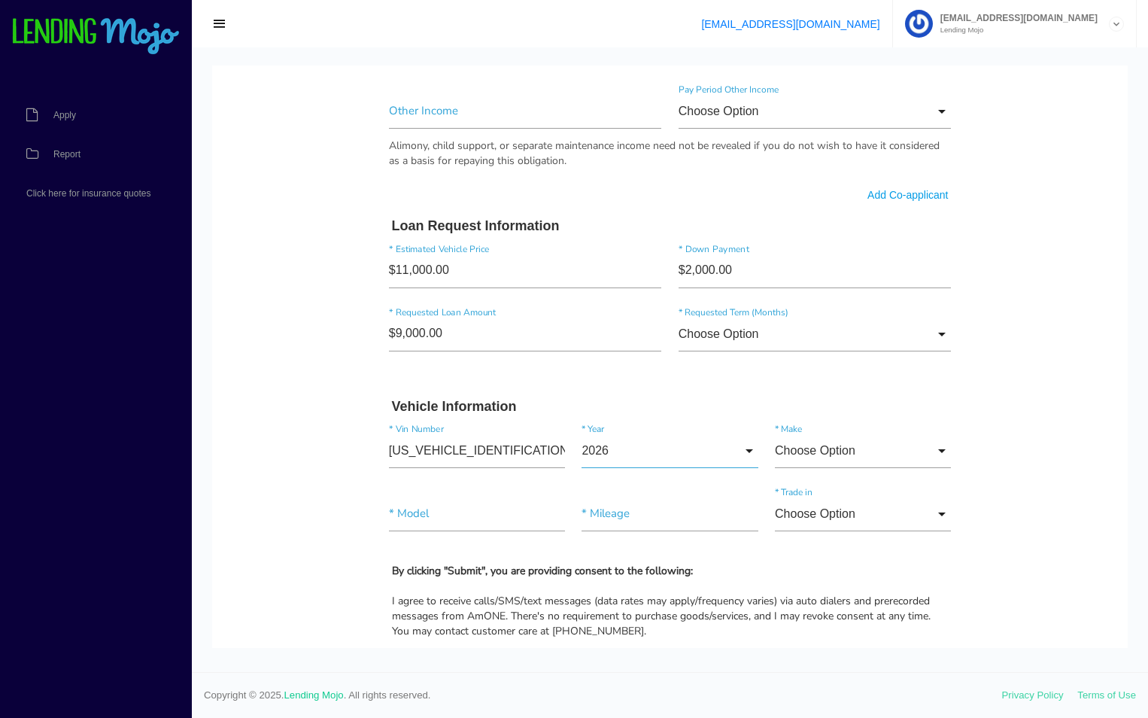
click at [632, 458] on input "2026" at bounding box center [670, 450] width 176 height 35
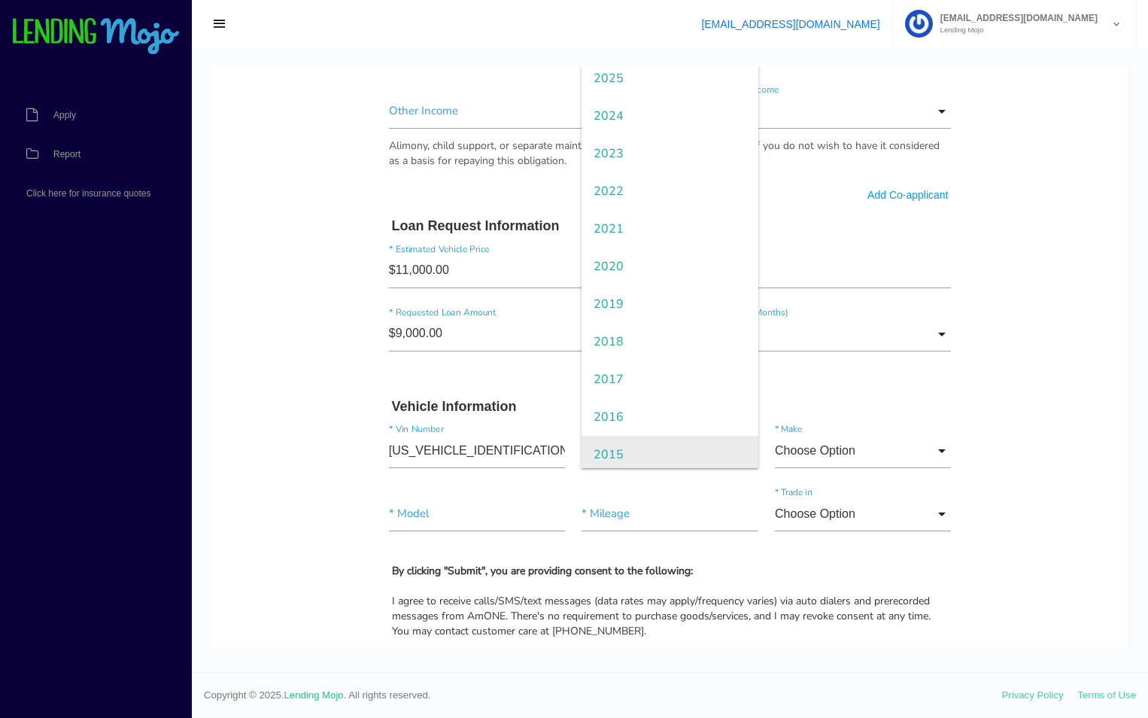
scroll to position [75, 0]
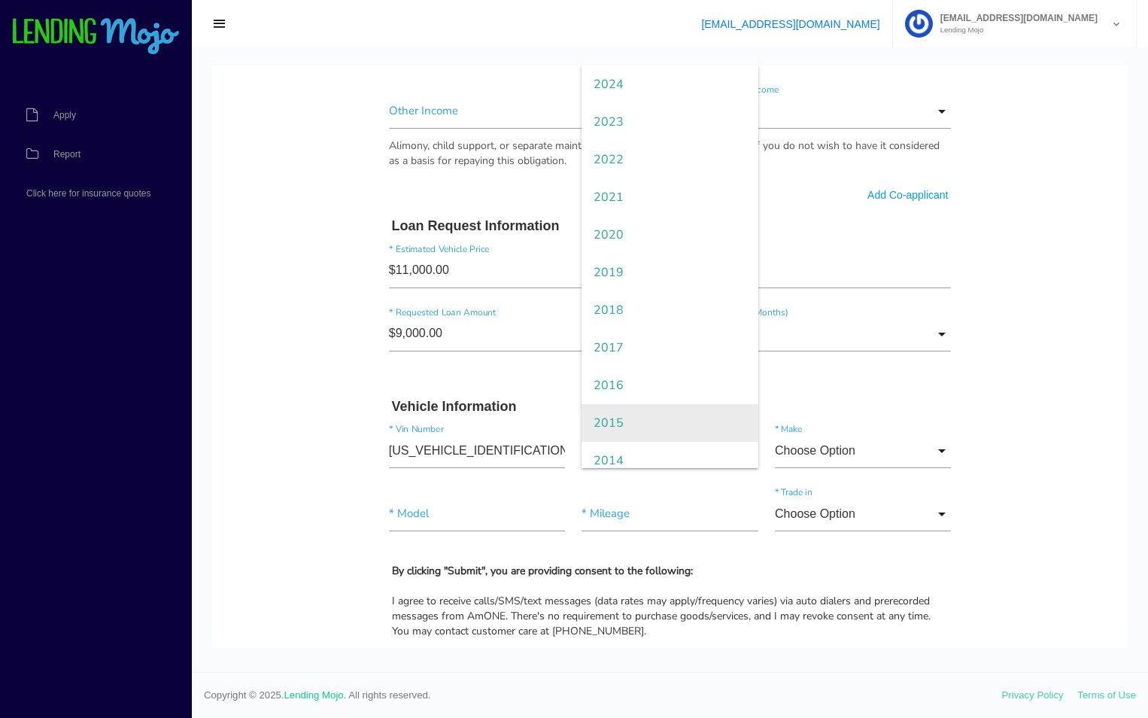
click at [614, 417] on span "2015" at bounding box center [670, 423] width 176 height 38
type input "2015"
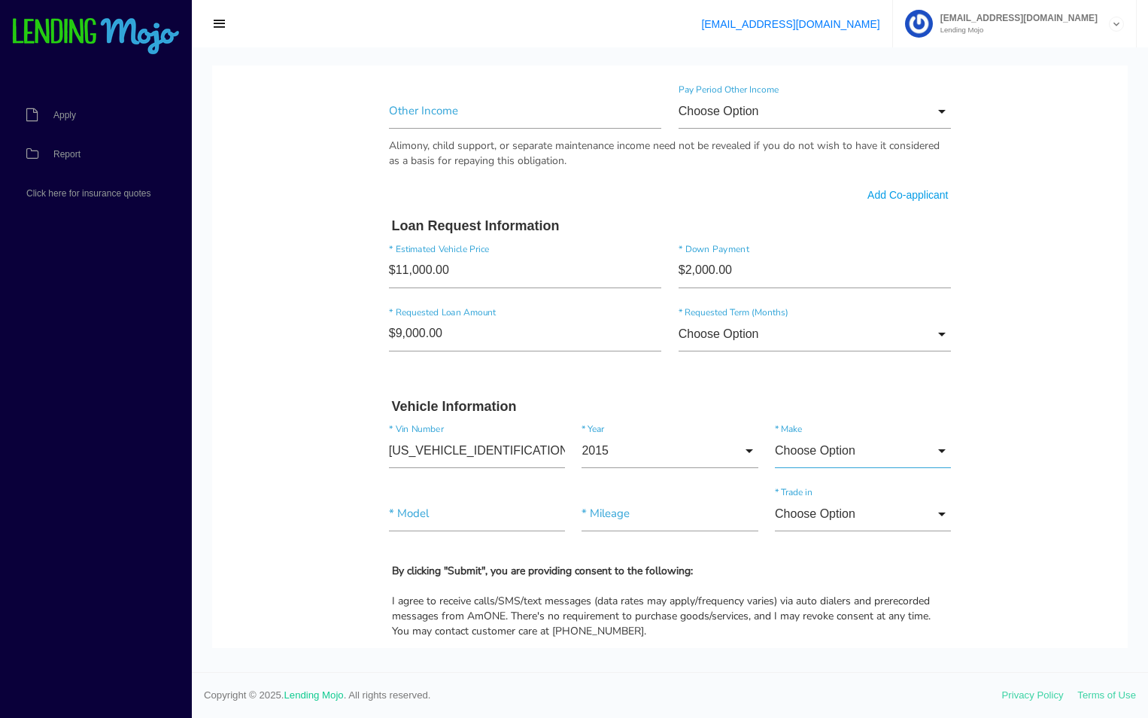
click at [775, 448] on input "Choose Option" at bounding box center [863, 450] width 176 height 35
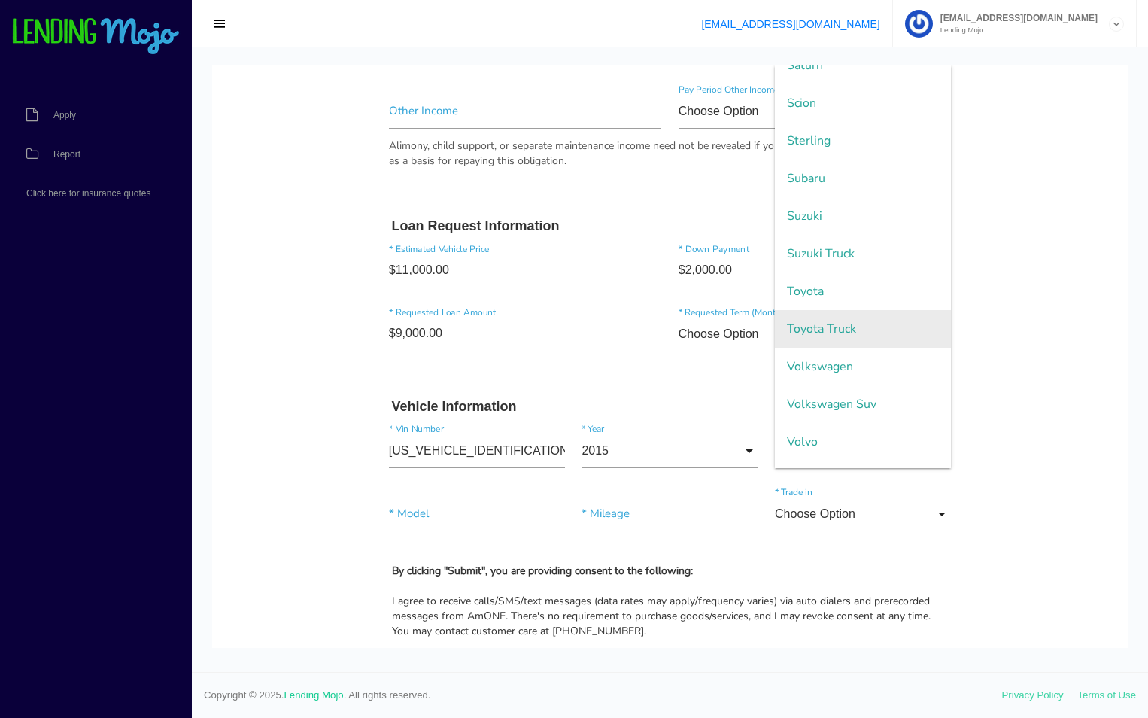
scroll to position [3209, 0]
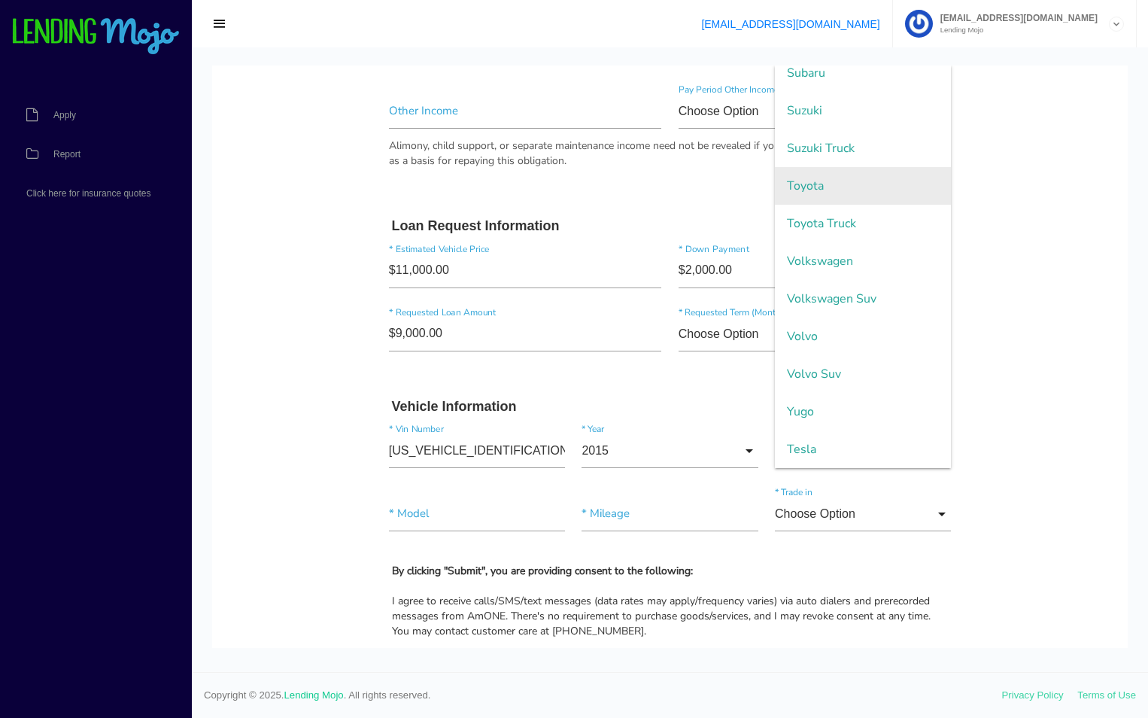
click at [803, 196] on span "Toyota" at bounding box center [863, 186] width 176 height 38
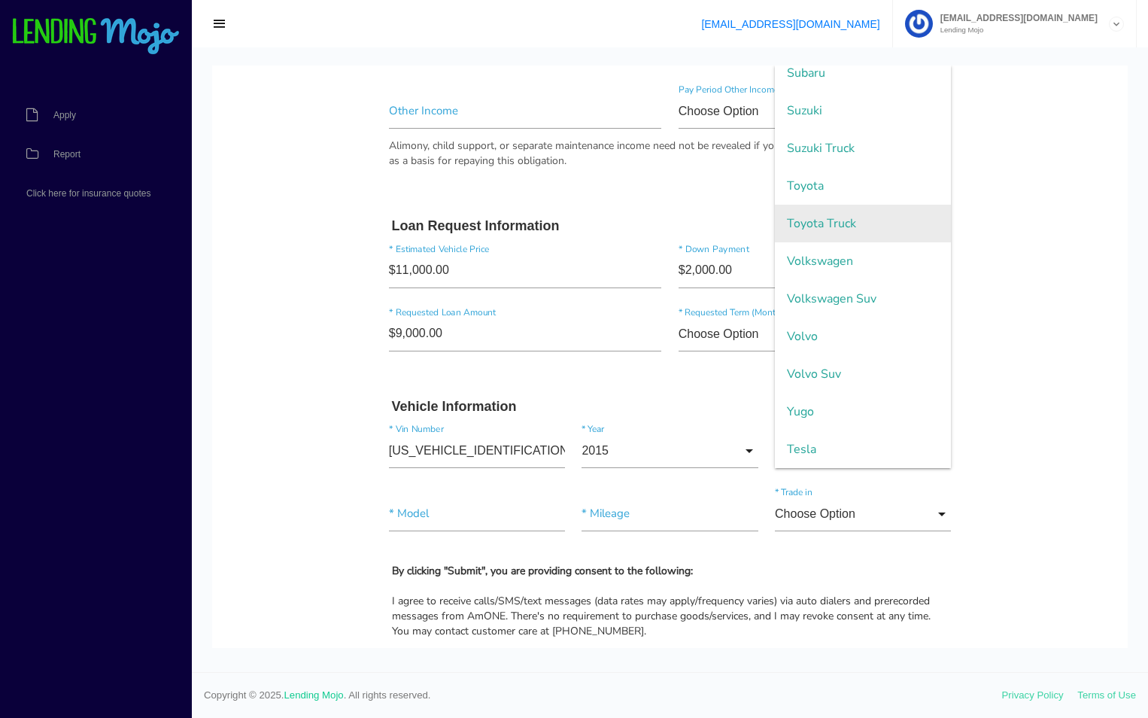
type input "Toyota"
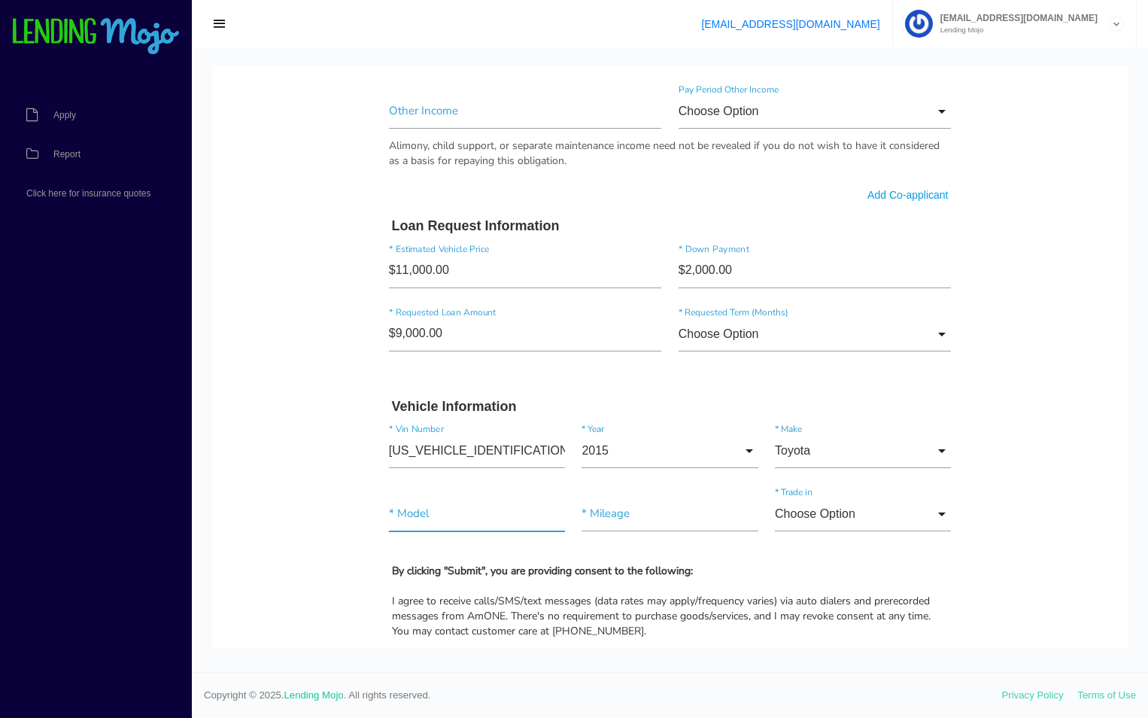
click at [448, 523] on input"] "text" at bounding box center [477, 514] width 176 height 35
type input"] "Tacoma"
click at [613, 524] on input"] "text" at bounding box center [670, 514] width 176 height 35
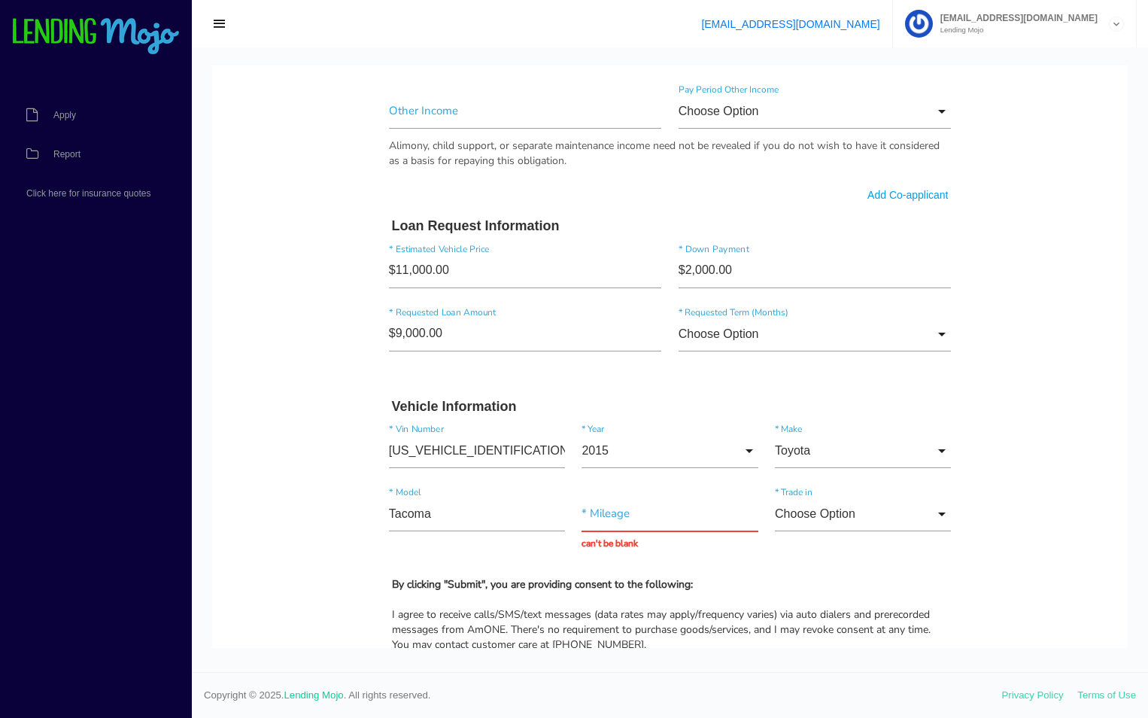
drag, startPoint x: 306, startPoint y: 294, endPoint x: 334, endPoint y: 299, distance: 28.9
click at [306, 294] on body "Quick, Secure Financing Personalized to You. MICHAEL * First Name Middle Name C…" at bounding box center [670, 89] width 916 height 2004
click at [650, 512] on input "text" at bounding box center [670, 514] width 176 height 35
paste input "157,951"
type input "157,951"
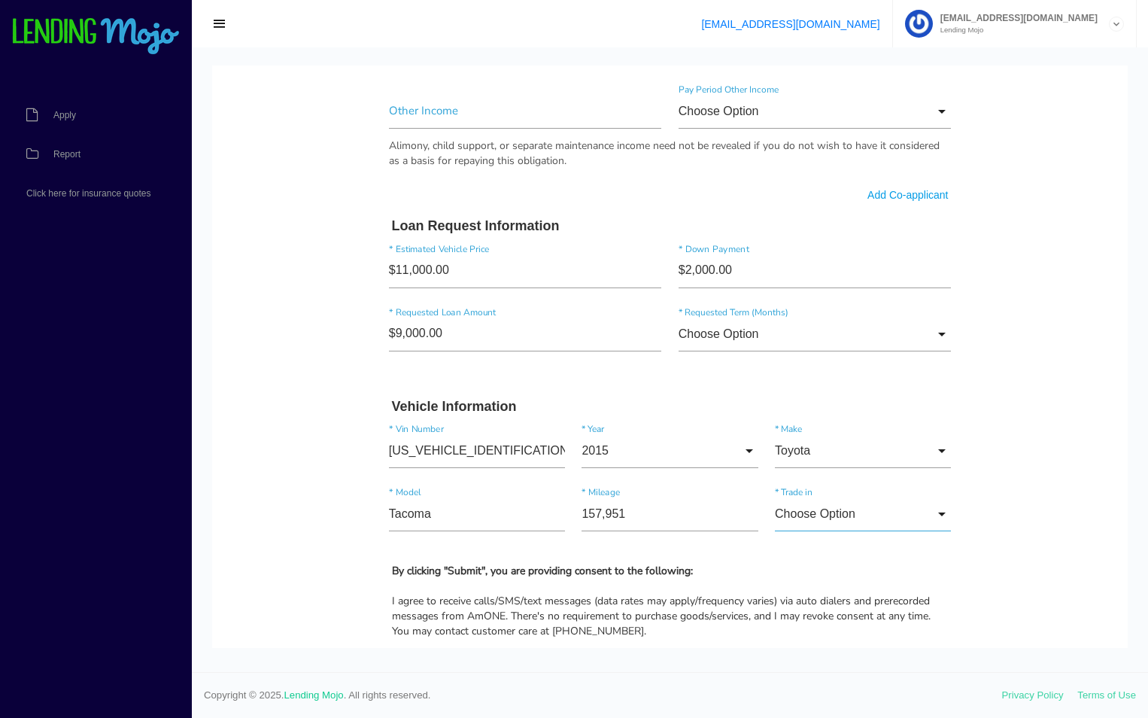
click at [836, 515] on input "Choose Option" at bounding box center [863, 514] width 176 height 35
click at [715, 499] on input"] "157,951" at bounding box center [670, 514] width 176 height 35
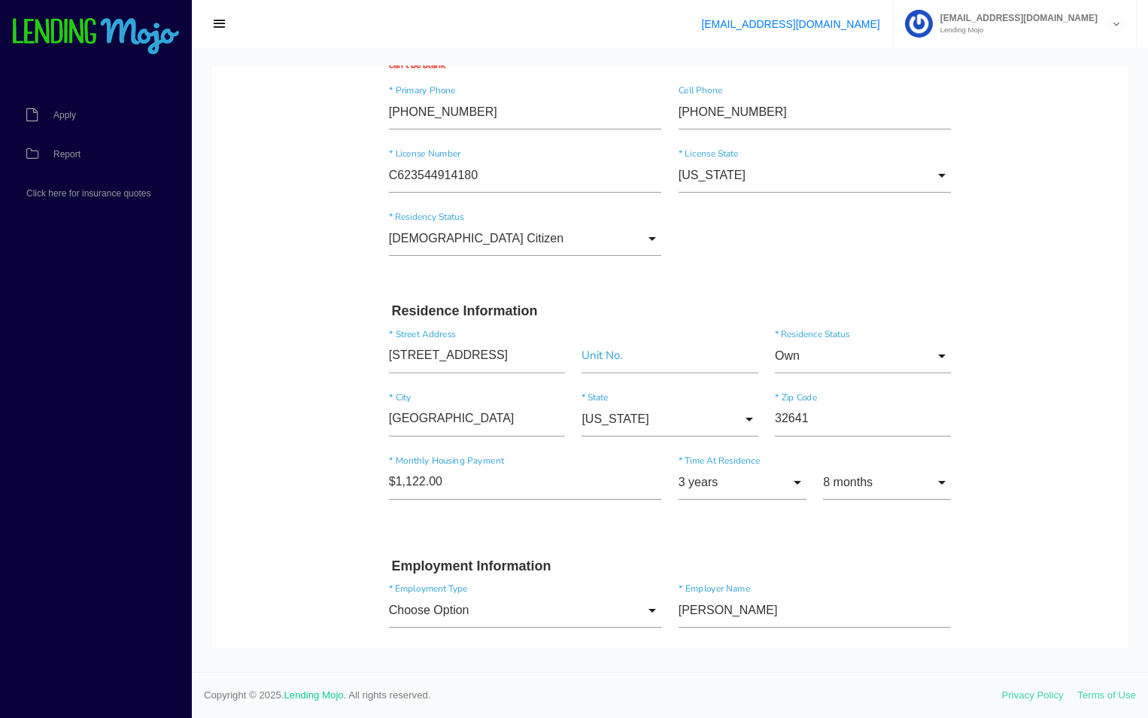
scroll to position [0, 0]
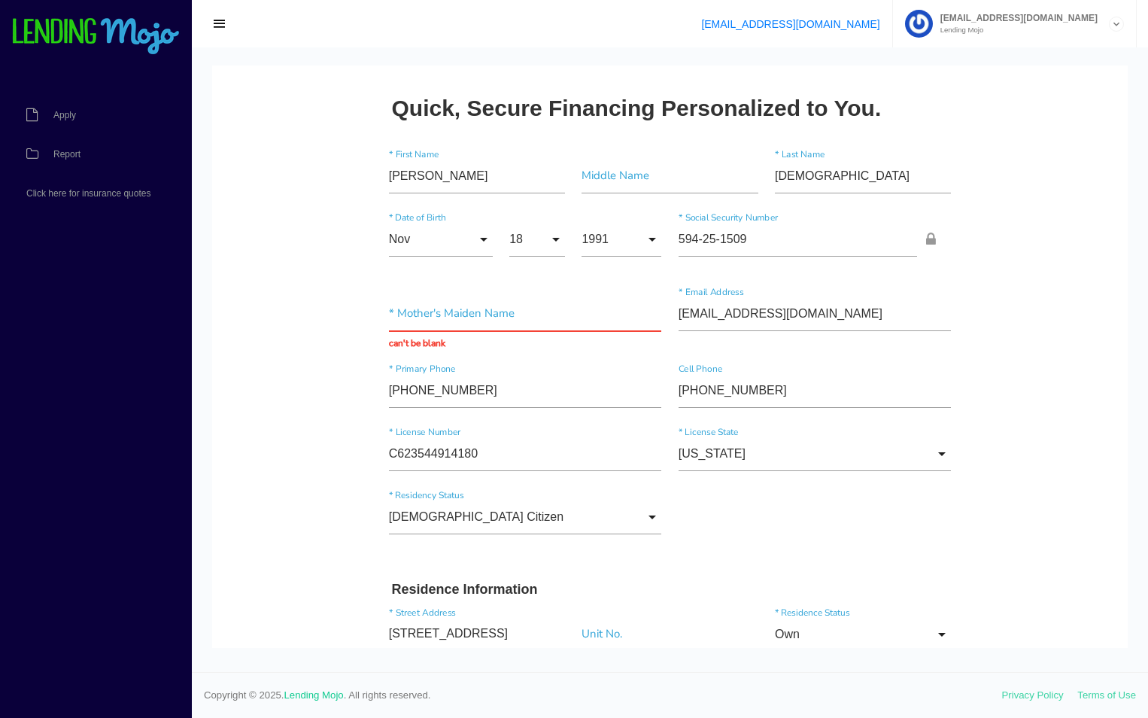
click at [464, 320] on input "text" at bounding box center [525, 313] width 273 height 35
drag, startPoint x: 768, startPoint y: 175, endPoint x: 834, endPoint y: 173, distance: 67.0
click at [834, 173] on div "CHRISTIANI * Last Name" at bounding box center [863, 179] width 193 height 41
drag, startPoint x: 769, startPoint y: 175, endPoint x: 859, endPoint y: 174, distance: 89.6
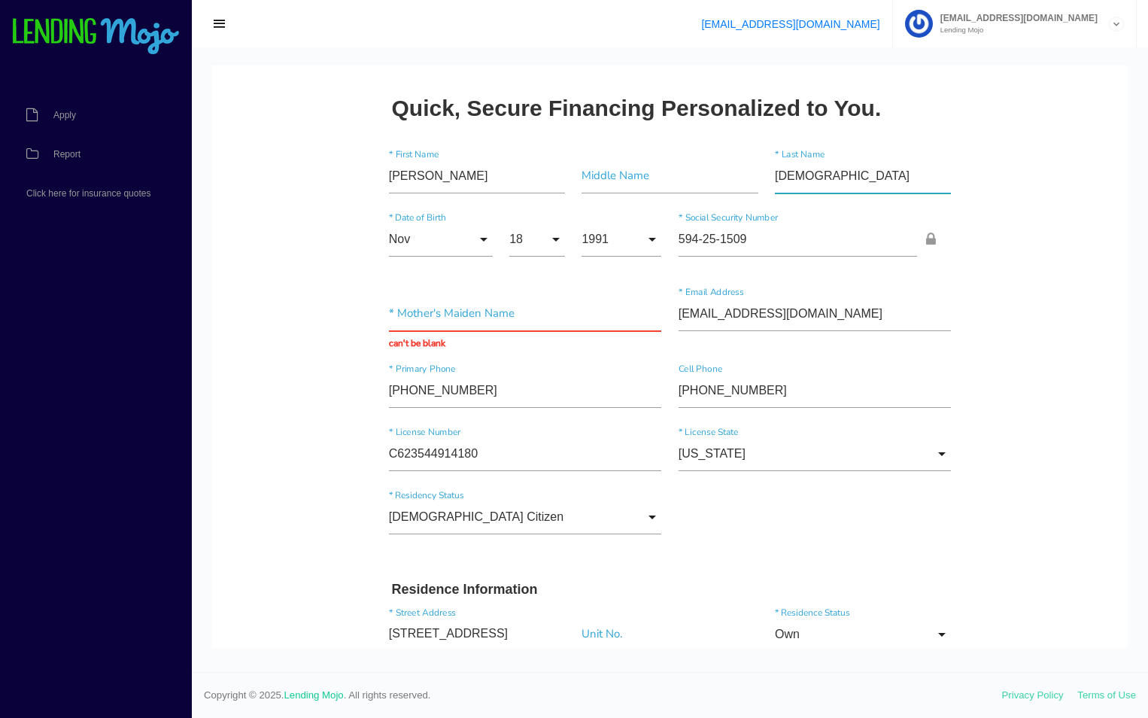
click at [859, 174] on input"] "[DEMOGRAPHIC_DATA]" at bounding box center [863, 176] width 176 height 35
click at [389, 310] on input "text" at bounding box center [525, 313] width 273 height 35
paste input "[DEMOGRAPHIC_DATA]"
drag, startPoint x: 461, startPoint y: 317, endPoint x: 426, endPoint y: 321, distance: 34.9
click at [426, 321] on input "[DEMOGRAPHIC_DATA]" at bounding box center [525, 313] width 273 height 35
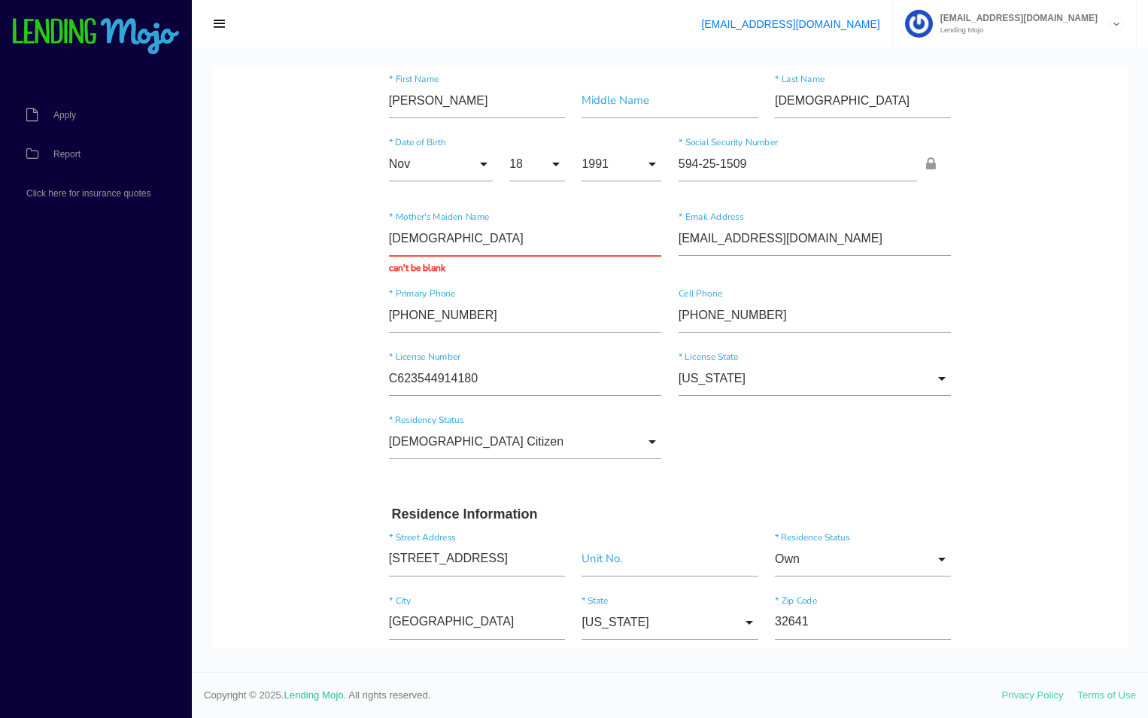
scroll to position [150, 0]
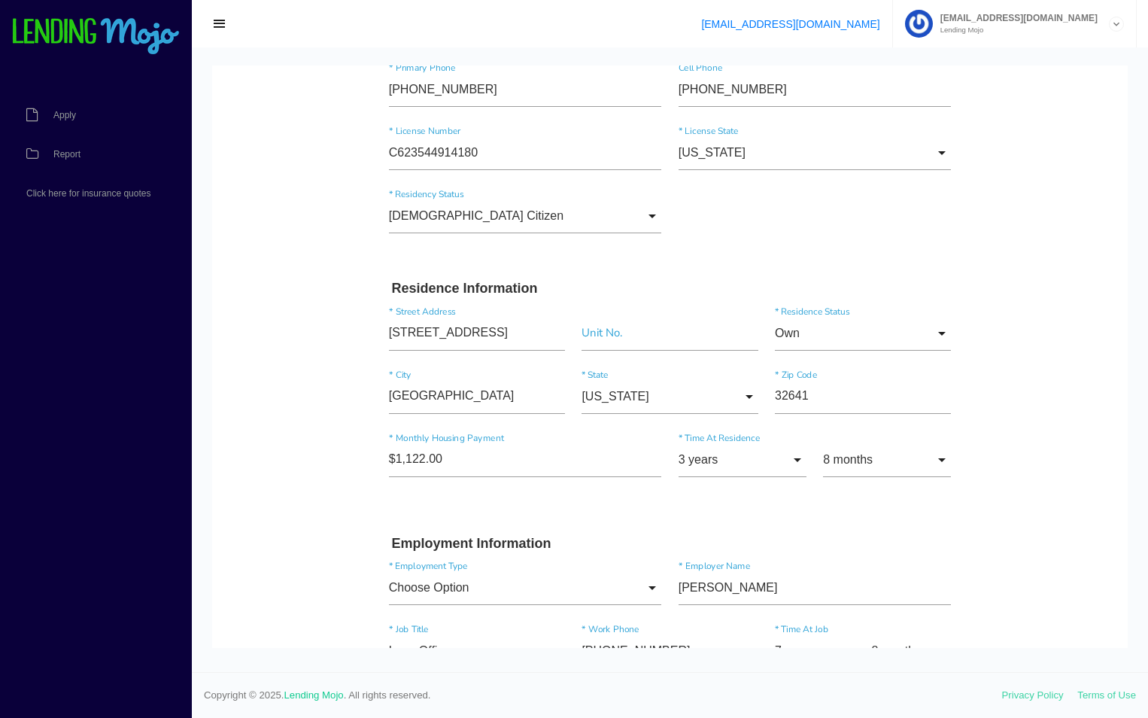
type input "CHRIST"
click at [610, 333] on input"] "text" at bounding box center [670, 333] width 176 height 35
click at [521, 353] on div "4555 SE SIXTH AVE * Street Address" at bounding box center [477, 336] width 193 height 41
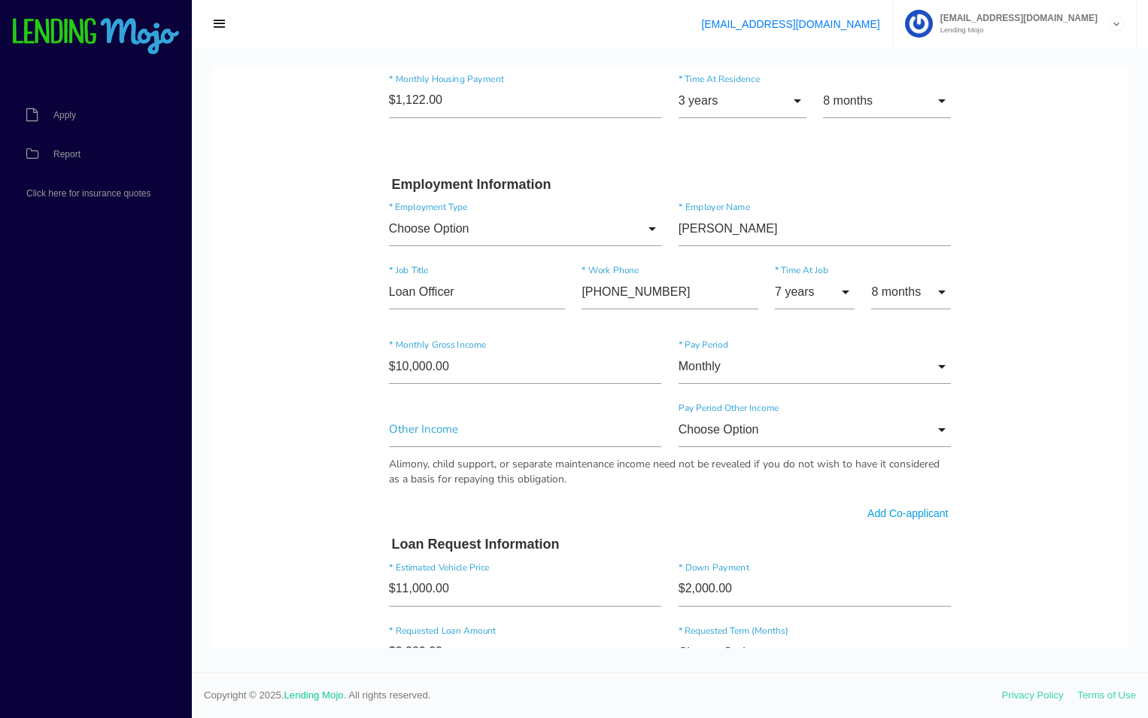
scroll to position [739, 0]
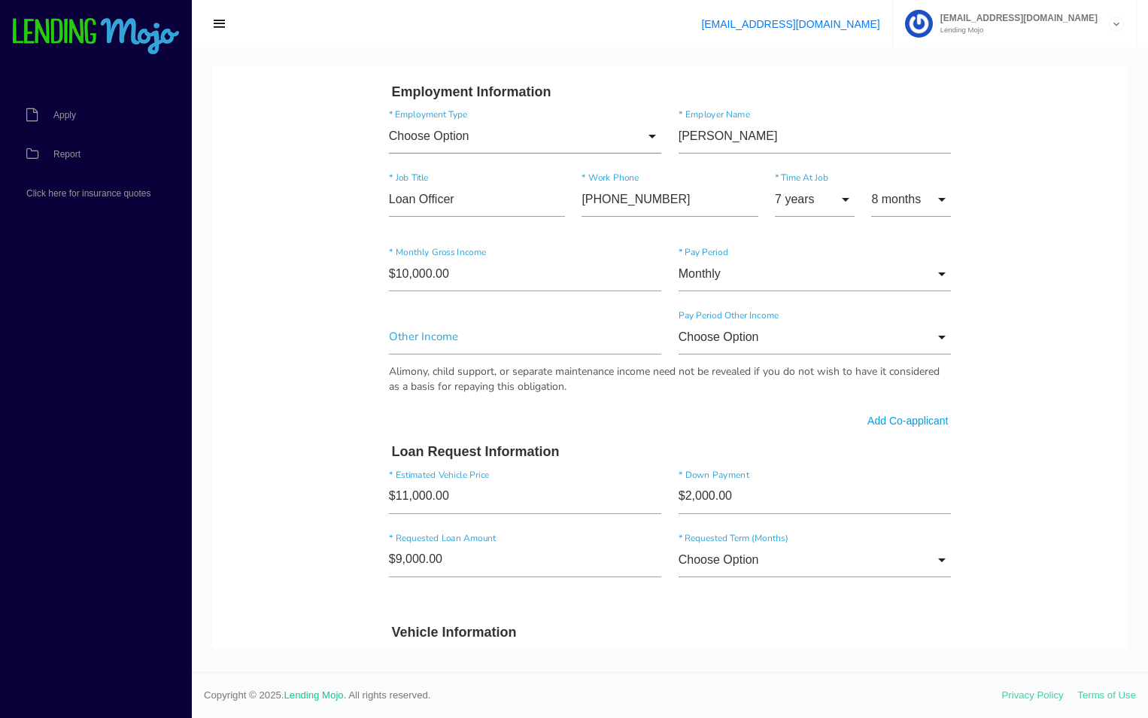
click at [461, 134] on input "Choose Option" at bounding box center [525, 136] width 273 height 35
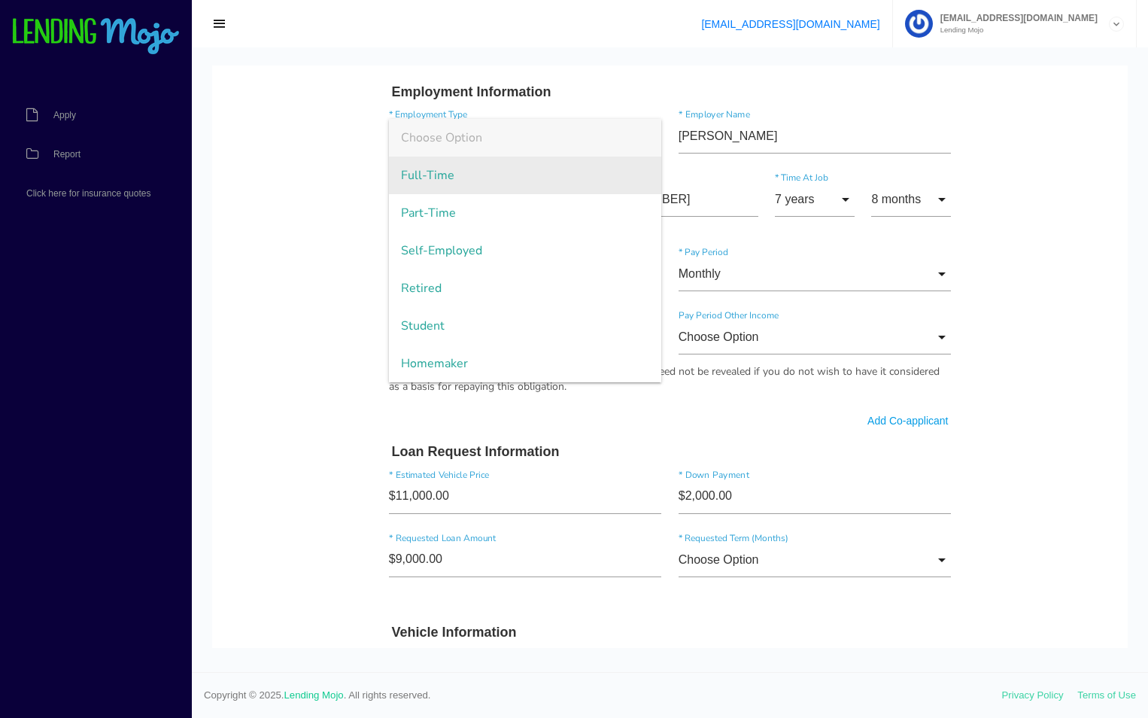
click at [452, 183] on span "Full-Time" at bounding box center [525, 176] width 273 height 38
type input "Full-Time"
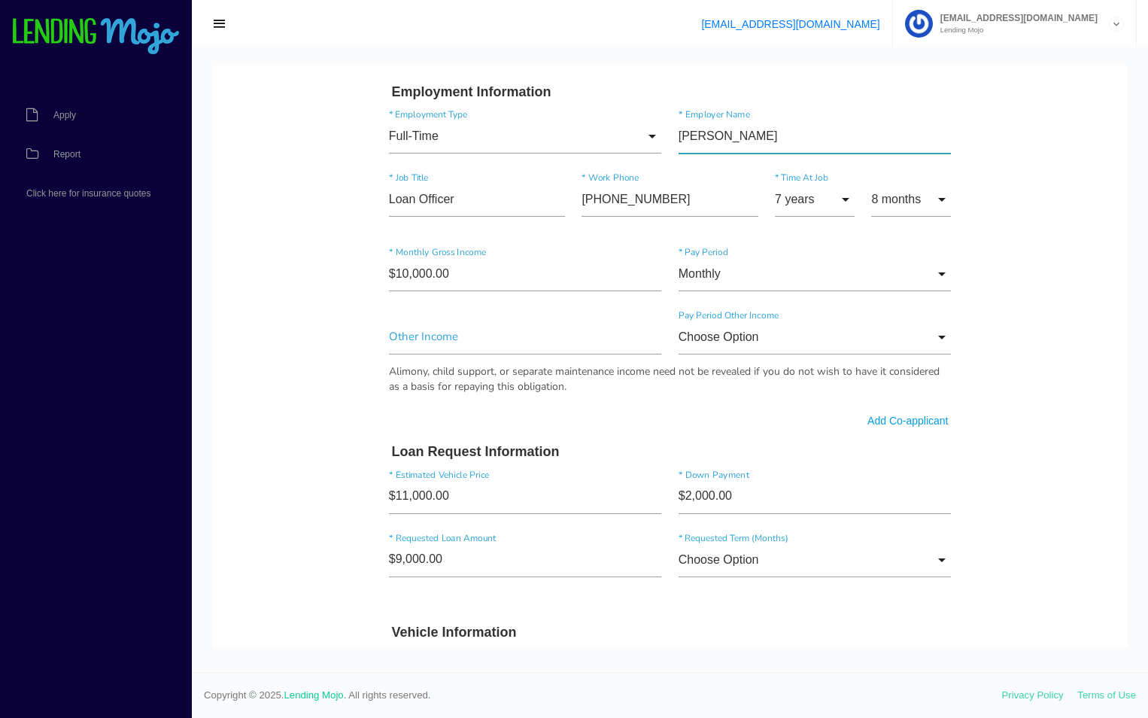
drag, startPoint x: 672, startPoint y: 134, endPoint x: 795, endPoint y: 140, distance: 123.6
click at [795, 140] on input"] "MICHAEL CHRISTIANI" at bounding box center [815, 136] width 273 height 35
type input"] "FLORIDA CREDIT UNION"
drag, startPoint x: 257, startPoint y: 299, endPoint x: 258, endPoint y: 307, distance: 7.7
click at [258, 307] on body "Quick, Secure Financing Personalized to You. MICHAEL * First Name Middle Name C…" at bounding box center [670, 315] width 916 height 1977
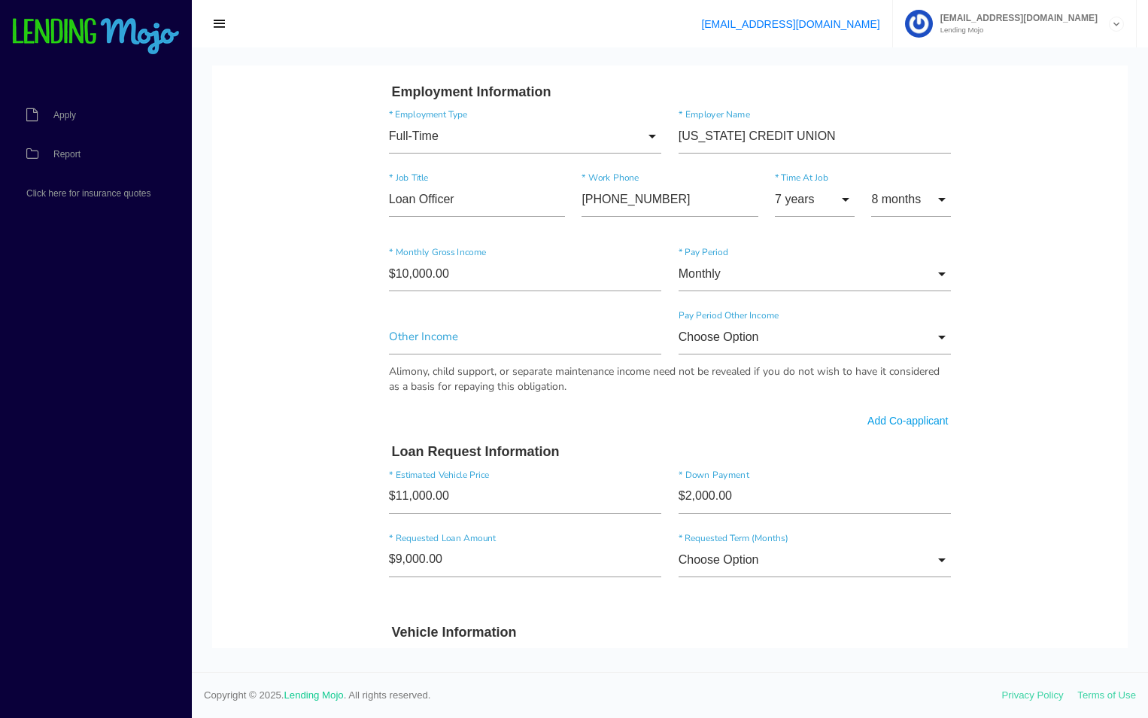
drag, startPoint x: 258, startPoint y: 307, endPoint x: 483, endPoint y: 309, distance: 225.0
click at [483, 309] on div "Other Income Choose Option Choose Option Annually Monthly Weekly Choose Option …" at bounding box center [670, 357] width 579 height 97
click at [263, 258] on body "Quick, Secure Financing Personalized to You. MICHAEL * First Name Middle Name C…" at bounding box center [670, 315] width 916 height 1977
click at [718, 281] on input "Monthly" at bounding box center [815, 274] width 273 height 35
drag, startPoint x: 458, startPoint y: 274, endPoint x: 355, endPoint y: 269, distance: 102.5
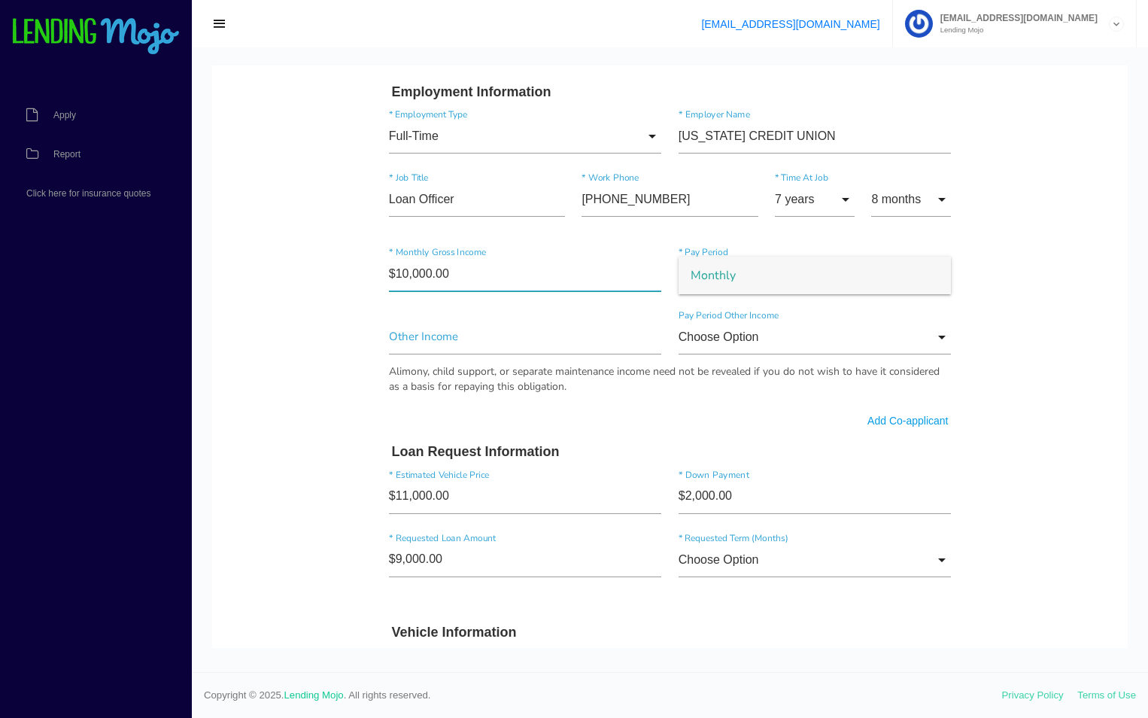
click at [360, 273] on body "Quick, Secure Financing Personalized to You. MICHAEL * First Name Middle Name C…" at bounding box center [670, 315] width 916 height 1977
drag, startPoint x: 445, startPoint y: 273, endPoint x: 348, endPoint y: 288, distance: 99.0
click at [348, 288] on body "Quick, Secure Financing Personalized to You. MICHAEL * First Name Middle Name C…" at bounding box center [670, 315] width 916 height 1977
type input"] "$3,642.00"
click at [554, 621] on form "MICHAEL * First Name Middle Name CHRISTIANI * Last Name Nov Month Jan Feb March…" at bounding box center [670, 321] width 579 height 1843
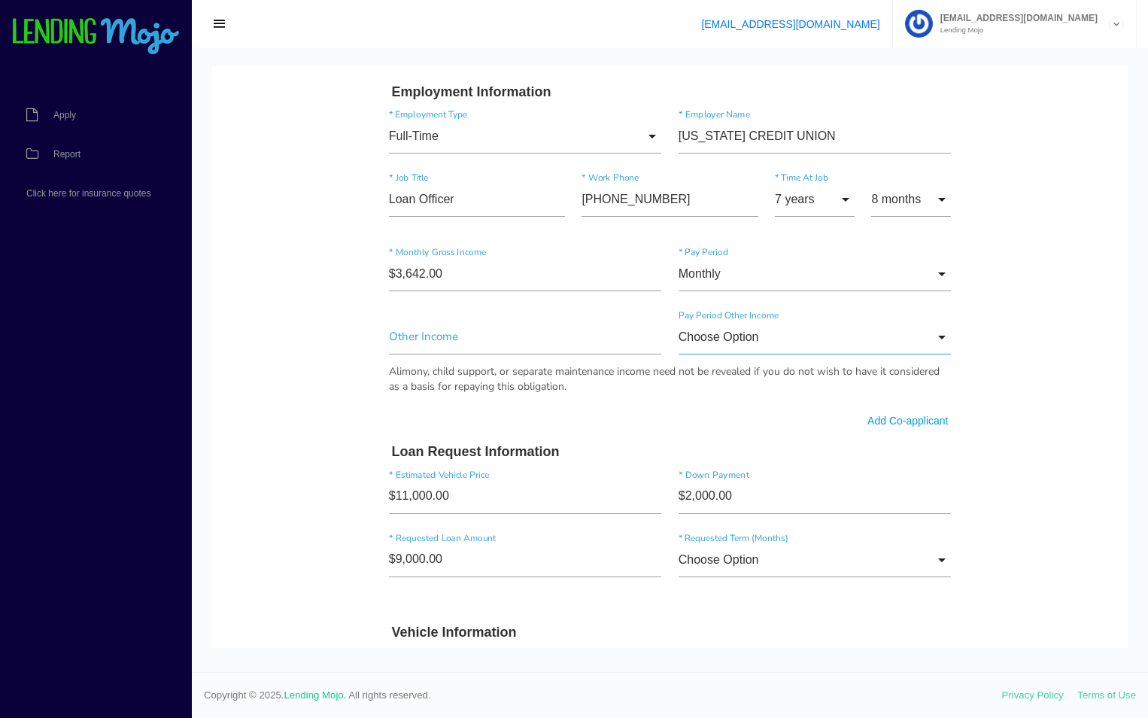
click at [777, 342] on input "Choose Option" at bounding box center [815, 337] width 273 height 35
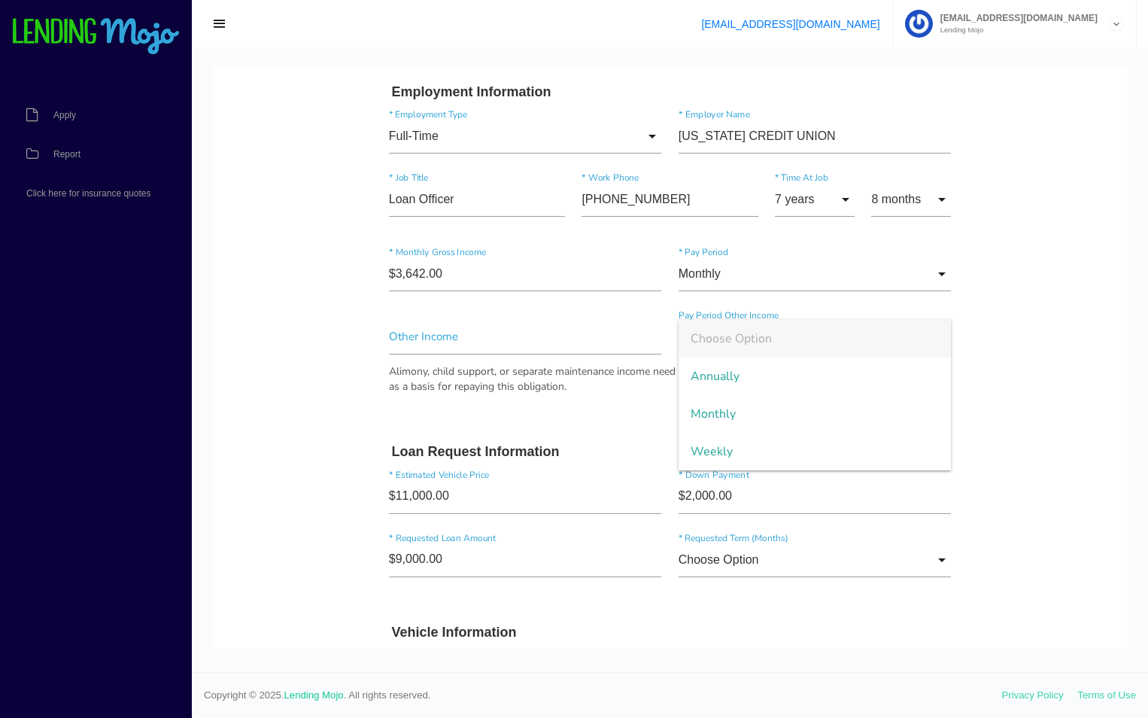
click at [320, 397] on body "Quick, Secure Financing Personalized to You. MICHAEL * First Name Middle Name C…" at bounding box center [670, 315] width 916 height 1977
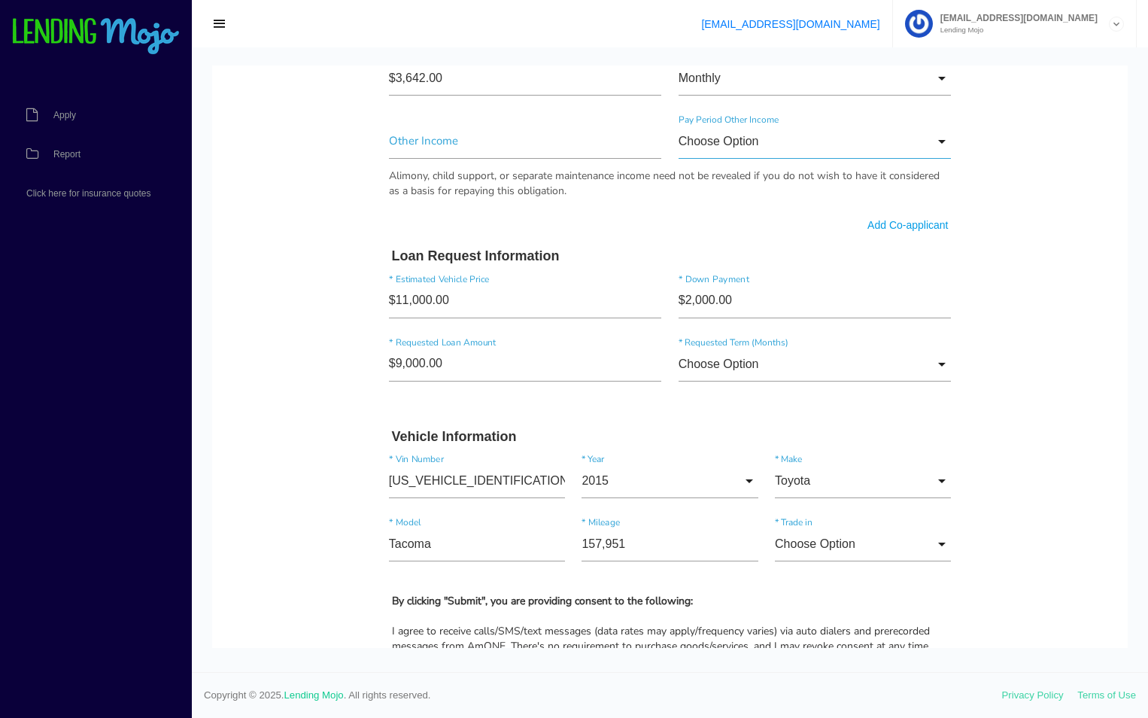
scroll to position [965, 0]
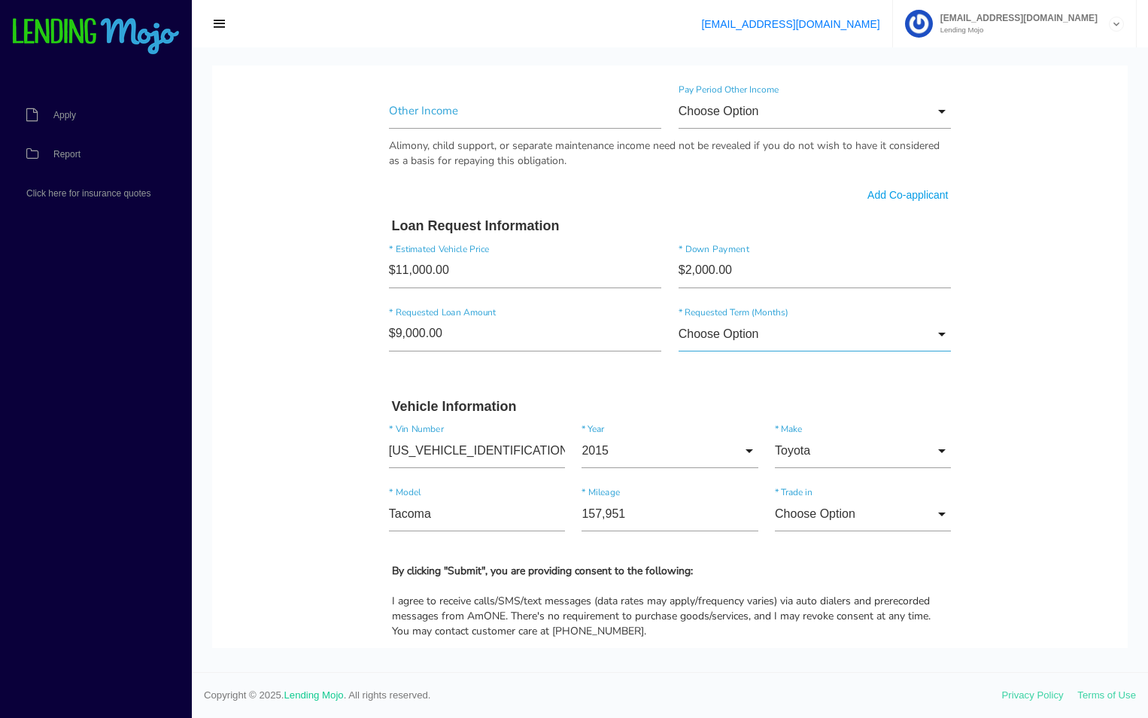
click at [756, 339] on input "Choose Option" at bounding box center [815, 334] width 273 height 35
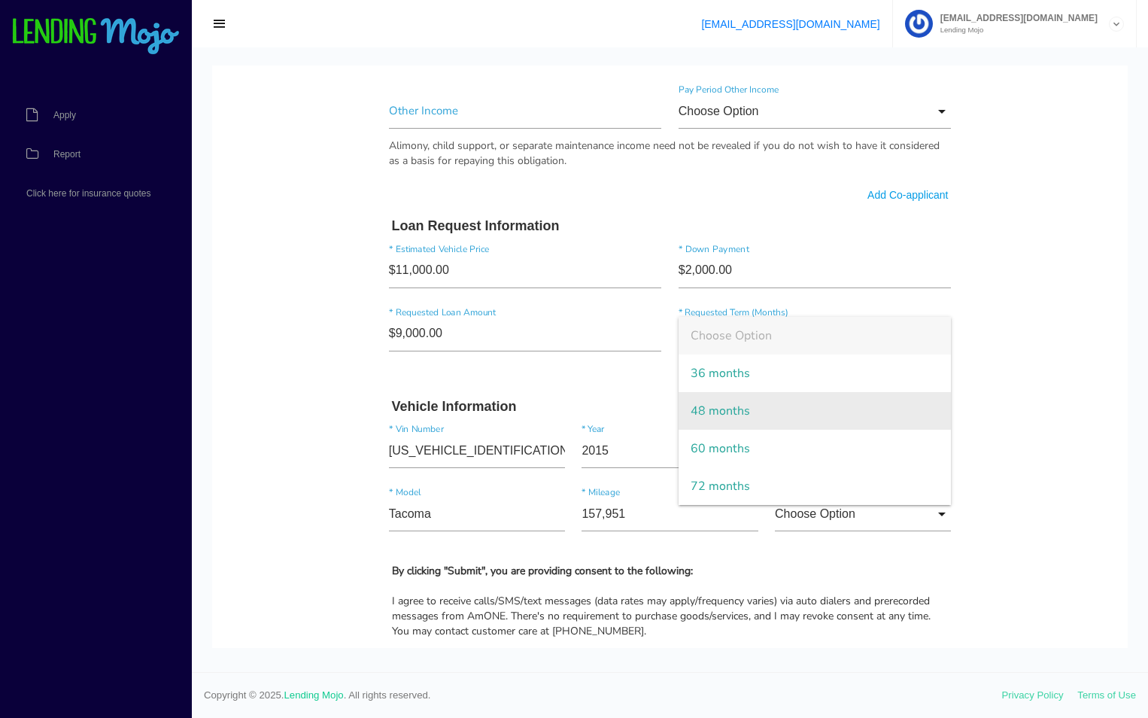
click at [737, 397] on span "48 months" at bounding box center [815, 411] width 273 height 38
type input "48 months"
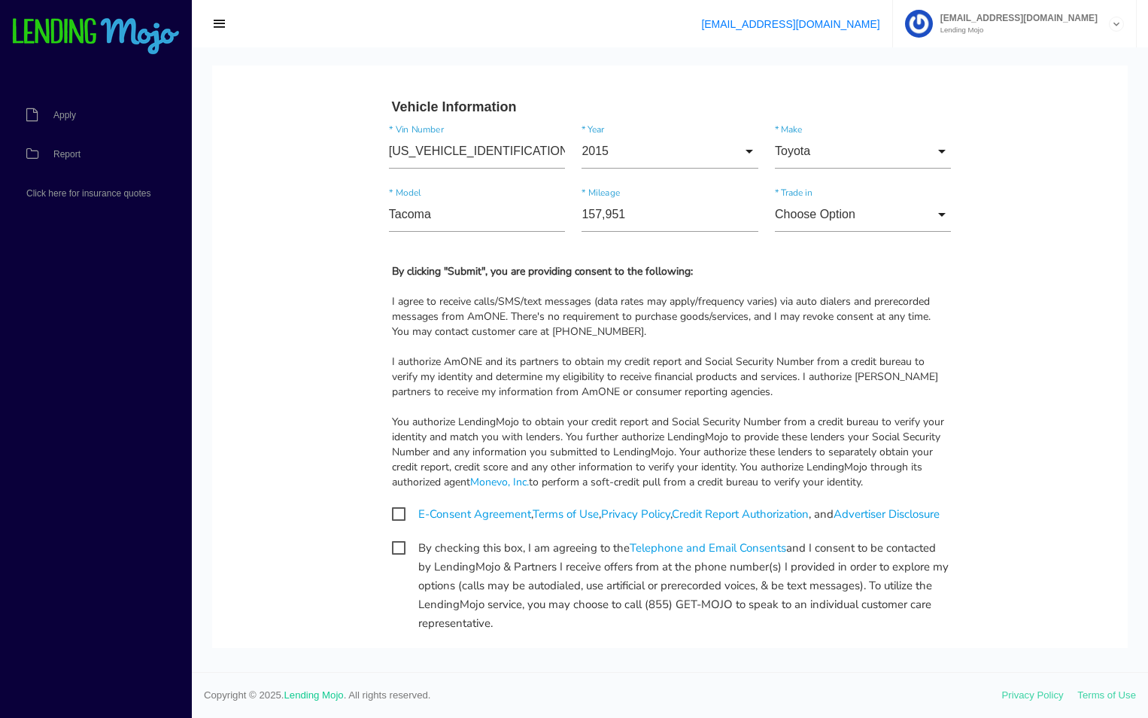
scroll to position [1412, 0]
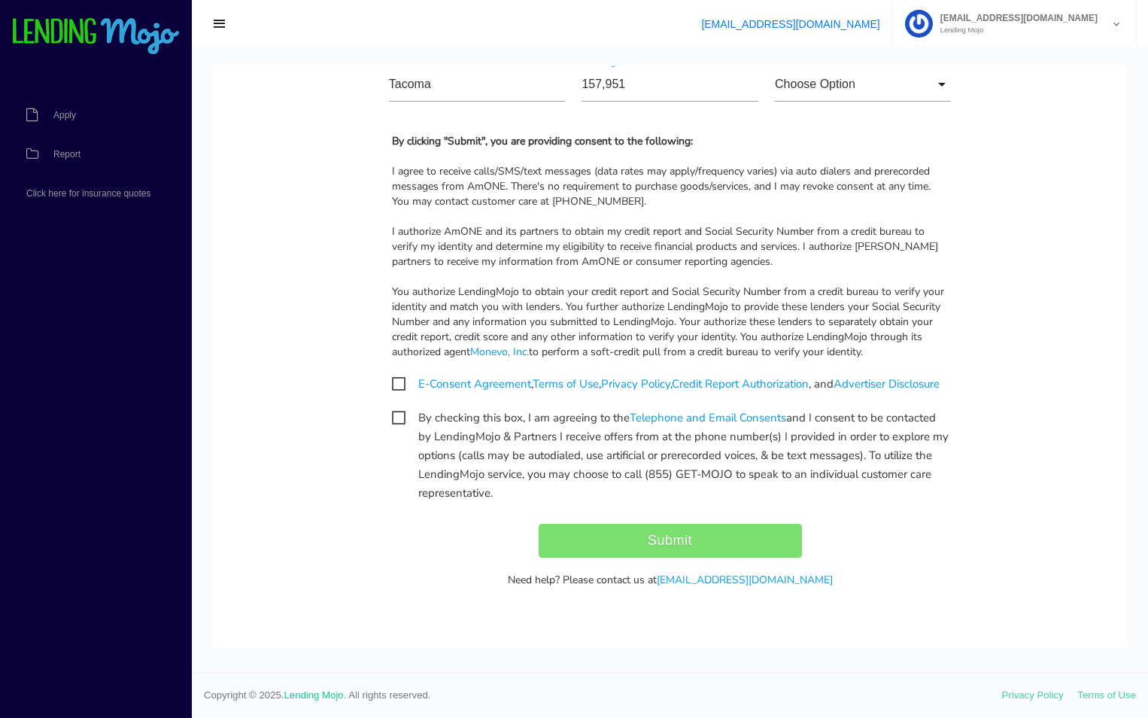
click at [399, 375] on span "E-Consent Agreement , Terms of Use , Privacy Policy , Credit Report Authorizati…" at bounding box center [666, 384] width 548 height 19
checkbox input "true"
click at [397, 415] on span "By checking this box, I am agreeing to the Telephone and Email Consents and I c…" at bounding box center [670, 418] width 557 height 19
checkbox input "true"
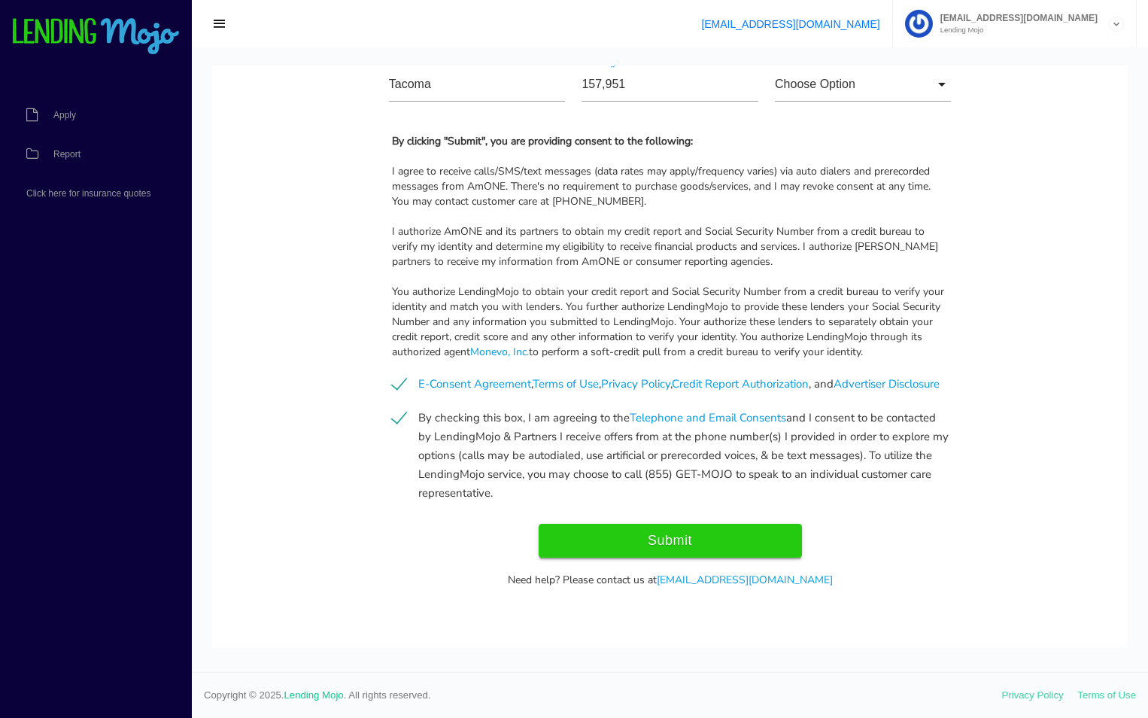
click at [635, 537] on input "Submit" at bounding box center [670, 541] width 263 height 34
type input "Submit"
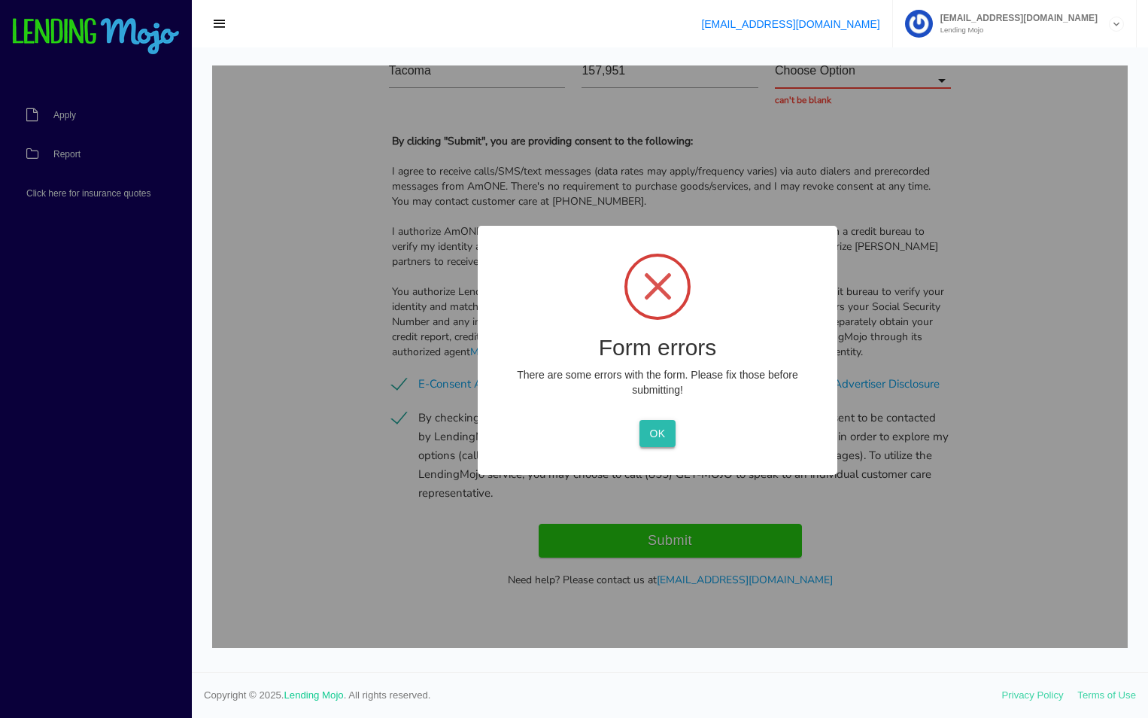
click at [655, 439] on button "OK" at bounding box center [657, 433] width 35 height 27
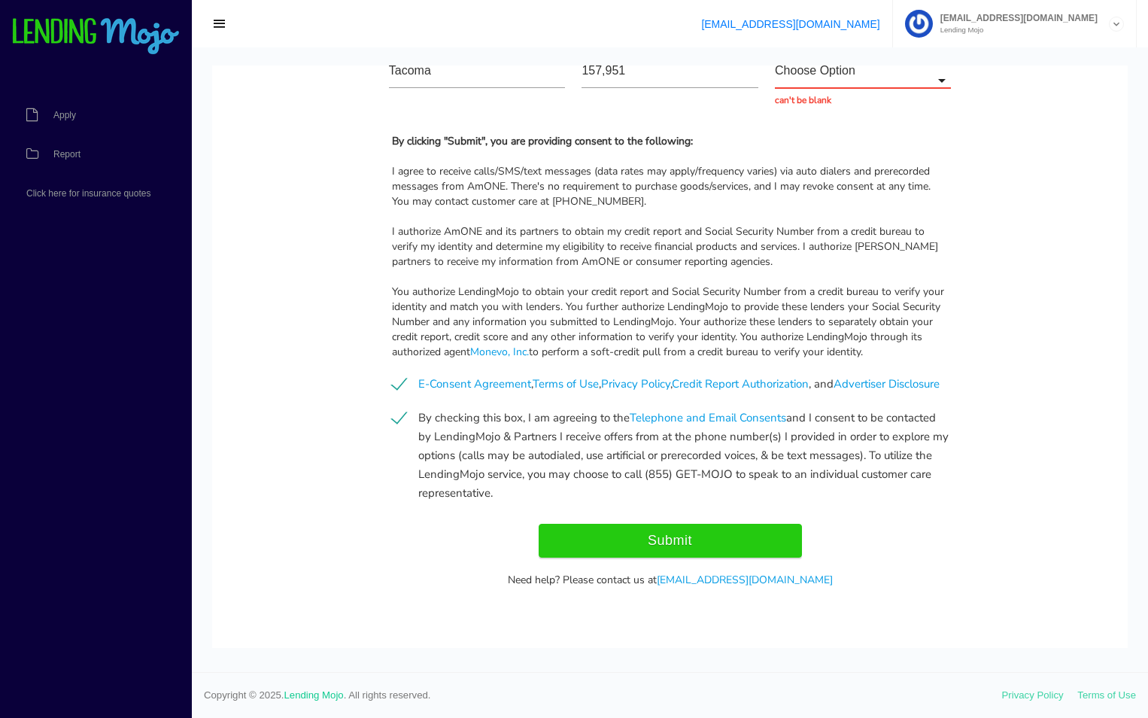
scroll to position [1186, 0]
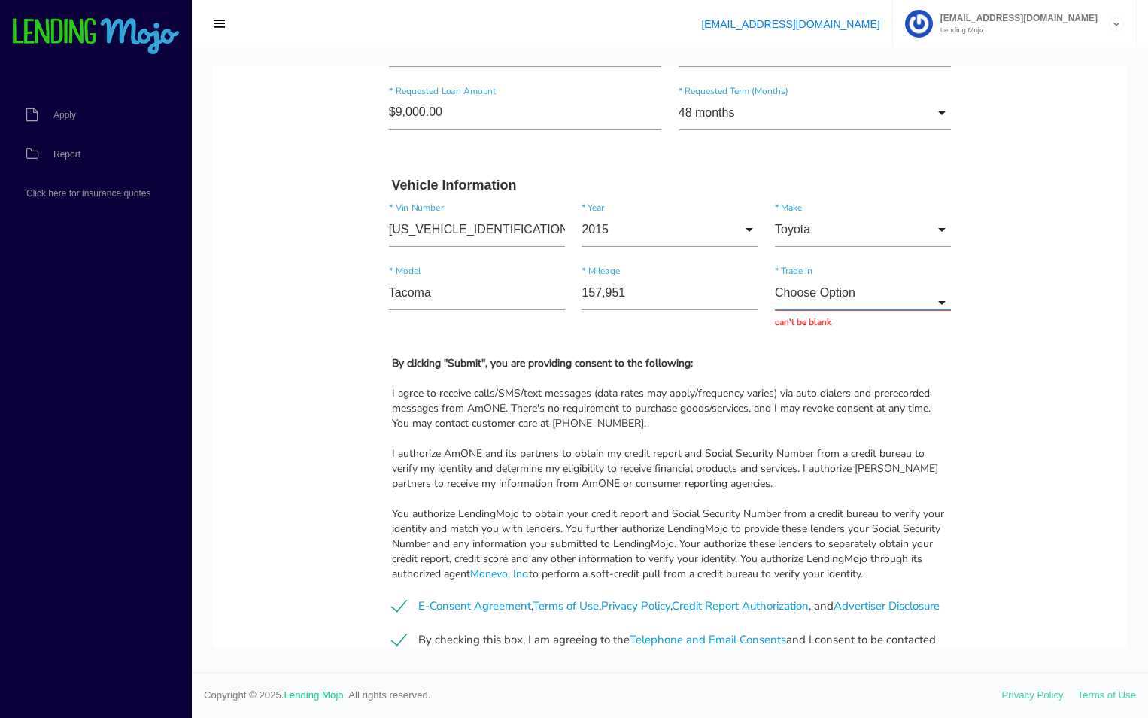
click at [807, 290] on input "Choose Option" at bounding box center [863, 292] width 176 height 35
click at [804, 367] on span "No" at bounding box center [863, 370] width 176 height 38
type input "No"
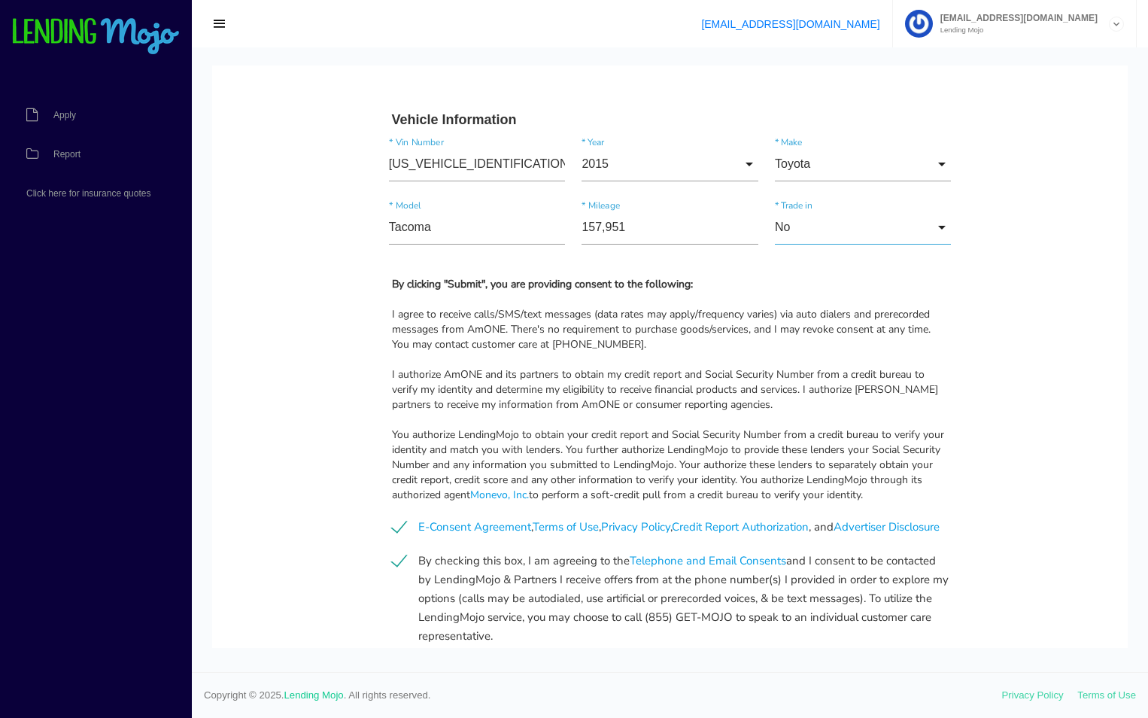
scroll to position [1336, 0]
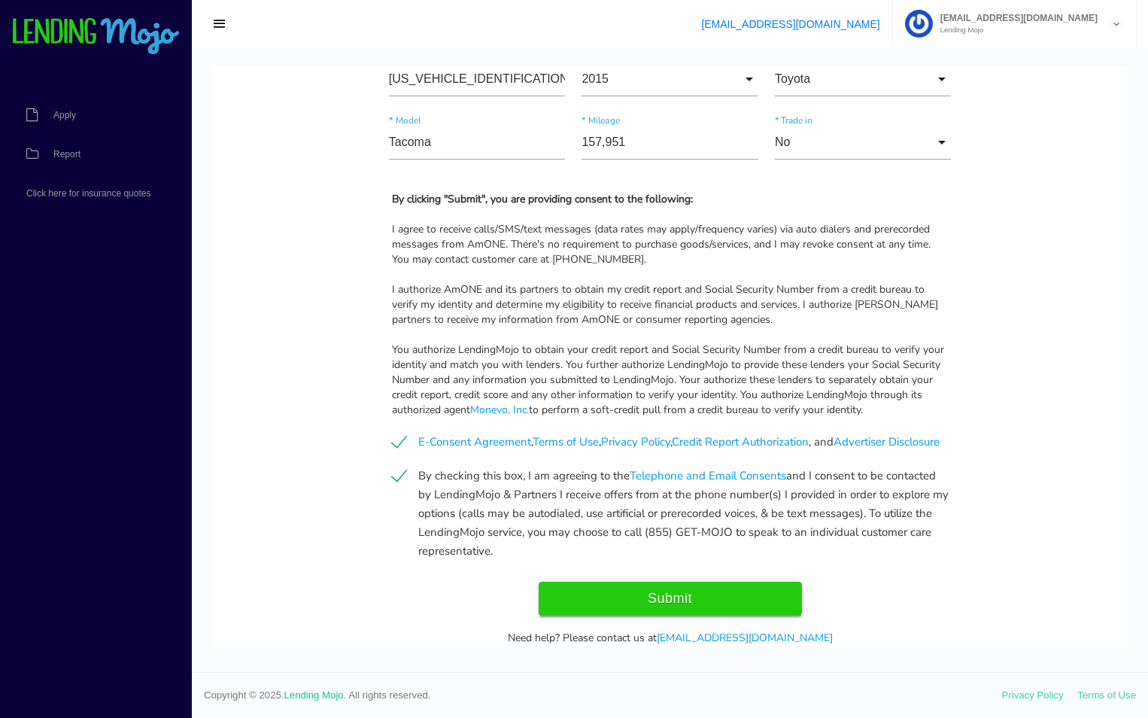
click at [676, 610] on input "Submit" at bounding box center [670, 599] width 263 height 34
type input "Submitting..."
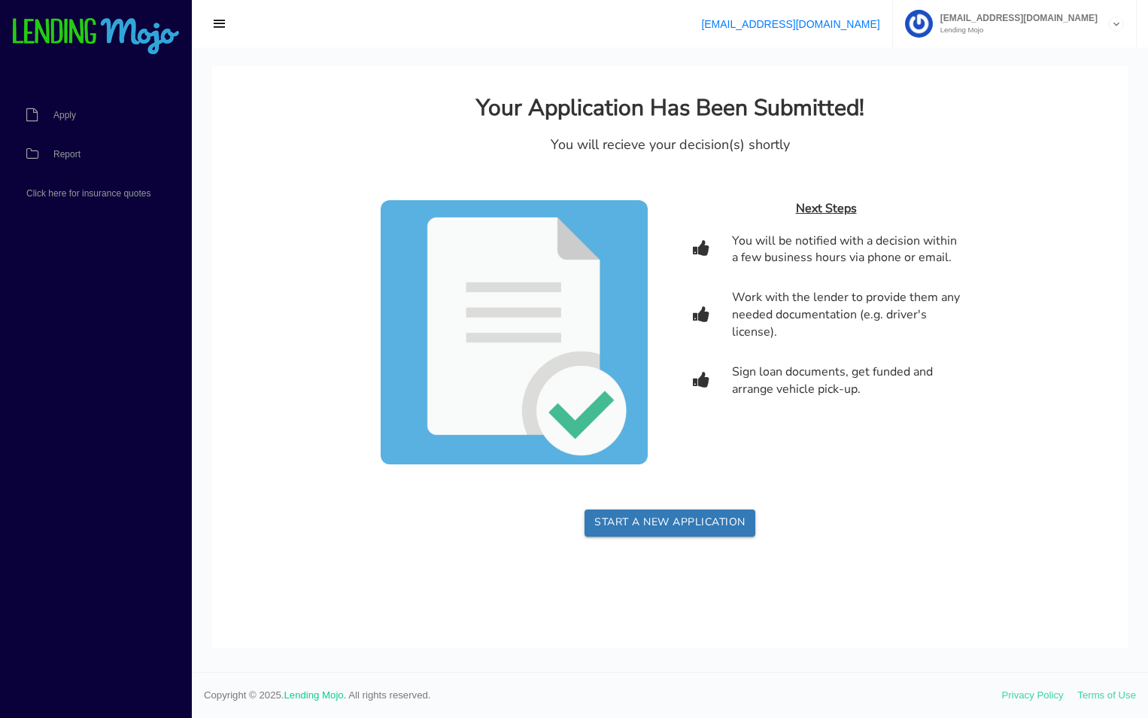
scroll to position [0, 0]
drag, startPoint x: 776, startPoint y: 25, endPoint x: 910, endPoint y: 41, distance: 134.9
click at [910, 41] on ul "support@lendingmojo.com contact@justagreatcarllc.com Lending Mojo Manage Accoun…" at bounding box center [913, 23] width 448 height 47
copy ul "[EMAIL_ADDRESS][DOMAIN_NAME]"
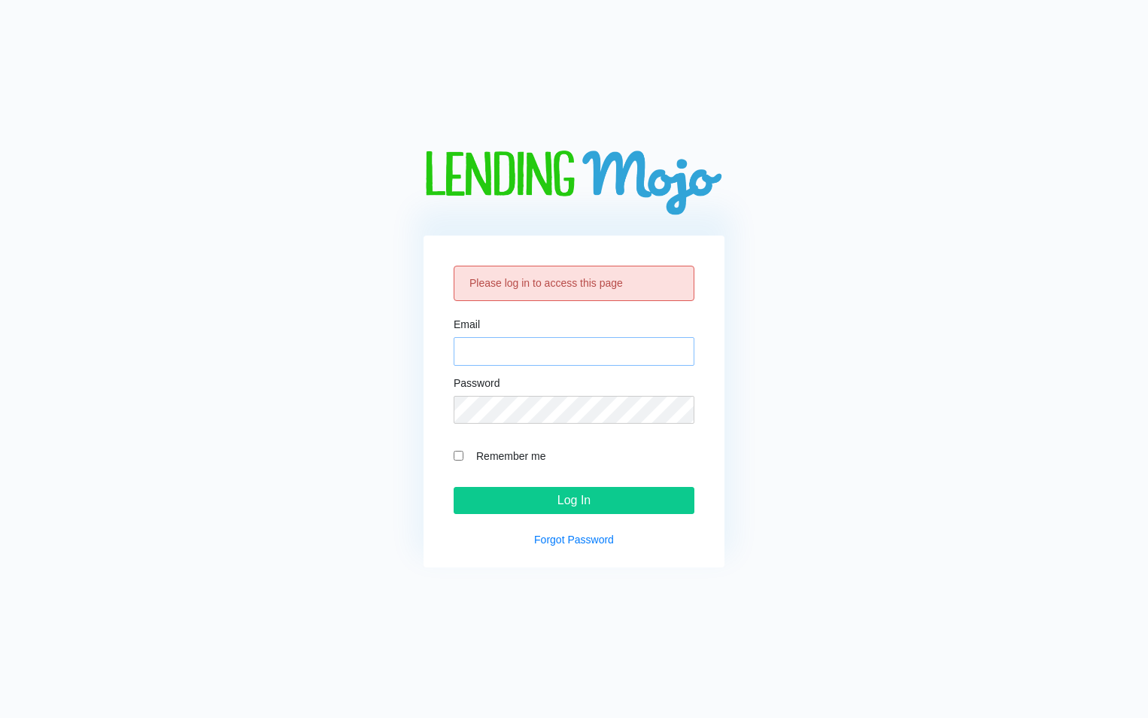
click at [555, 350] on input "Email" at bounding box center [574, 351] width 241 height 29
type input "[EMAIL_ADDRESS][DOMAIN_NAME]"
click at [458, 460] on input "Remember me" at bounding box center [459, 456] width 10 height 10
checkbox input "true"
click at [454, 487] on input "Log In" at bounding box center [574, 500] width 241 height 27
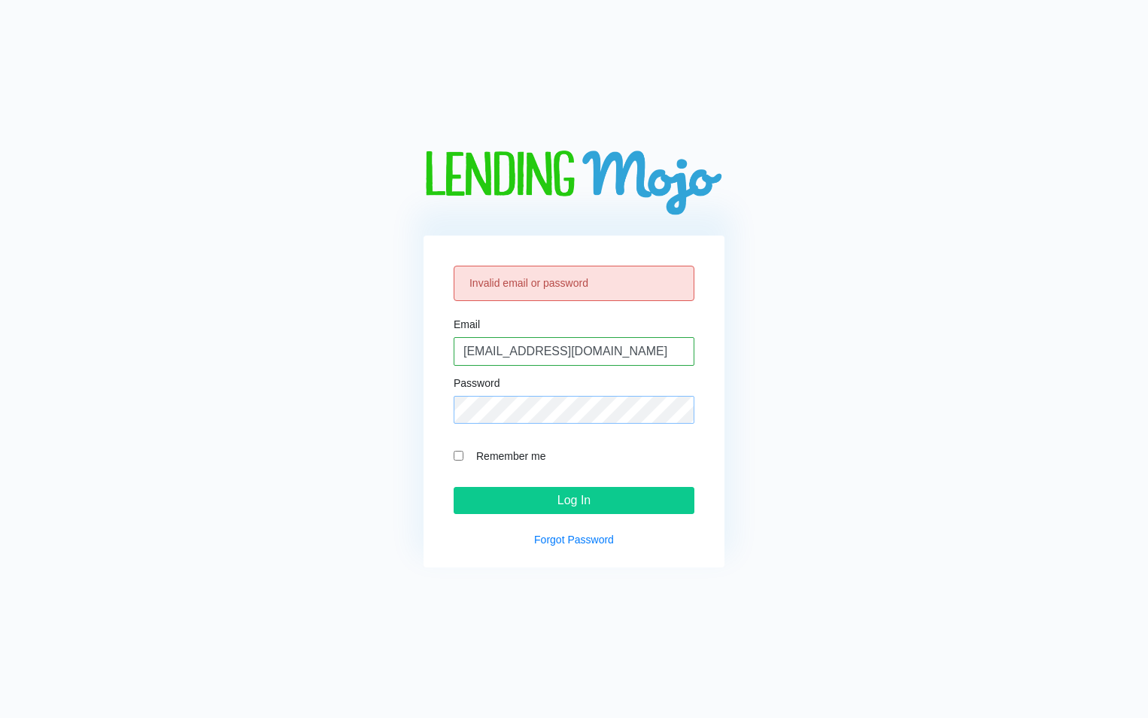
click at [454, 487] on input "Log In" at bounding box center [574, 500] width 241 height 27
click at [535, 498] on input "Log In" at bounding box center [574, 500] width 241 height 27
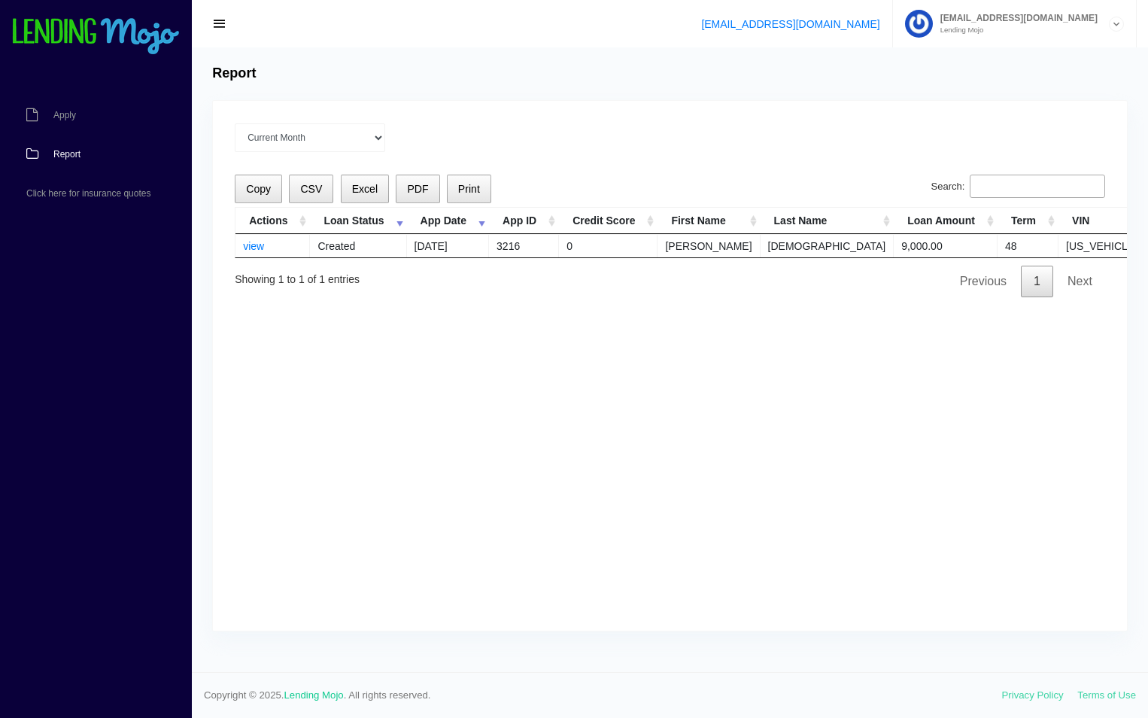
click at [687, 324] on div "Current Month Jul 2025 Jun 2025 May 2025 Apr 2025 Mar 2025 All time Loading Cop…" at bounding box center [670, 366] width 914 height 530
click at [258, 248] on link "view" at bounding box center [253, 246] width 21 height 12
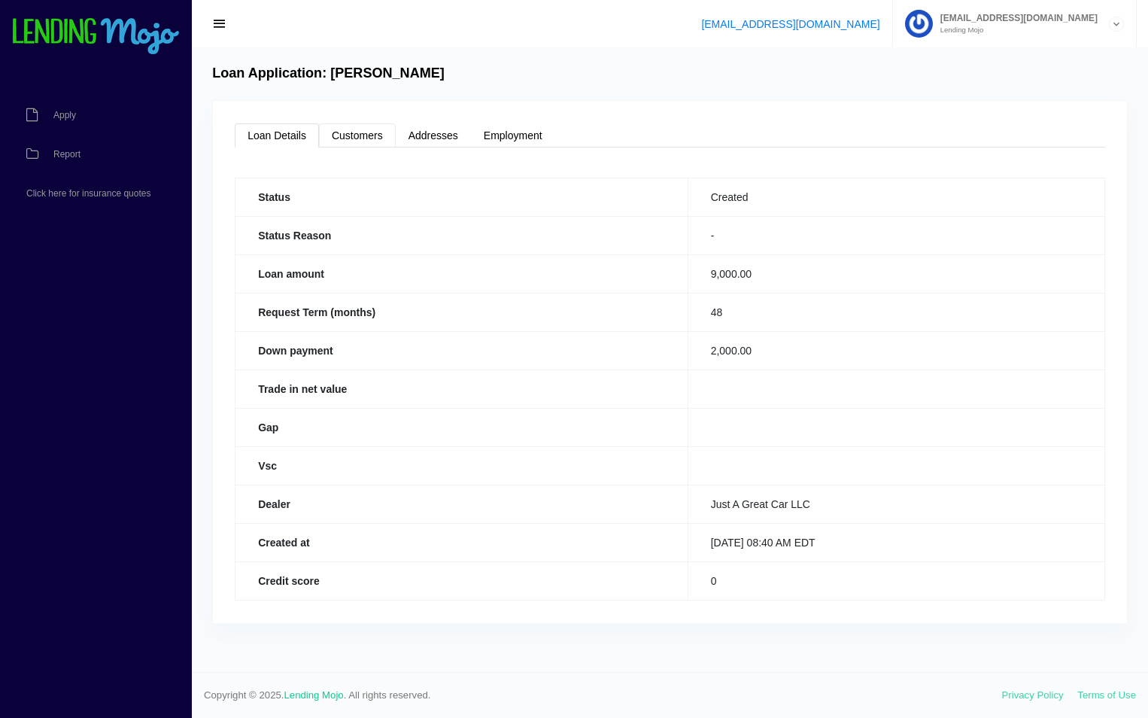
click at [336, 125] on link "Customers" at bounding box center [357, 135] width 77 height 24
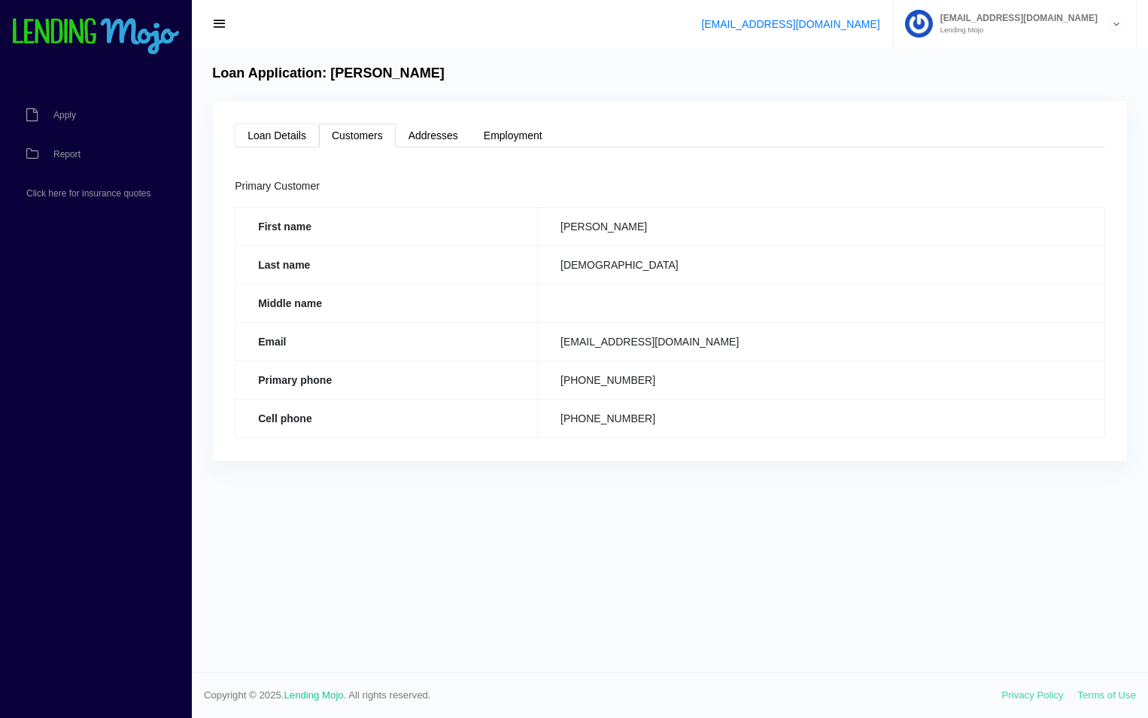
click at [260, 123] on link "Loan Details" at bounding box center [277, 135] width 84 height 24
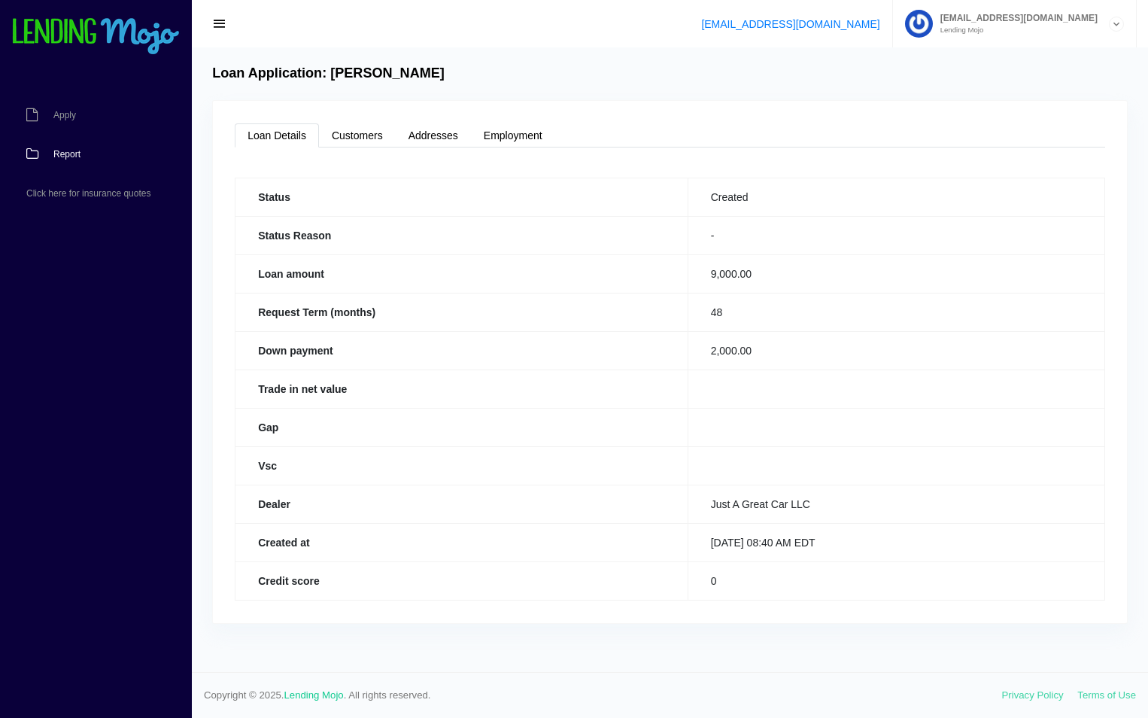
click at [92, 141] on link "Report" at bounding box center [88, 154] width 177 height 39
